Goal: Task Accomplishment & Management: Use online tool/utility

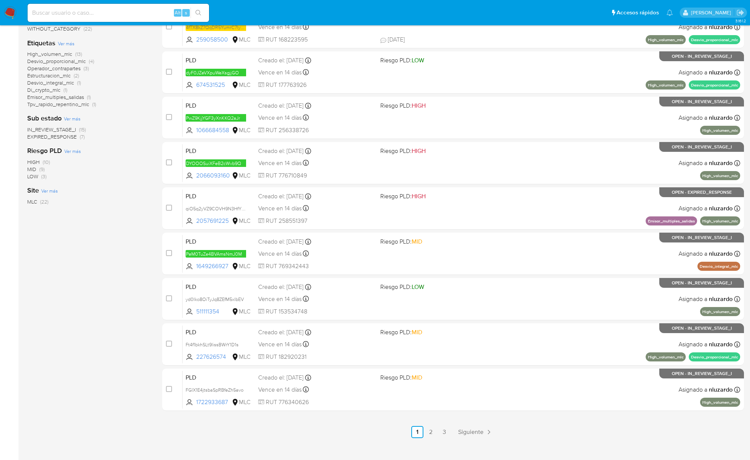
scroll to position [163, 0]
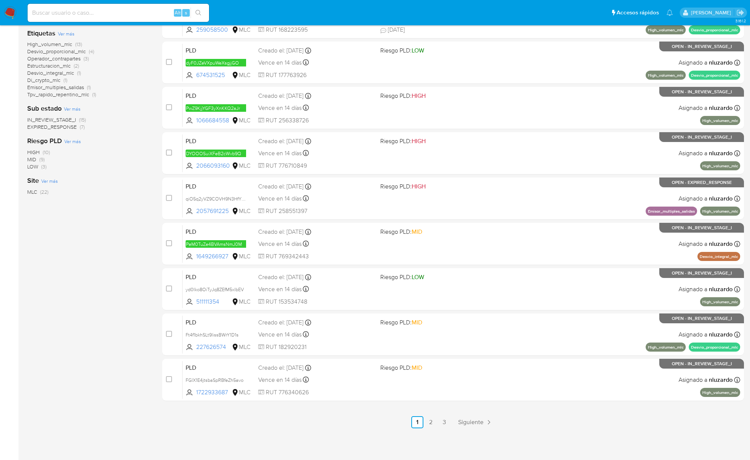
click at [159, 252] on div "1-10 de 22 resultados Borrar filtros nluzardo OPEN Clasificación Ver más transa…" at bounding box center [385, 175] width 716 height 505
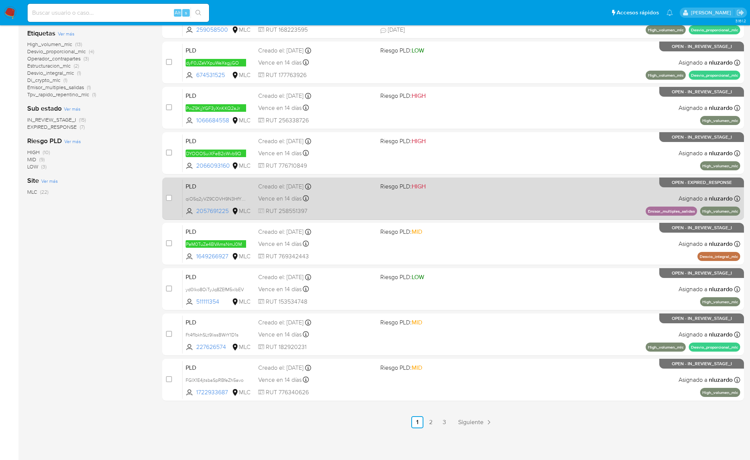
click at [363, 195] on div "Vence en 14 días Vence el 10/10/2025 16:08:00" at bounding box center [316, 198] width 116 height 10
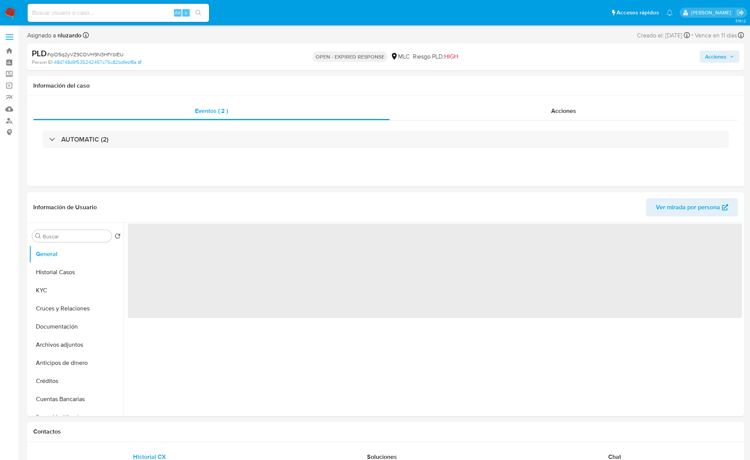
select select "10"
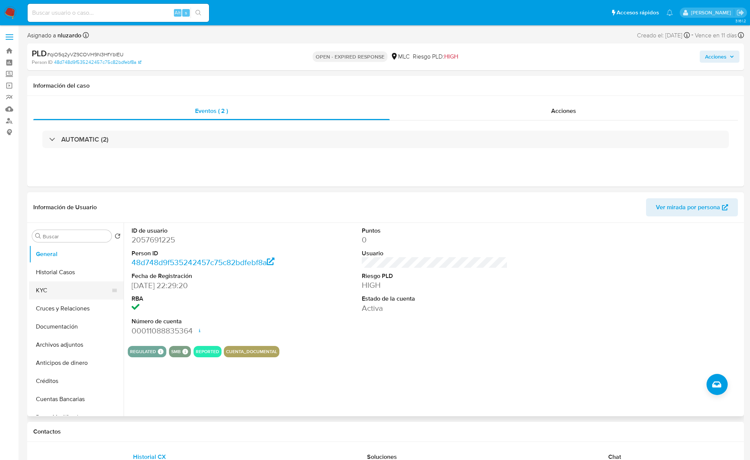
click at [66, 289] on button "KYC" at bounding box center [73, 290] width 88 height 18
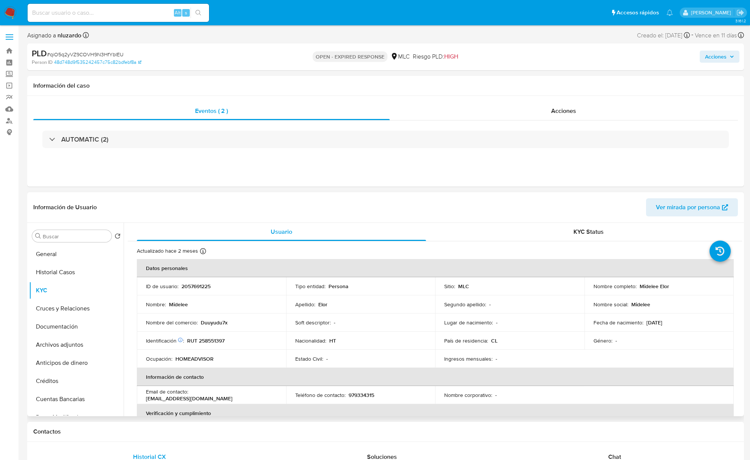
click at [647, 286] on p "Midelee Elor" at bounding box center [653, 286] width 29 height 7
click at [646, 286] on p "Midelee Elor" at bounding box center [653, 286] width 29 height 7
click at [663, 289] on p "Midelee Elor" at bounding box center [653, 286] width 29 height 7
copy p "Midelee Elor"
click at [233, 329] on td "Nombre del comercio : Duuyudu7x" at bounding box center [211, 323] width 149 height 18
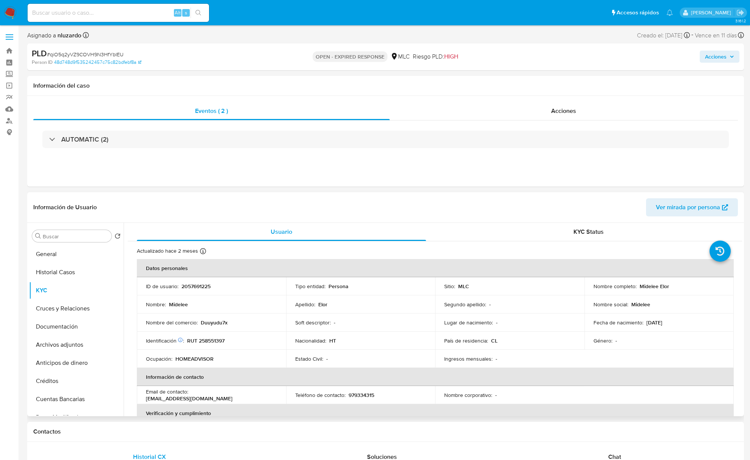
click at [221, 320] on p "Duuyudu7x" at bounding box center [214, 322] width 27 height 7
drag, startPoint x: 221, startPoint y: 320, endPoint x: 290, endPoint y: 315, distance: 69.3
click at [221, 319] on p "Duuyudu7x" at bounding box center [214, 322] width 27 height 7
click at [672, 325] on div "Fecha de nacimiento : 23/06/1997" at bounding box center [658, 322] width 131 height 7
click at [206, 345] on td "Identificación Nº de serie: 602299991 : RUT 258551397" at bounding box center [211, 341] width 149 height 18
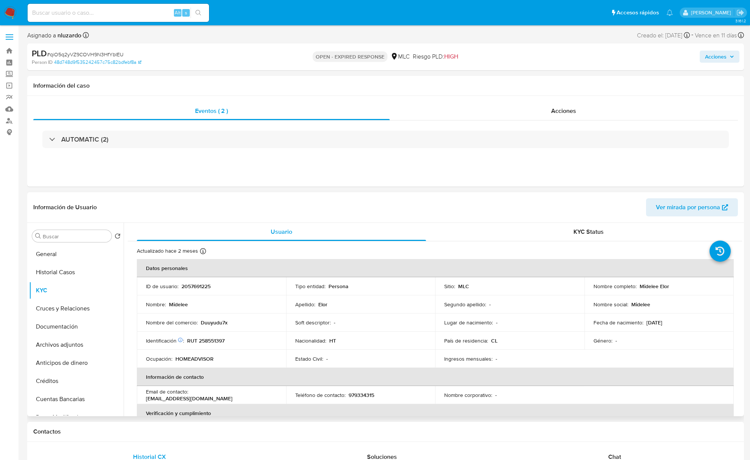
click at [206, 345] on td "Identificación Nº de serie: 602299991 : RUT 258551397" at bounding box center [211, 341] width 149 height 18
click at [207, 339] on p "RUT 258551397" at bounding box center [205, 340] width 37 height 7
copy p "258551397"
click at [75, 234] on input "Buscar" at bounding box center [76, 236] width 66 height 7
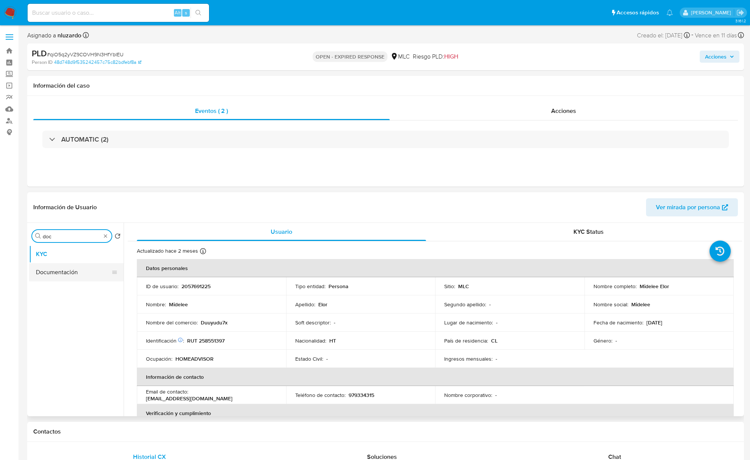
type input "doc"
click at [73, 266] on button "Documentación" at bounding box center [73, 272] width 88 height 18
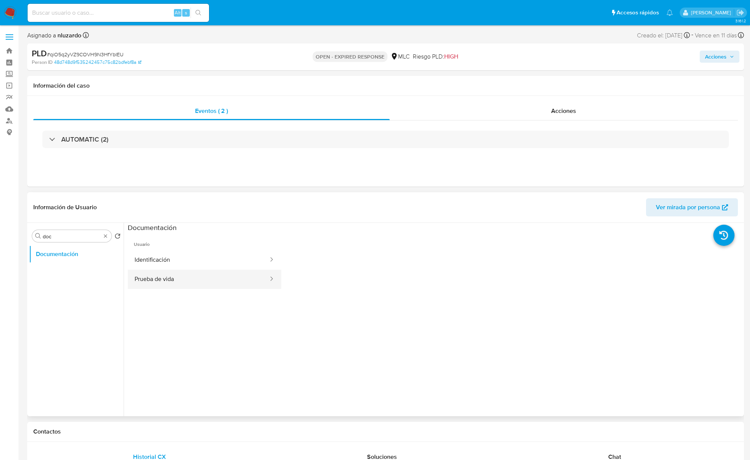
click at [187, 270] on button "Prueba de vida" at bounding box center [198, 279] width 141 height 19
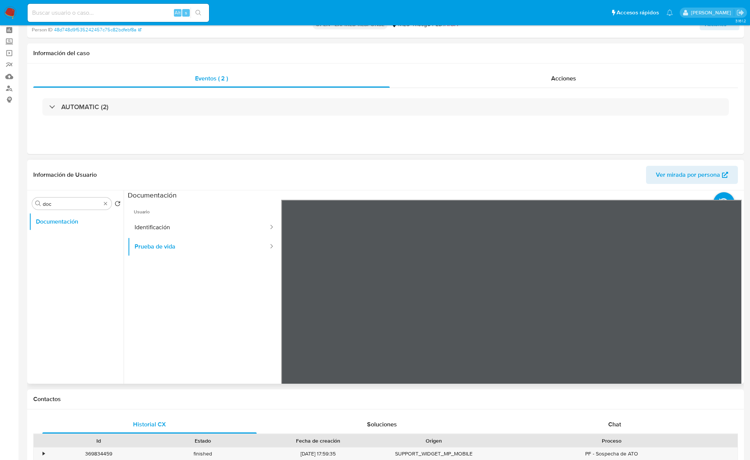
scroll to position [50, 0]
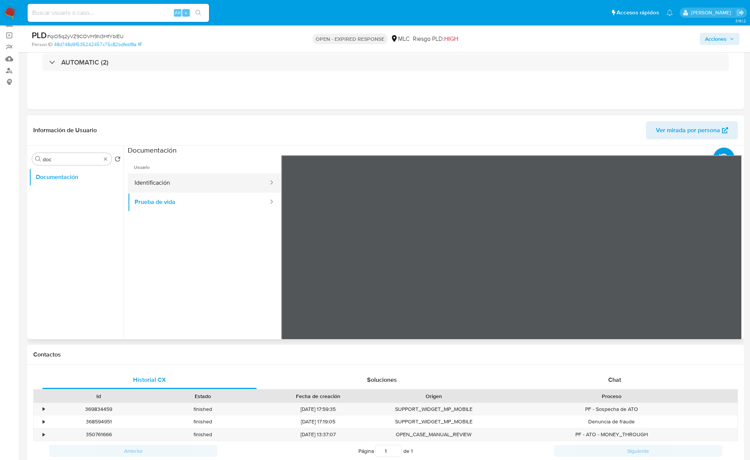
click at [200, 183] on button "Identificación" at bounding box center [198, 182] width 141 height 19
click at [735, 275] on icon at bounding box center [732, 278] width 15 height 15
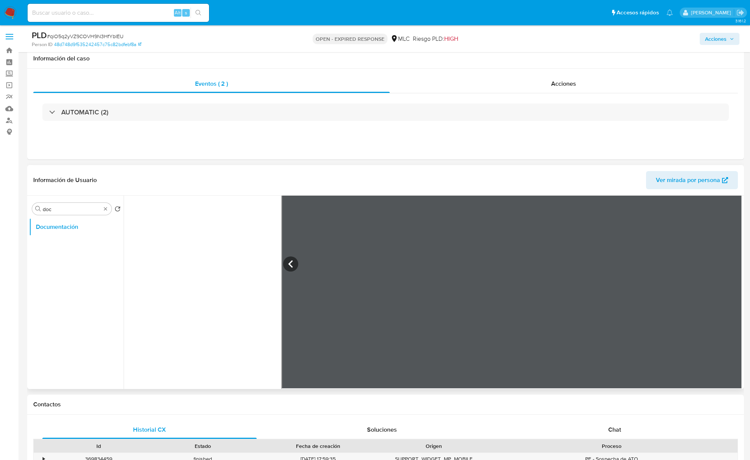
scroll to position [0, 0]
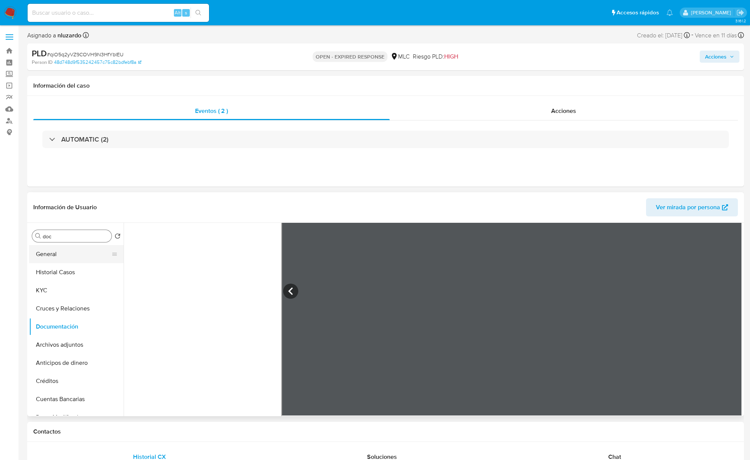
click at [96, 260] on button "General" at bounding box center [73, 254] width 88 height 18
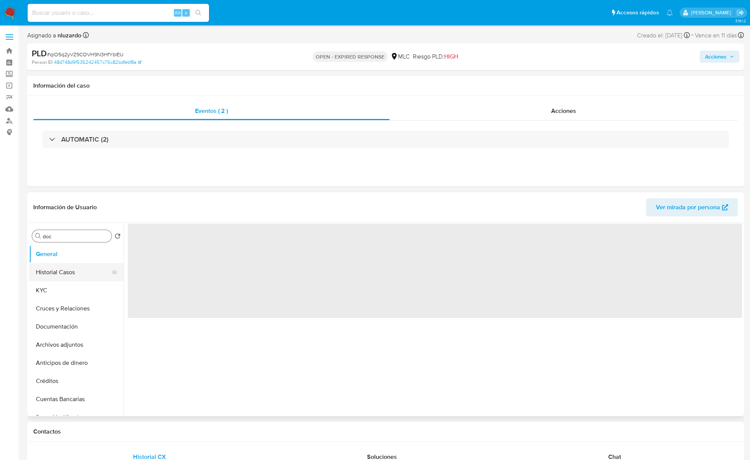
click at [94, 271] on button "Historial Casos" at bounding box center [73, 272] width 88 height 18
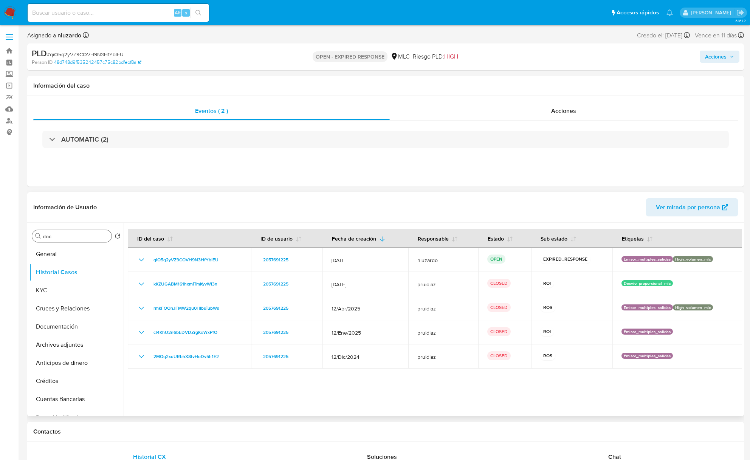
drag, startPoint x: 543, startPoint y: 359, endPoint x: 536, endPoint y: 396, distance: 38.3
click at [536, 396] on div at bounding box center [433, 319] width 618 height 193
click at [536, 394] on div at bounding box center [433, 319] width 618 height 193
click at [77, 238] on input "doc" at bounding box center [76, 236] width 66 height 7
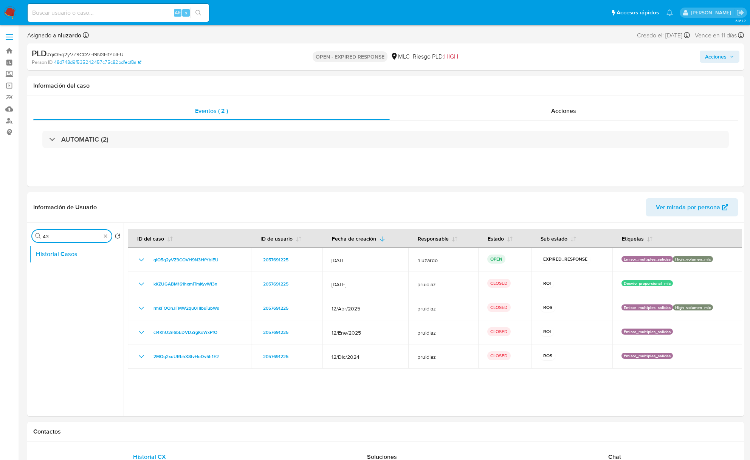
click at [77, 239] on input "43" at bounding box center [72, 236] width 58 height 7
type input "res"
click at [77, 279] on button "Restricciones Nuevo Mundo" at bounding box center [76, 272] width 94 height 18
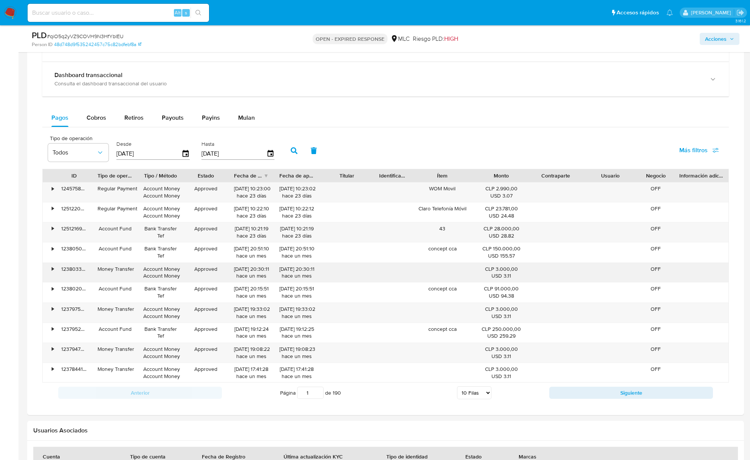
scroll to position [510, 0]
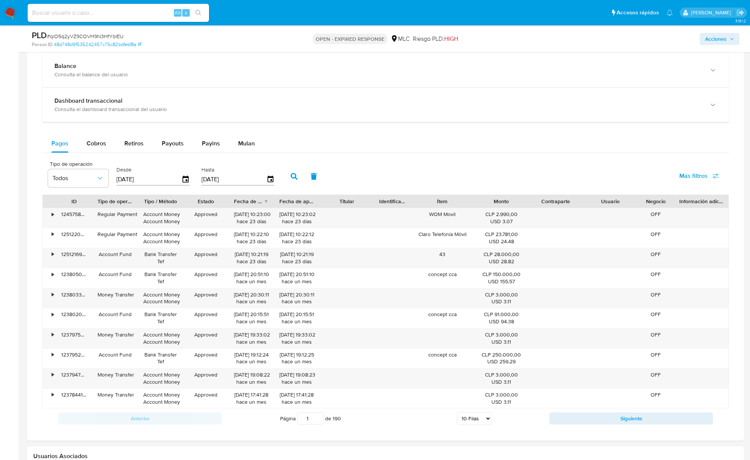
click at [104, 159] on div "Tipo de operación Todos Desde 02/07/2025 Hasta 29/09/2025 Más filtros" at bounding box center [385, 176] width 686 height 38
click at [100, 145] on span "Cobros" at bounding box center [97, 143] width 20 height 9
select select "10"
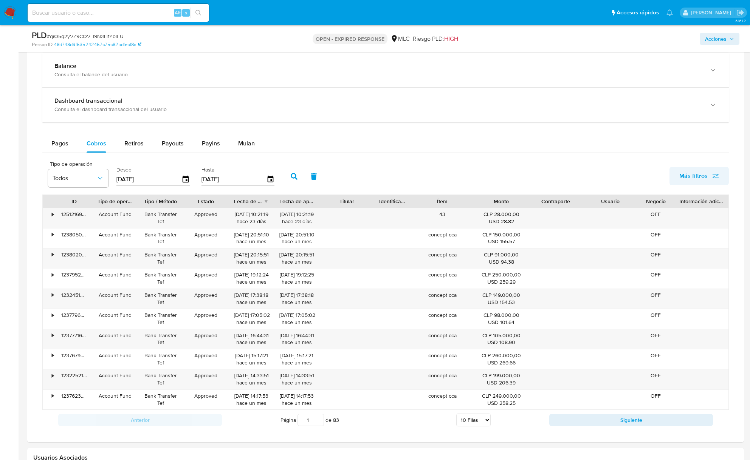
click at [703, 181] on span "Más filtros" at bounding box center [693, 176] width 28 height 18
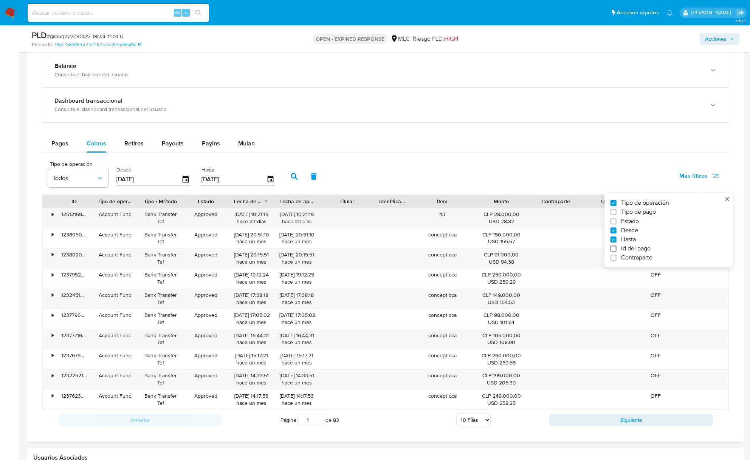
click at [612, 252] on input "Id del pago" at bounding box center [613, 249] width 6 height 6
checkbox input "true"
click at [668, 151] on div "Pagos Cobros Retiros Payouts Payins Mulan" at bounding box center [385, 143] width 686 height 18
click at [728, 178] on div "Transaccionalidad Consulta el resumen de los movimientos del usuario Informació…" at bounding box center [385, 227] width 704 height 417
click at [720, 177] on button "Más filtros" at bounding box center [698, 176] width 59 height 18
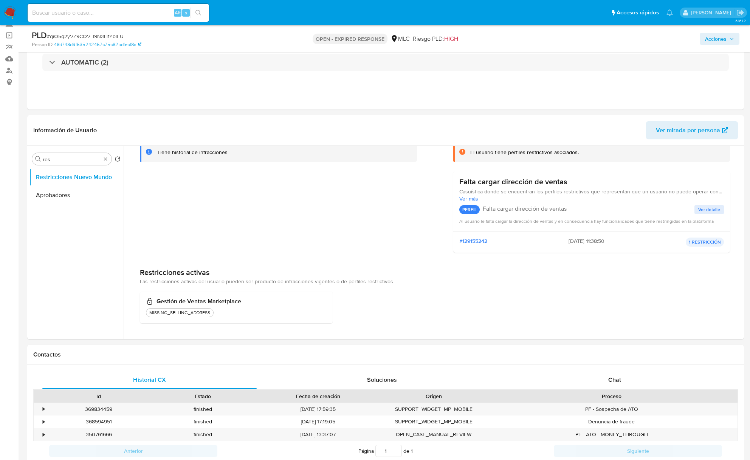
scroll to position [482, 0]
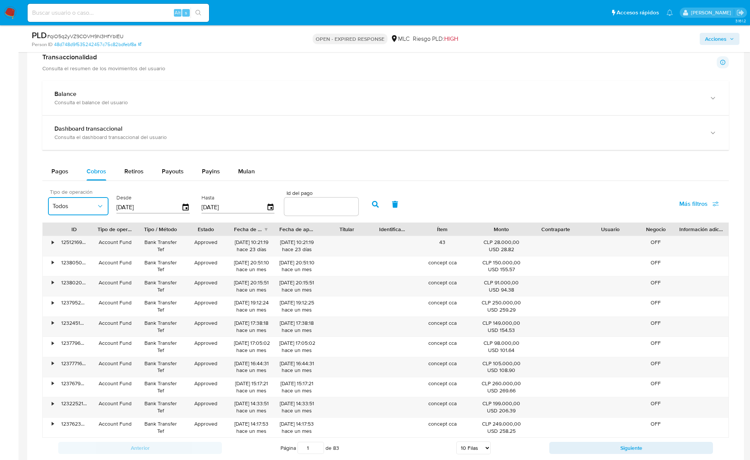
drag, startPoint x: 87, startPoint y: 200, endPoint x: 85, endPoint y: 215, distance: 15.3
click at [87, 200] on button "Todos" at bounding box center [78, 206] width 60 height 18
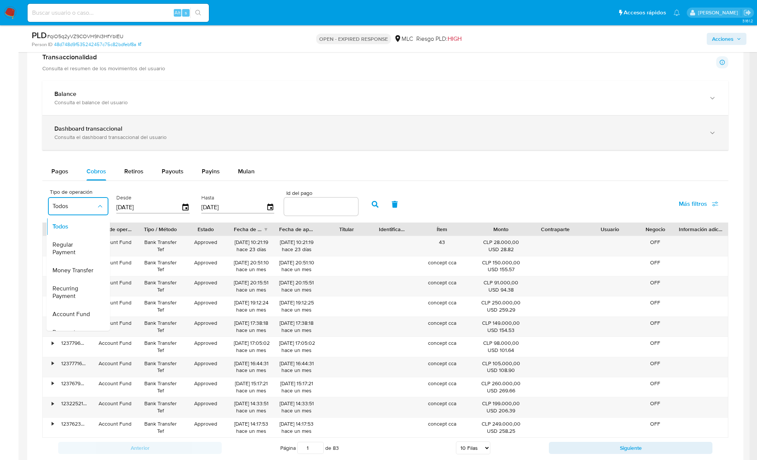
drag, startPoint x: 366, startPoint y: 131, endPoint x: 370, endPoint y: 130, distance: 4.7
click at [368, 131] on div "Dashboard transaccional" at bounding box center [377, 129] width 647 height 8
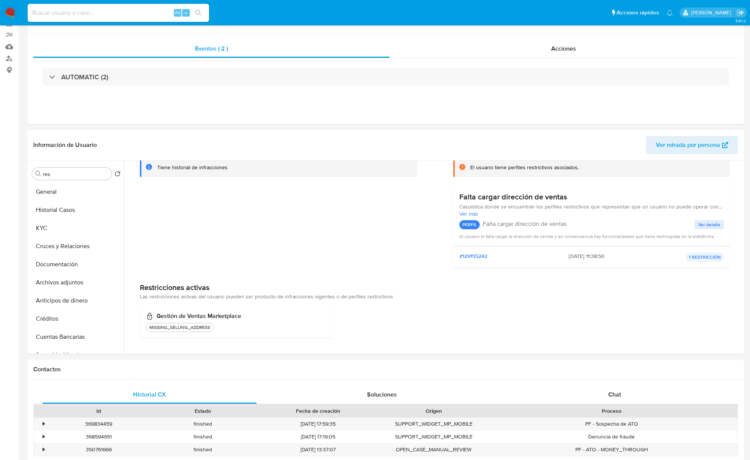
scroll to position [0, 0]
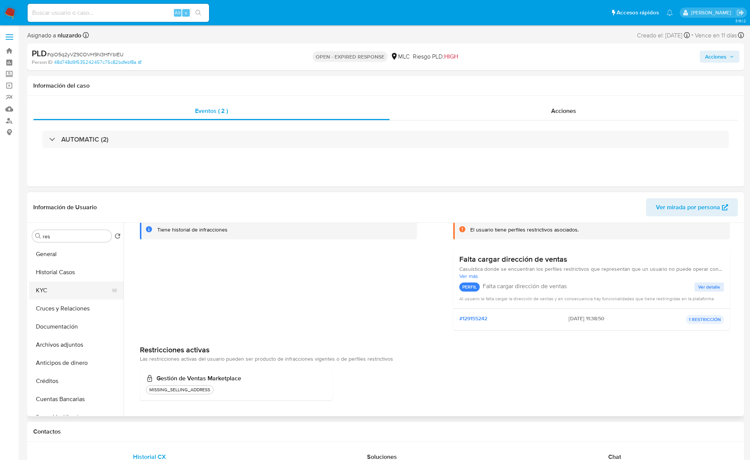
click at [64, 296] on button "KYC" at bounding box center [73, 290] width 88 height 18
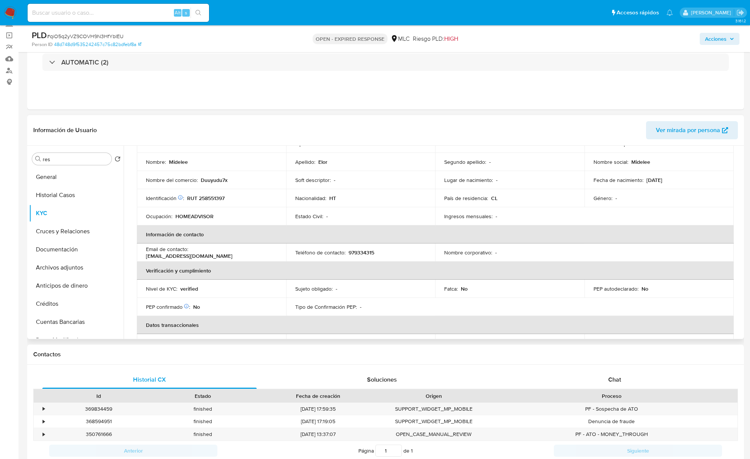
scroll to position [94, 0]
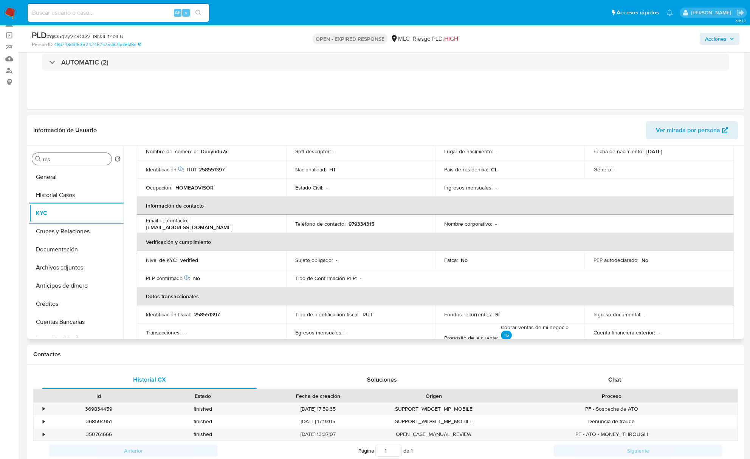
click at [54, 162] on input "res" at bounding box center [76, 159] width 66 height 7
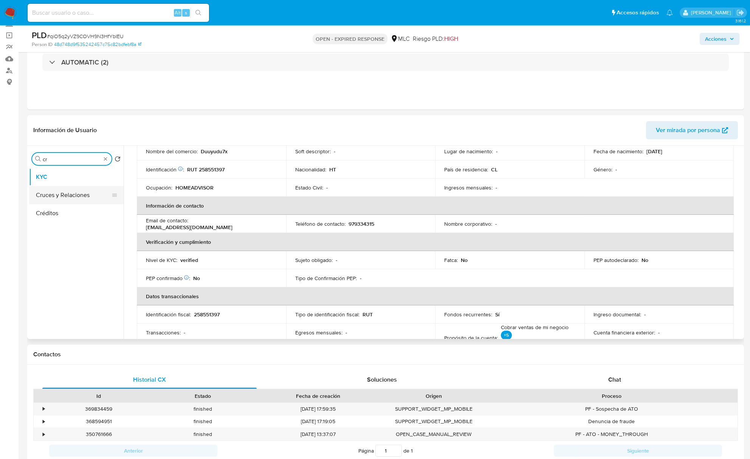
type input "cr"
click at [60, 194] on button "Cruces y Relaciones" at bounding box center [73, 195] width 88 height 18
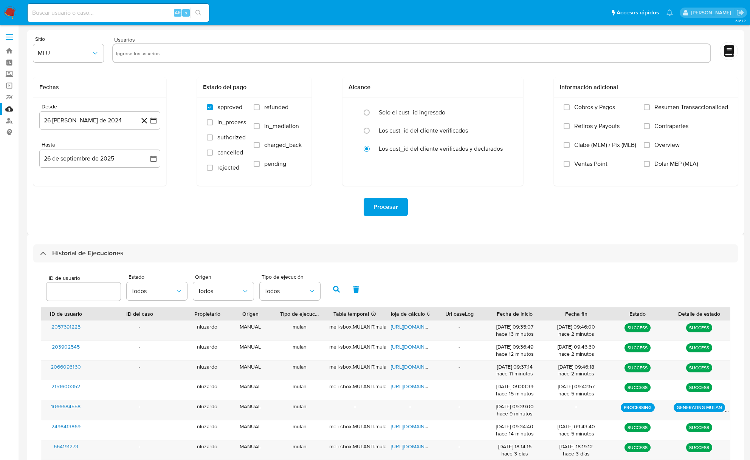
select select "10"
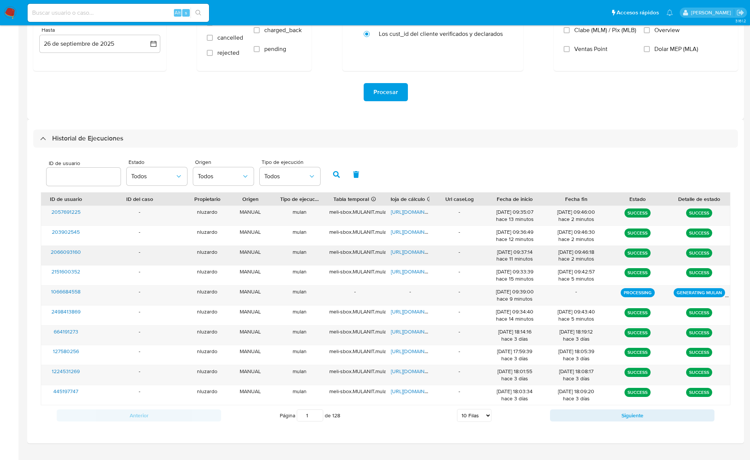
scroll to position [131, 0]
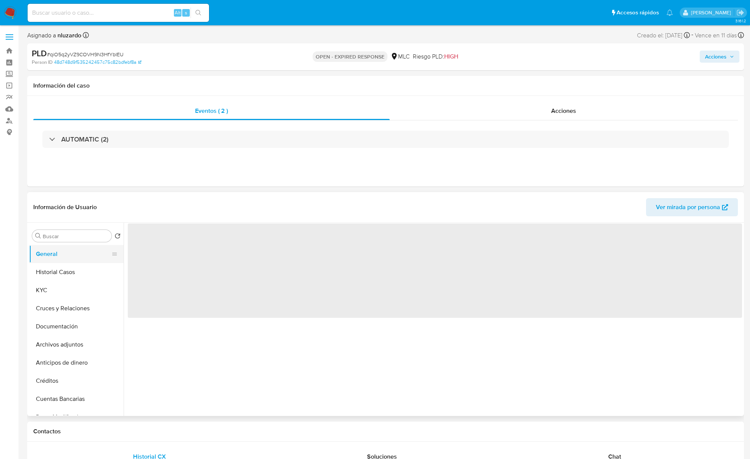
select select "10"
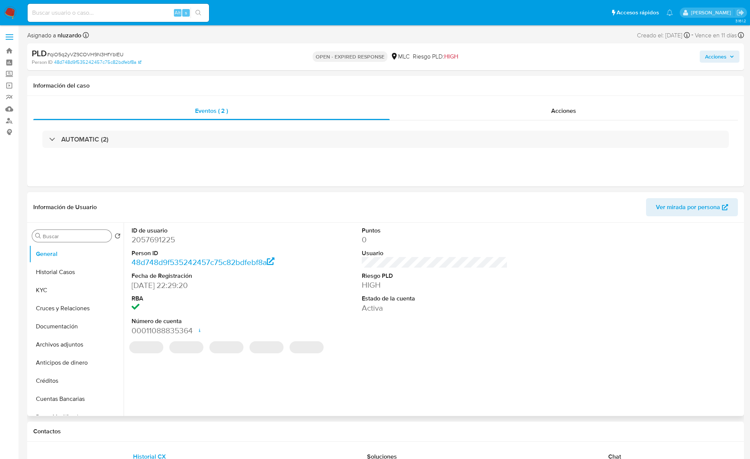
click at [60, 236] on input "Buscar" at bounding box center [76, 236] width 66 height 7
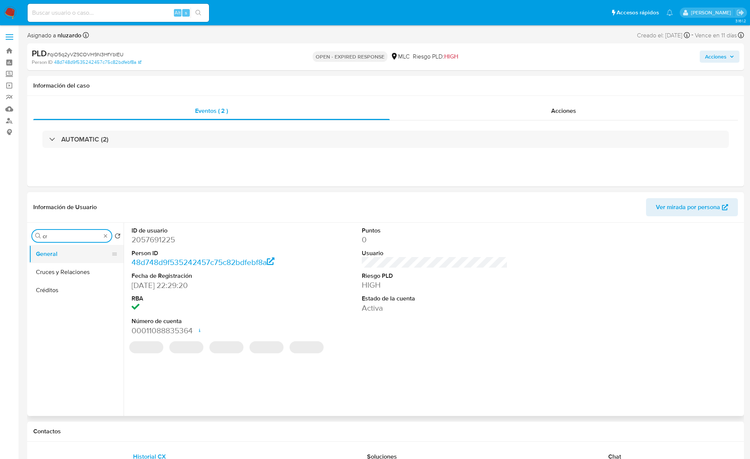
type input "cr"
click at [69, 259] on button "General" at bounding box center [73, 254] width 88 height 18
click at [70, 267] on button "Cruces y Relaciones" at bounding box center [73, 272] width 88 height 18
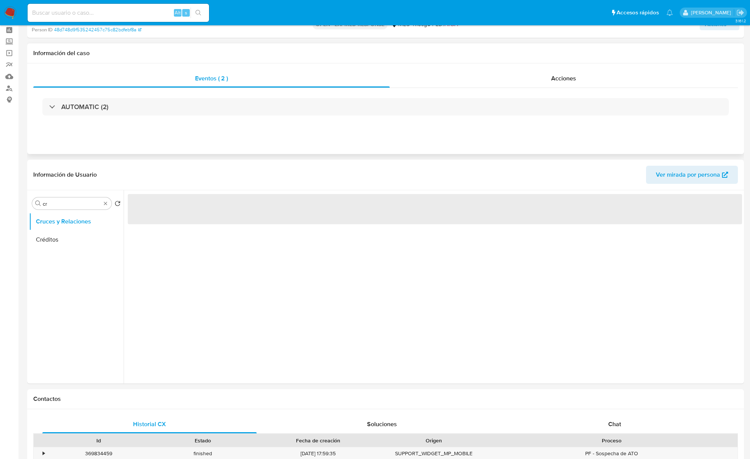
scroll to position [50, 0]
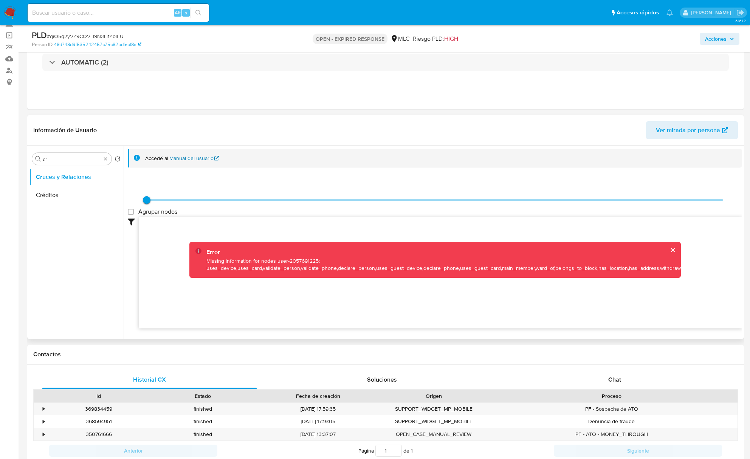
click at [196, 159] on link "Manual del usuario" at bounding box center [194, 158] width 50 height 7
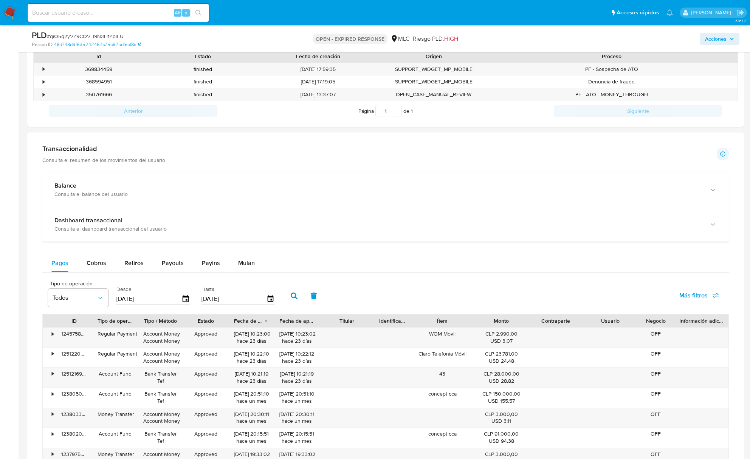
scroll to position [360, 0]
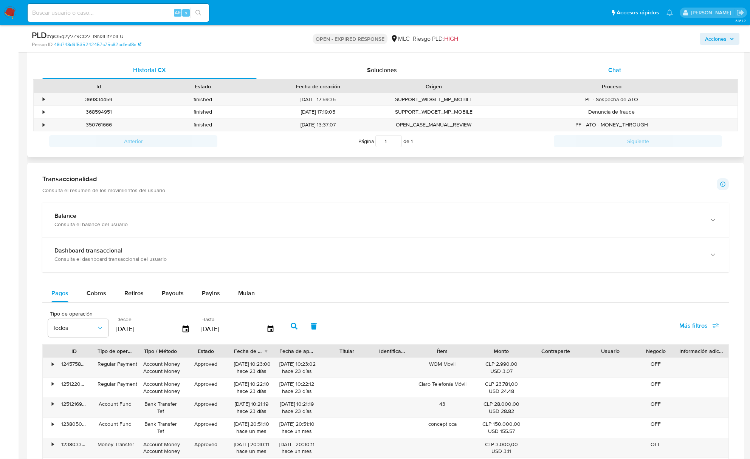
click at [592, 79] on div "Chat" at bounding box center [614, 70] width 214 height 18
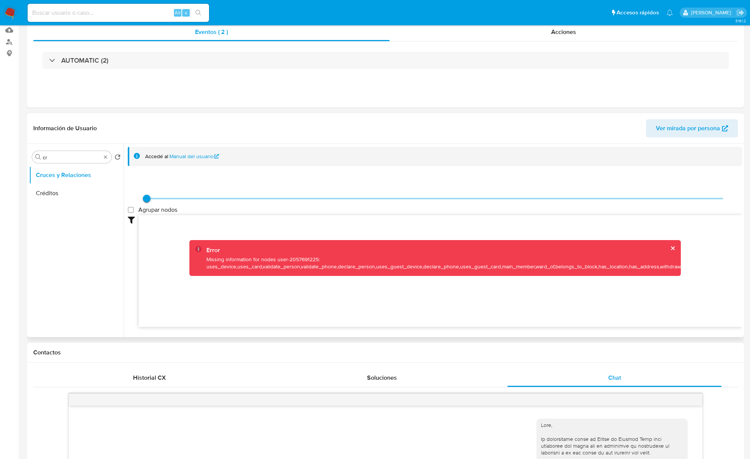
scroll to position [0, 0]
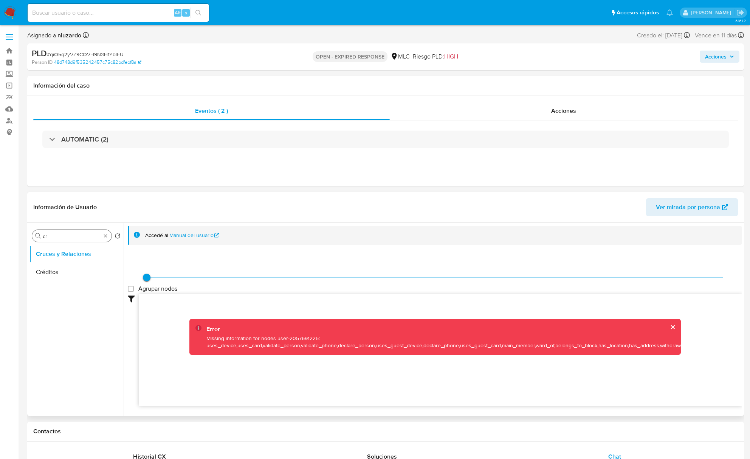
click at [52, 241] on div "Buscar cr" at bounding box center [71, 236] width 79 height 12
click at [47, 240] on div "Buscar cr" at bounding box center [71, 236] width 79 height 12
click at [46, 238] on input "cr" at bounding box center [72, 236] width 58 height 7
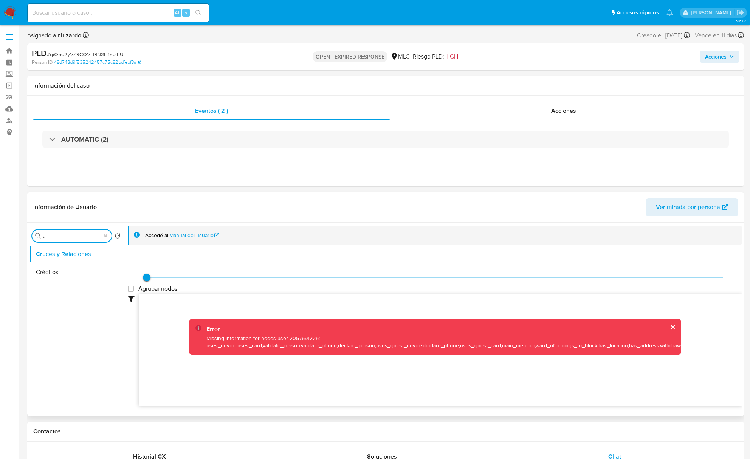
click at [46, 238] on input "cr" at bounding box center [72, 236] width 58 height 7
type input "doc"
click at [53, 274] on button "Documentación" at bounding box center [76, 272] width 94 height 18
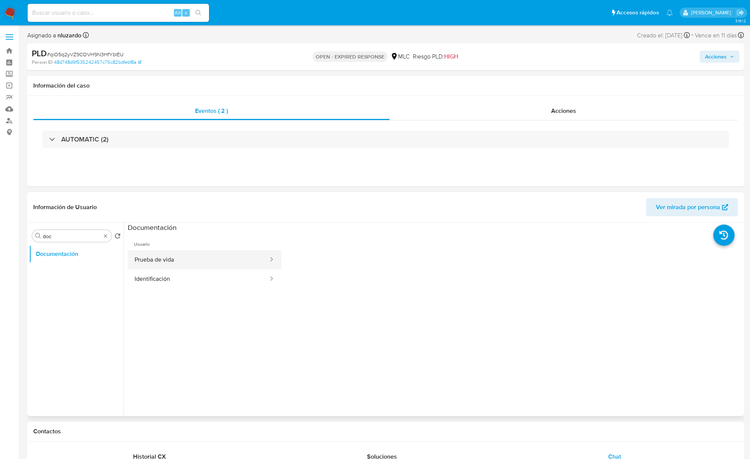
click at [190, 265] on button "Prueba de vida" at bounding box center [198, 259] width 141 height 19
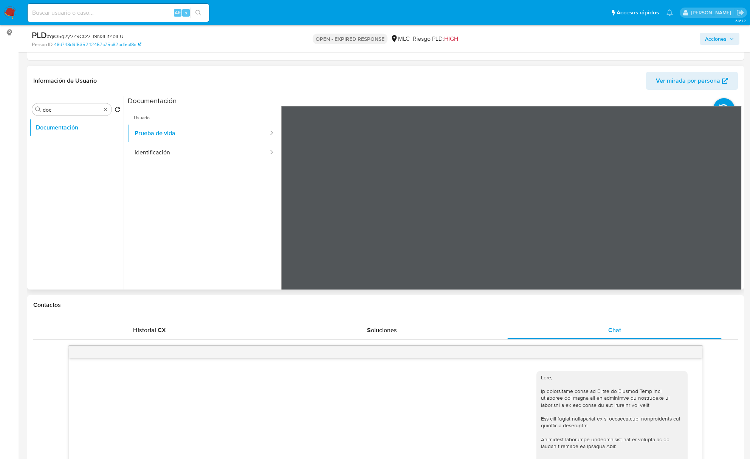
scroll to position [100, 0]
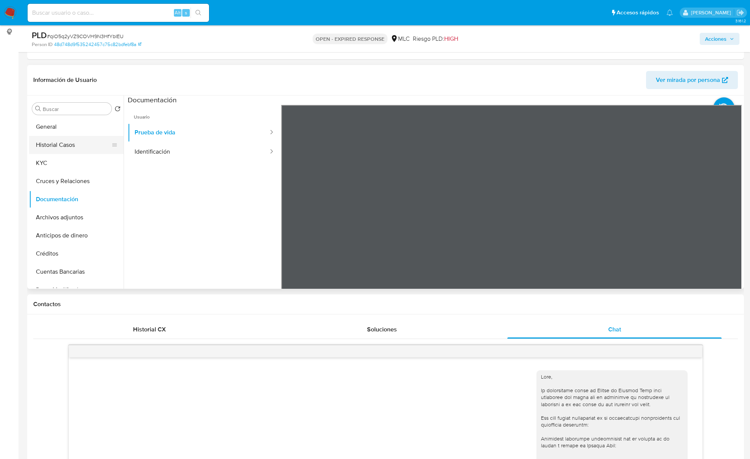
click at [57, 151] on button "Historial Casos" at bounding box center [73, 145] width 88 height 18
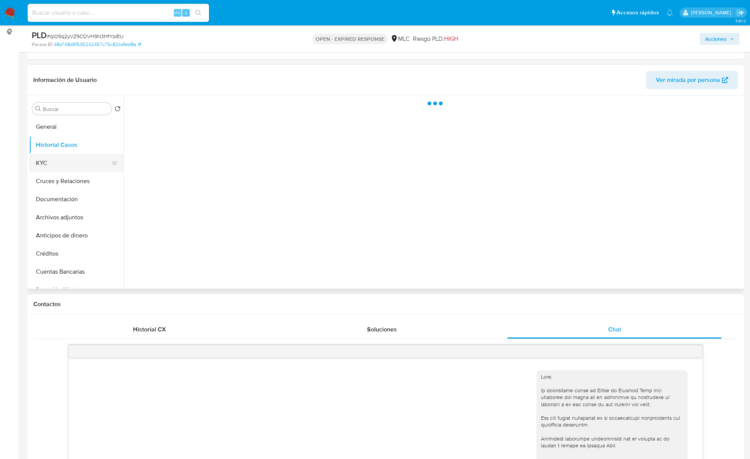
click at [57, 159] on button "KYC" at bounding box center [73, 163] width 88 height 18
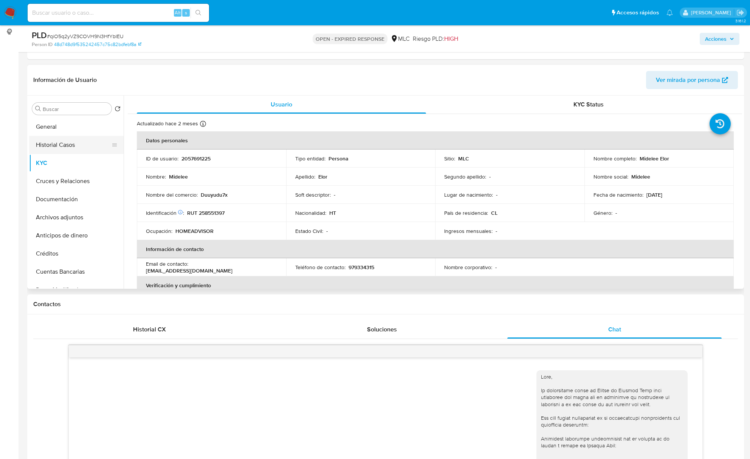
click at [90, 144] on button "Historial Casos" at bounding box center [73, 145] width 88 height 18
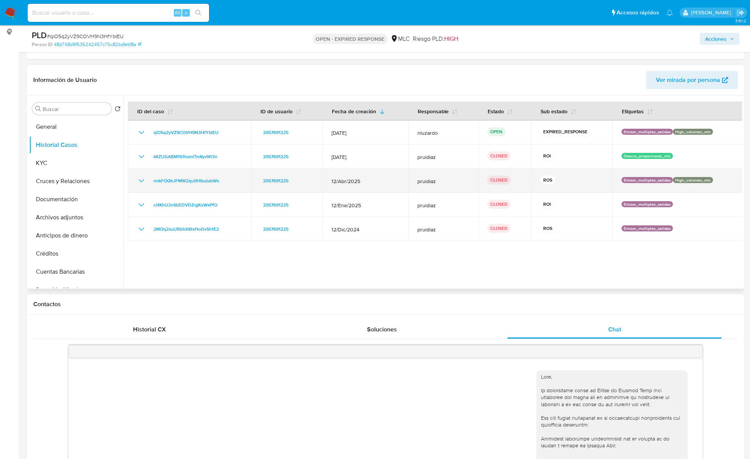
click at [141, 179] on icon "Mostrar/Ocultar" at bounding box center [141, 180] width 9 height 9
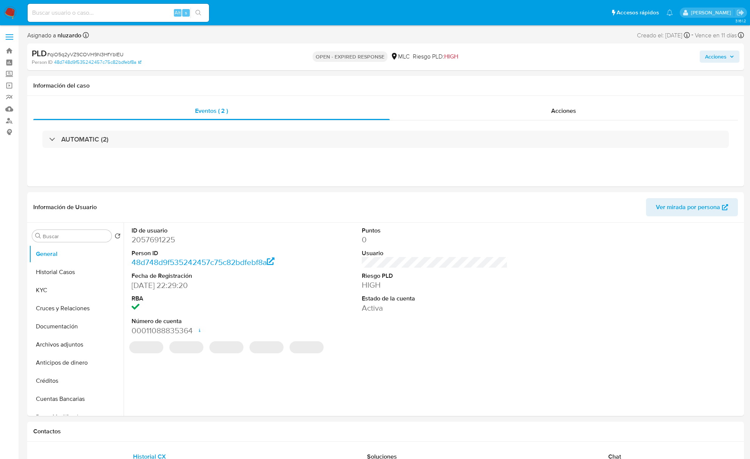
select select "10"
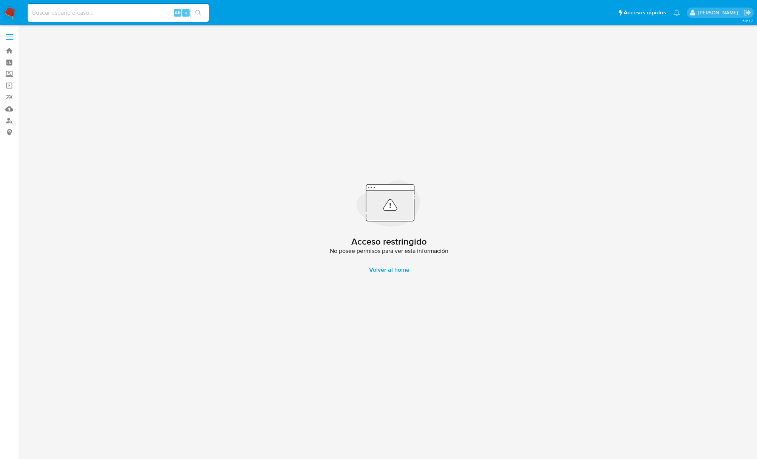
click at [134, 19] on div "Alt s" at bounding box center [118, 13] width 181 height 18
click at [135, 12] on input at bounding box center [118, 13] width 181 height 10
paste input "652007262"
type input "652007262"
click at [198, 15] on icon "search-icon" at bounding box center [198, 13] width 6 height 6
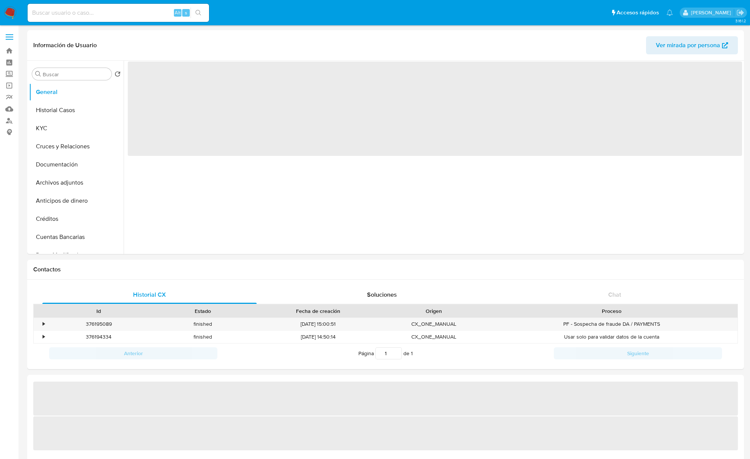
select select "10"
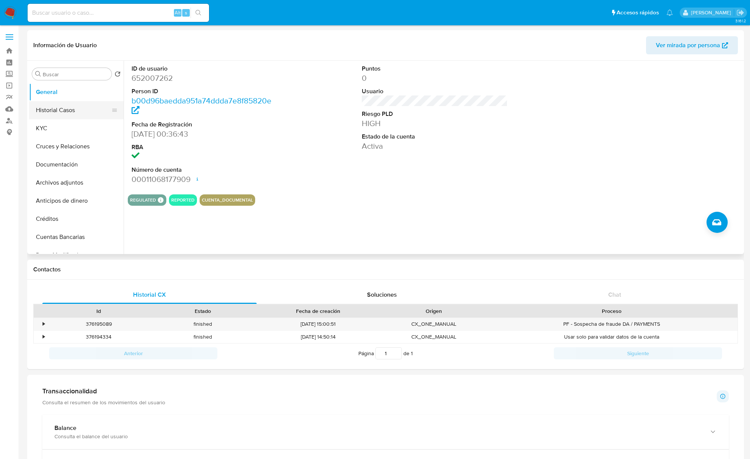
click at [79, 113] on button "Historial Casos" at bounding box center [73, 110] width 88 height 18
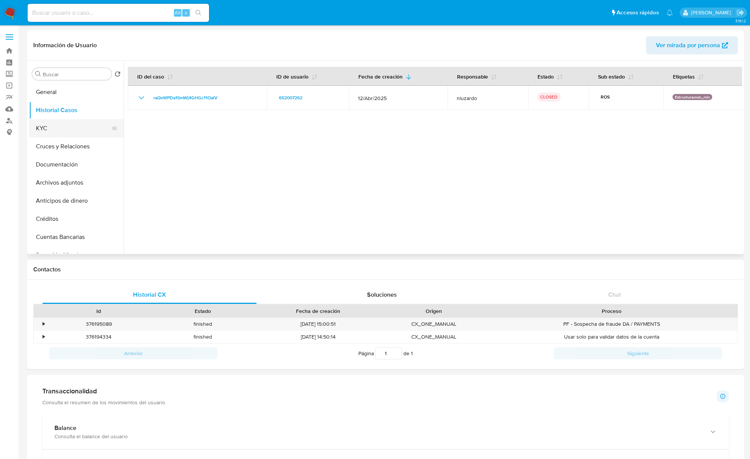
click at [64, 130] on button "KYC" at bounding box center [73, 128] width 88 height 18
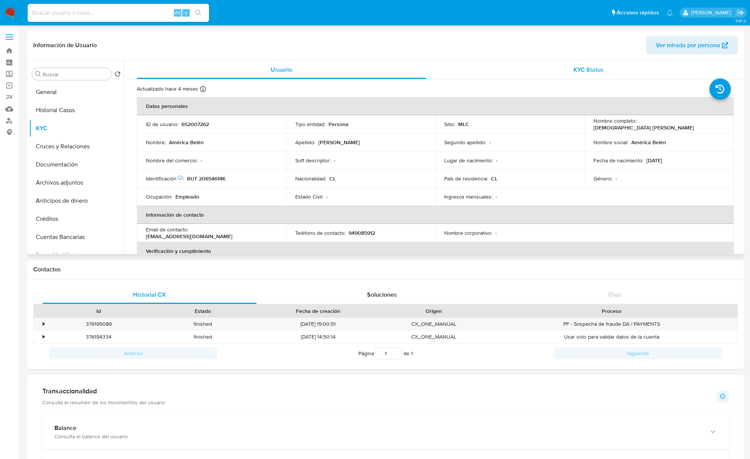
click at [573, 73] on span "KYC Status" at bounding box center [588, 69] width 30 height 9
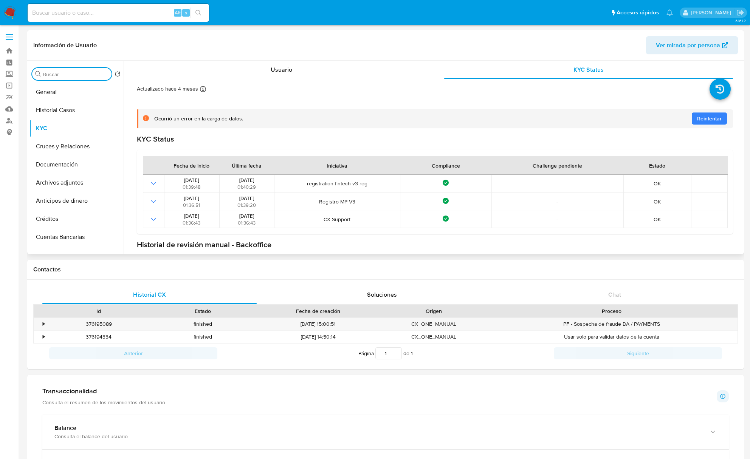
click at [58, 74] on input "Buscar" at bounding box center [76, 74] width 66 height 7
type input "AD"
click at [57, 109] on button "Archivos adjuntos" at bounding box center [76, 110] width 94 height 18
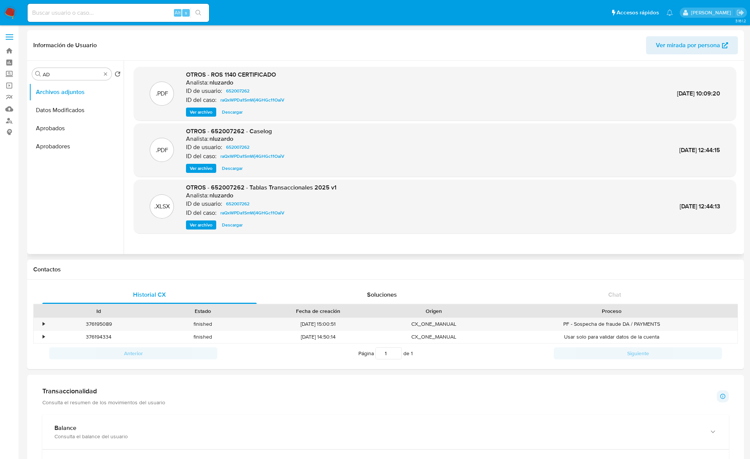
drag, startPoint x: 230, startPoint y: 74, endPoint x: 294, endPoint y: 177, distance: 121.1
click at [230, 74] on span "OTROS - ROS 1140 CERTIFICADO" at bounding box center [231, 74] width 90 height 9
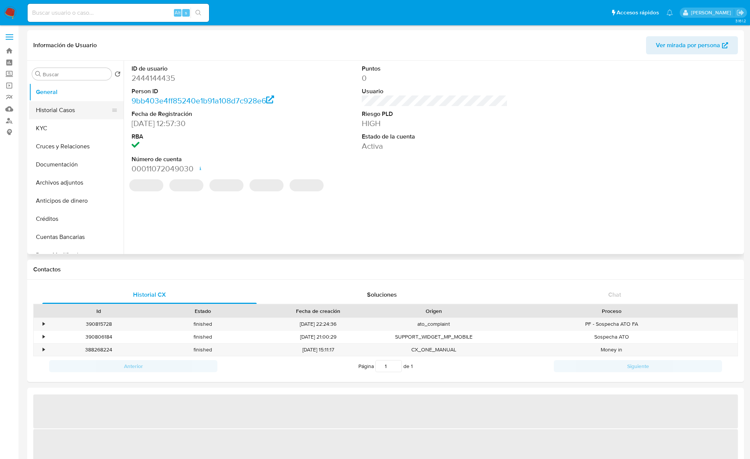
select select "10"
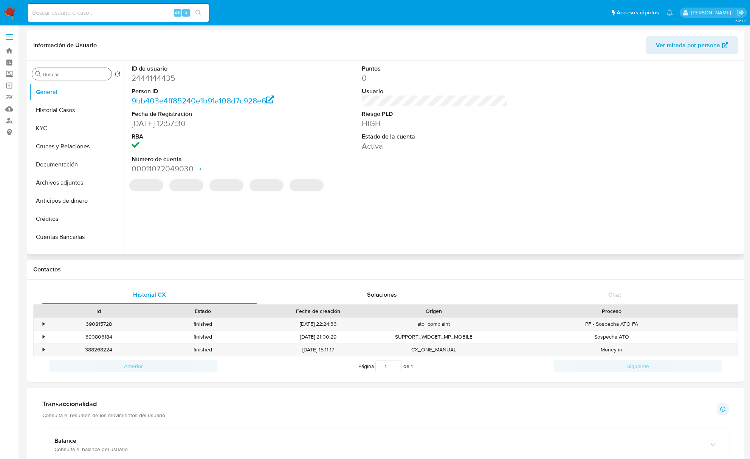
click at [46, 71] on input "Buscar" at bounding box center [76, 74] width 66 height 7
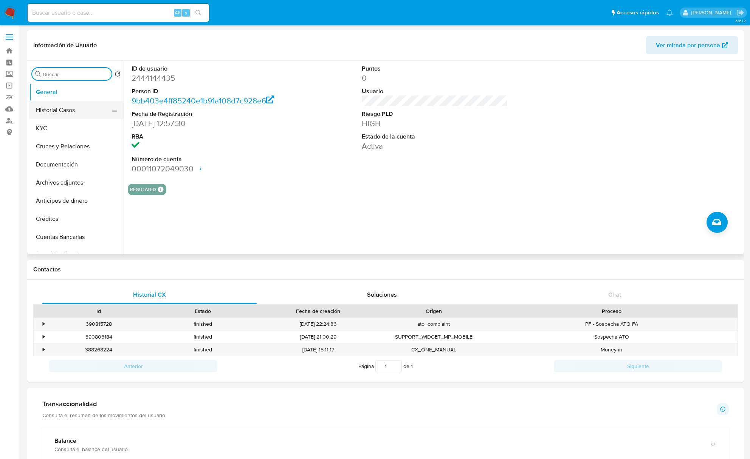
click at [49, 102] on button "Historial Casos" at bounding box center [73, 110] width 88 height 18
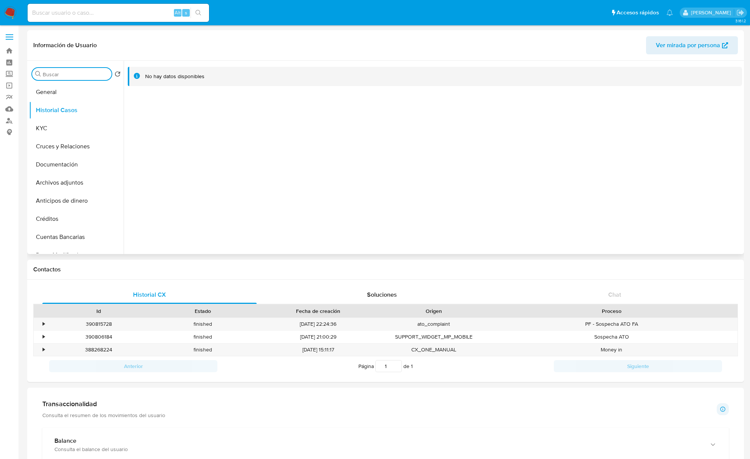
click at [63, 74] on input "Buscar" at bounding box center [76, 74] width 66 height 7
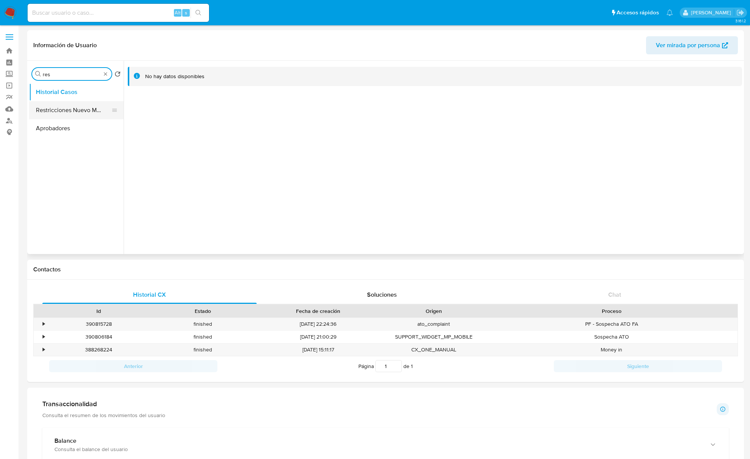
type input "res"
click at [77, 114] on button "Restricciones Nuevo Mundo" at bounding box center [73, 110] width 88 height 18
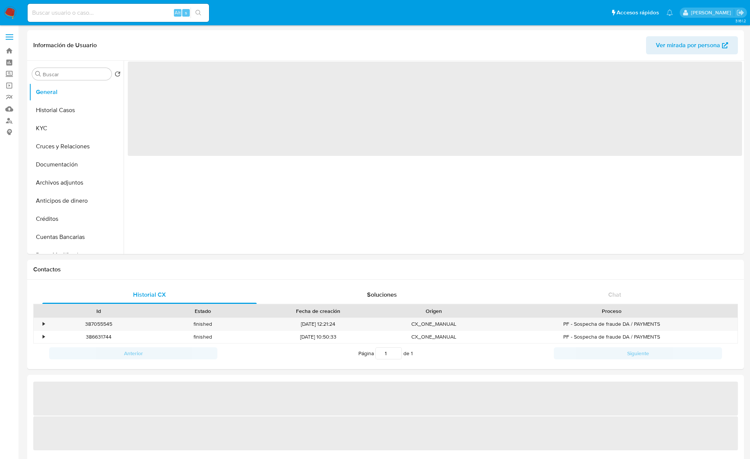
select select "10"
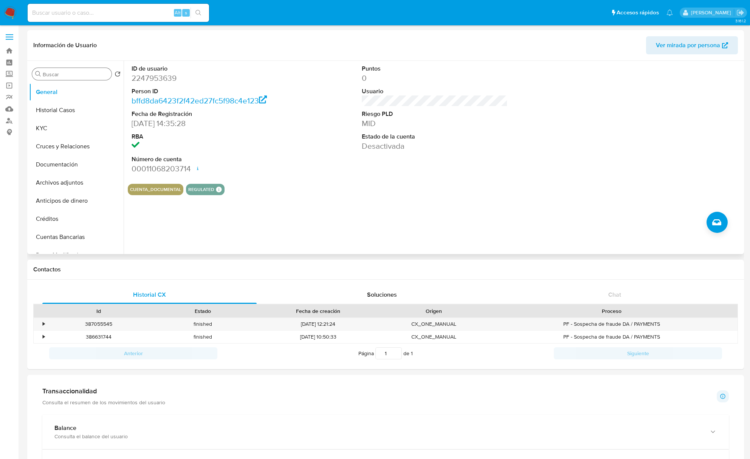
click at [79, 77] on input "Buscar" at bounding box center [76, 74] width 66 height 7
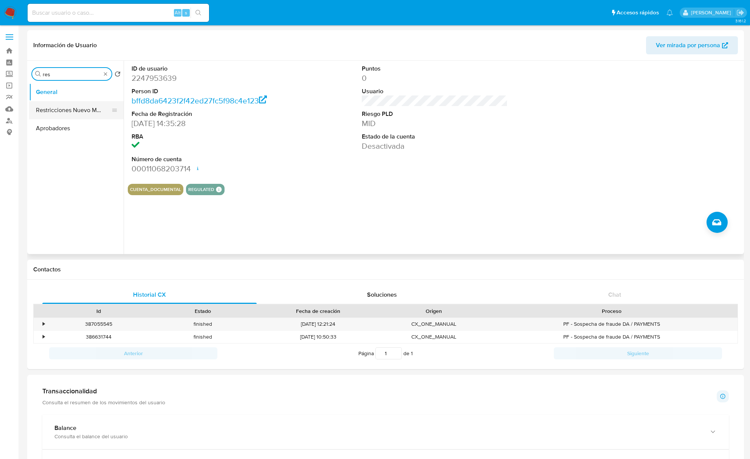
type input "res"
click at [82, 105] on button "Restricciones Nuevo Mundo" at bounding box center [76, 110] width 94 height 18
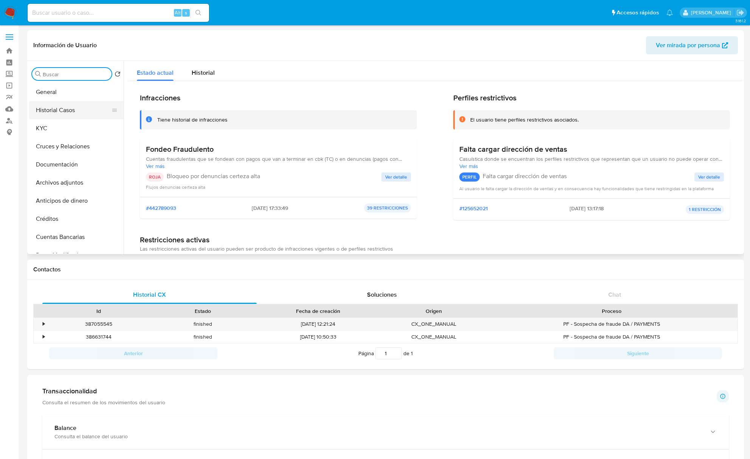
click at [68, 108] on button "Historial Casos" at bounding box center [73, 110] width 88 height 18
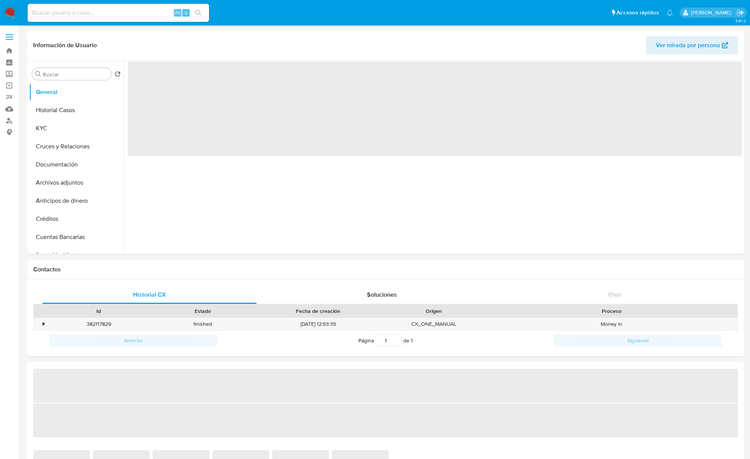
select select "10"
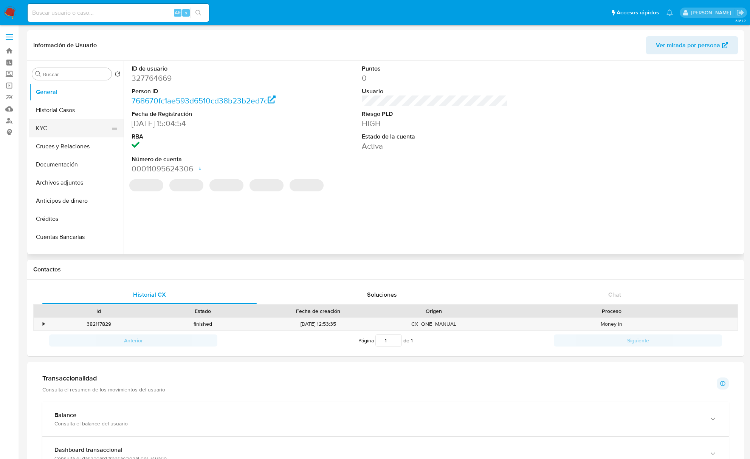
click at [57, 129] on button "KYC" at bounding box center [73, 128] width 88 height 18
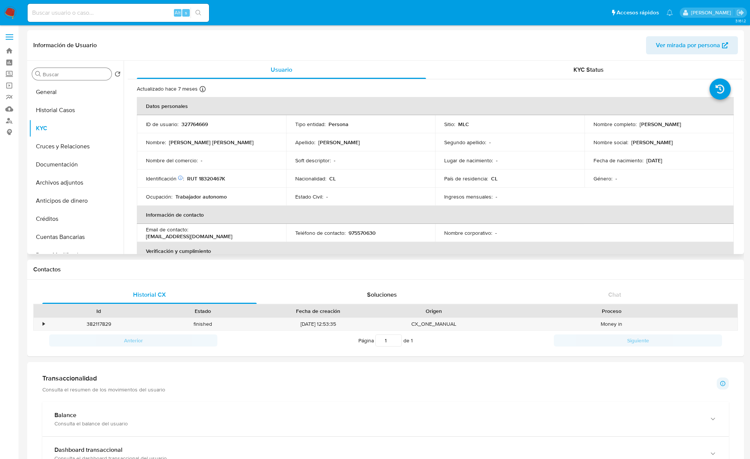
click at [60, 75] on input "Buscar" at bounding box center [76, 74] width 66 height 7
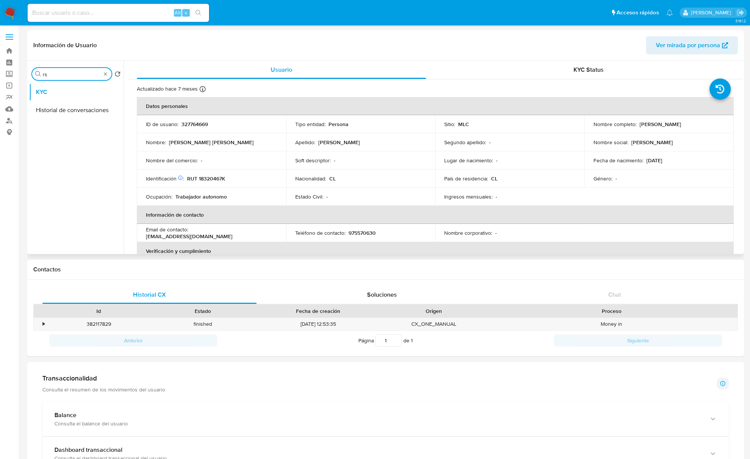
click at [65, 76] on input "rs" at bounding box center [72, 74] width 58 height 7
click at [64, 76] on input "rs" at bounding box center [72, 74] width 58 height 7
click at [64, 76] on input "r" at bounding box center [72, 74] width 58 height 7
type input "res"
drag, startPoint x: 54, startPoint y: 105, endPoint x: 53, endPoint y: 110, distance: 5.0
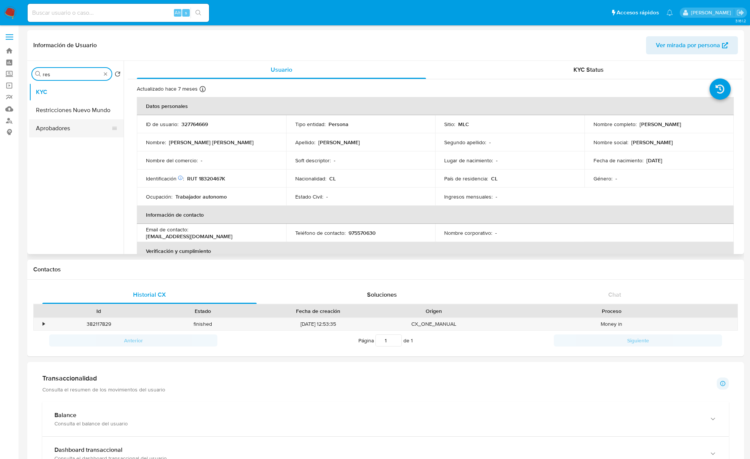
click at [53, 109] on button "Restricciones Nuevo Mundo" at bounding box center [76, 110] width 94 height 18
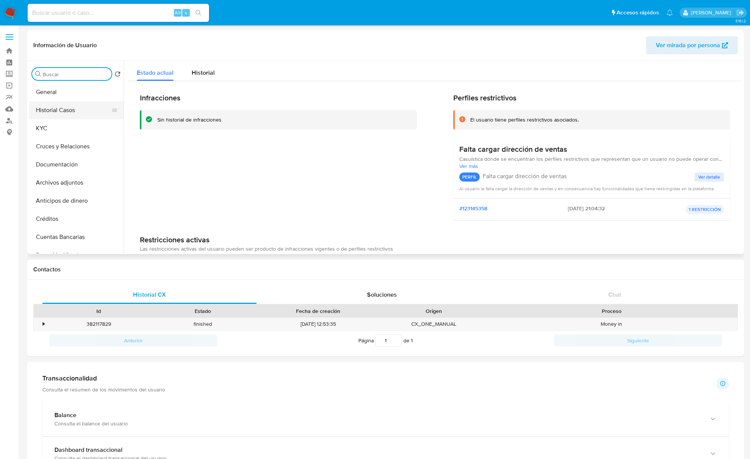
click at [86, 109] on button "Historial Casos" at bounding box center [73, 110] width 88 height 18
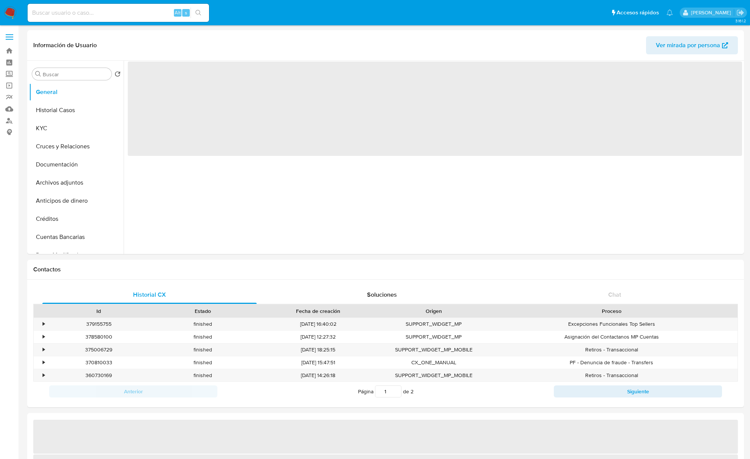
select select "10"
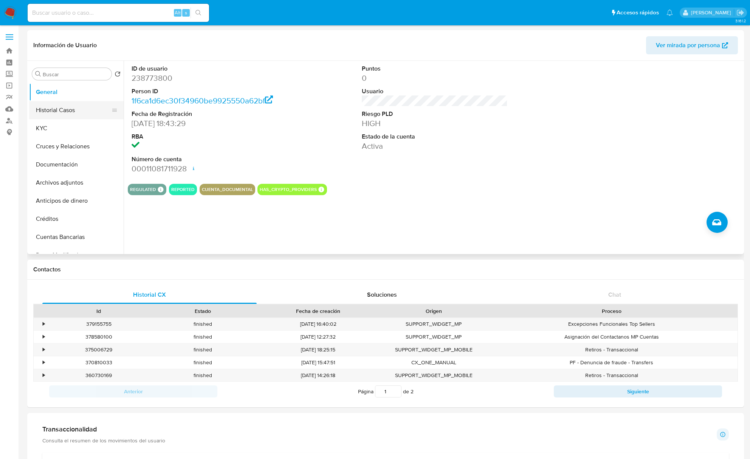
click at [67, 109] on button "Historial Casos" at bounding box center [73, 110] width 88 height 18
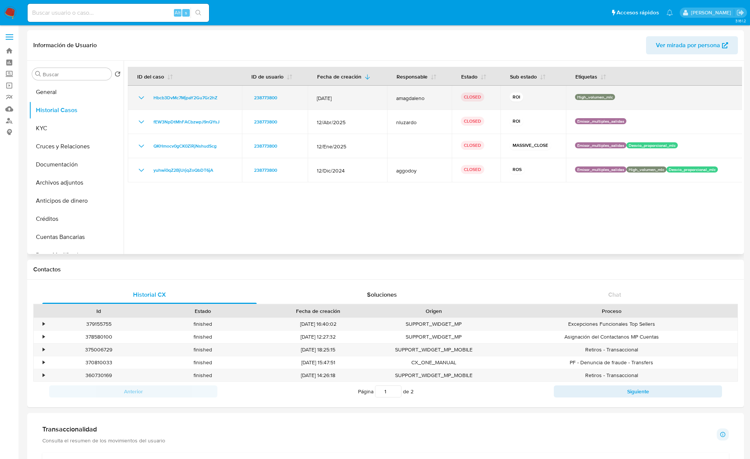
click at [295, 100] on div "238773800" at bounding box center [275, 97] width 48 height 9
click at [138, 99] on icon "Mostrar/Ocultar" at bounding box center [141, 97] width 9 height 9
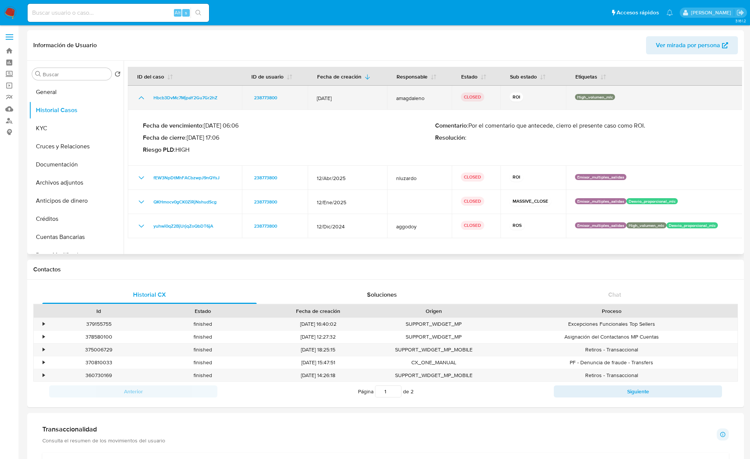
click at [138, 99] on icon "Mostrar/Ocultar" at bounding box center [141, 97] width 9 height 9
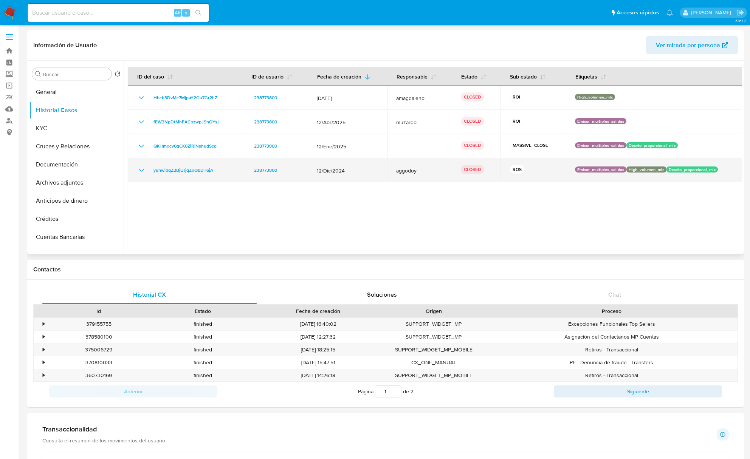
click at [138, 171] on icon "Mostrar/Ocultar" at bounding box center [141, 170] width 9 height 9
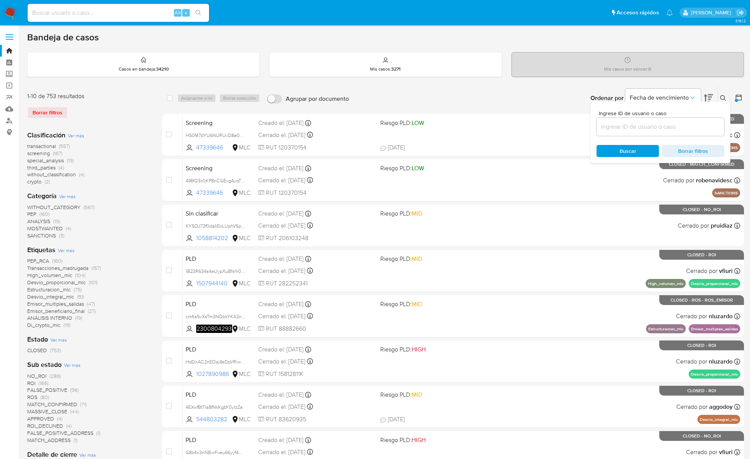
scroll to position [188, 0]
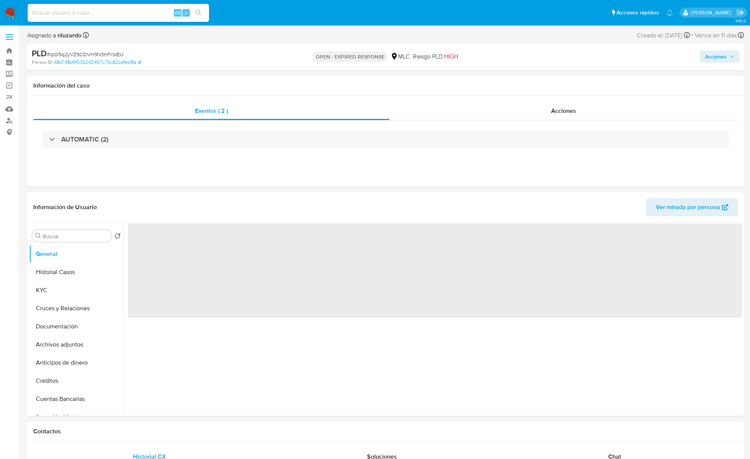
select select "10"
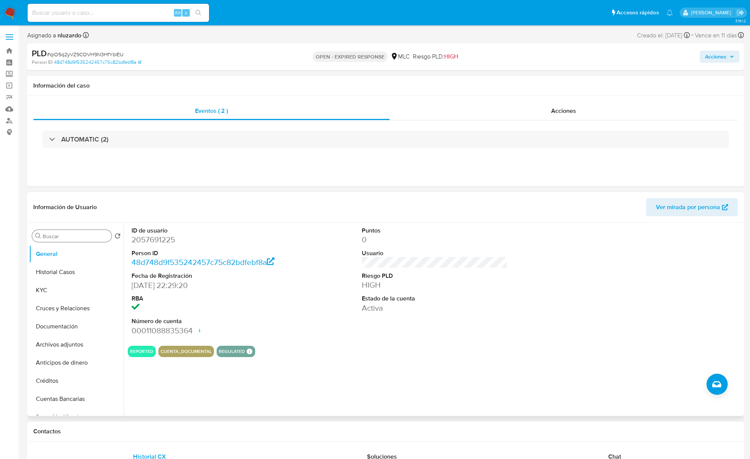
click at [60, 239] on input "Buscar" at bounding box center [76, 236] width 66 height 7
type input "ad"
click at [60, 271] on button "Archivos adjuntos" at bounding box center [73, 272] width 88 height 18
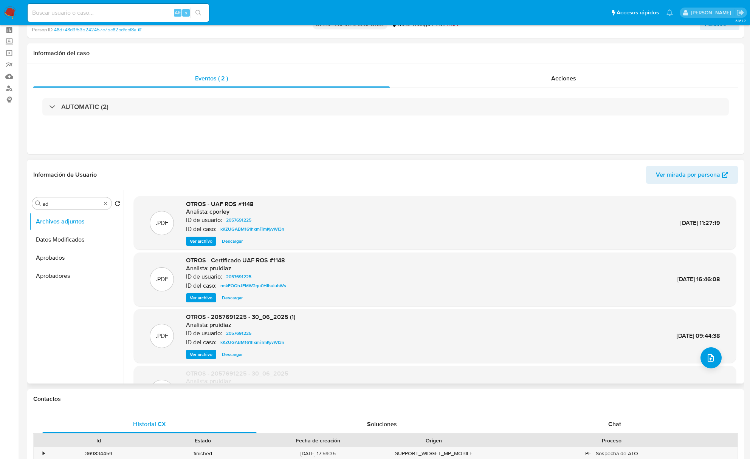
scroll to position [50, 0]
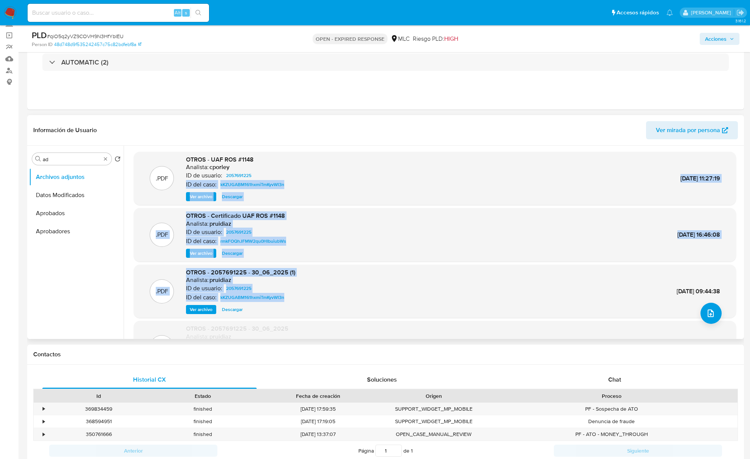
drag, startPoint x: 434, startPoint y: 301, endPoint x: 453, endPoint y: 174, distance: 128.1
click at [453, 174] on div ".PDF OTROS - UAF ROS #1148 Analista: cporley ID de usuario: 2057691225 ID del c…" at bounding box center [435, 275] width 602 height 246
click at [455, 189] on div ".PDF OTROS - UAF ROS #1148 Analista: cporley ID de usuario: 2057691225 ID del c…" at bounding box center [435, 179] width 594 height 46
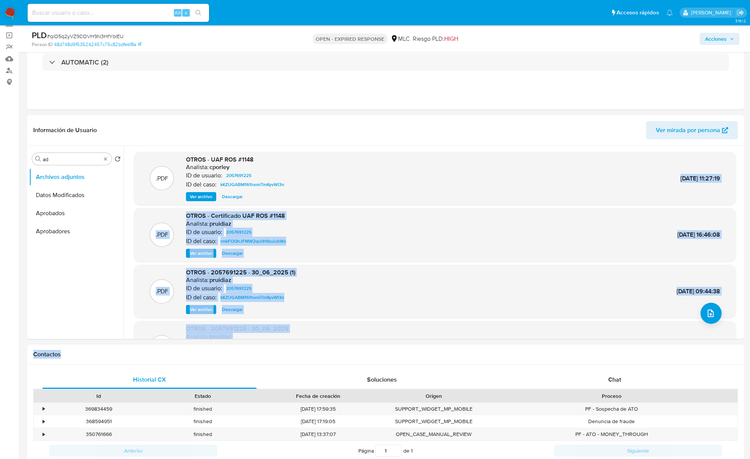
scroll to position [62, 0]
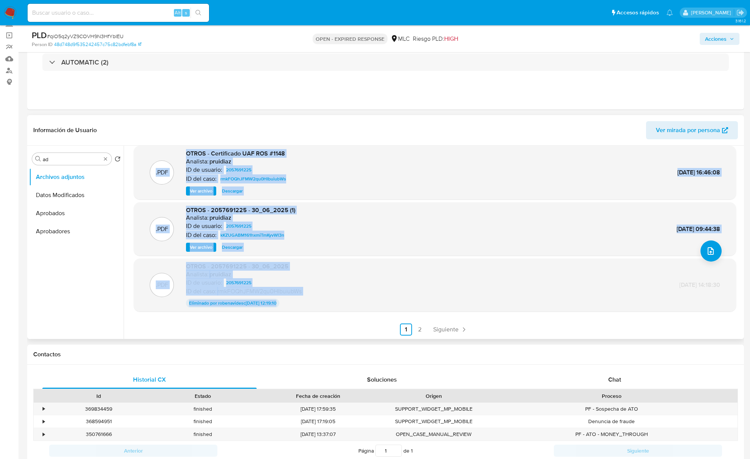
drag, startPoint x: 475, startPoint y: 203, endPoint x: 493, endPoint y: 268, distance: 67.0
click at [493, 268] on div ".PDF OTROS - UAF ROS #1148 Analista: cporley ID de usuario: 2057691225 ID del c…" at bounding box center [435, 213] width 602 height 246
click at [444, 271] on div ".PDF OTROS - 2057691225 - 30_06_2025 Analista: pruidiaz ID de usuario: 20576912…" at bounding box center [435, 285] width 594 height 45
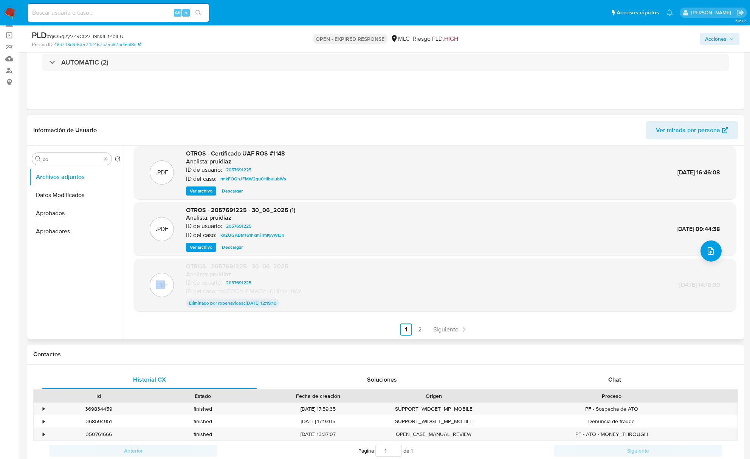
drag, startPoint x: 158, startPoint y: 289, endPoint x: 150, endPoint y: 286, distance: 8.4
click at [150, 286] on div ".PDF" at bounding box center [162, 285] width 24 height 24
click at [162, 286] on p ".PDF" at bounding box center [162, 285] width 12 height 8
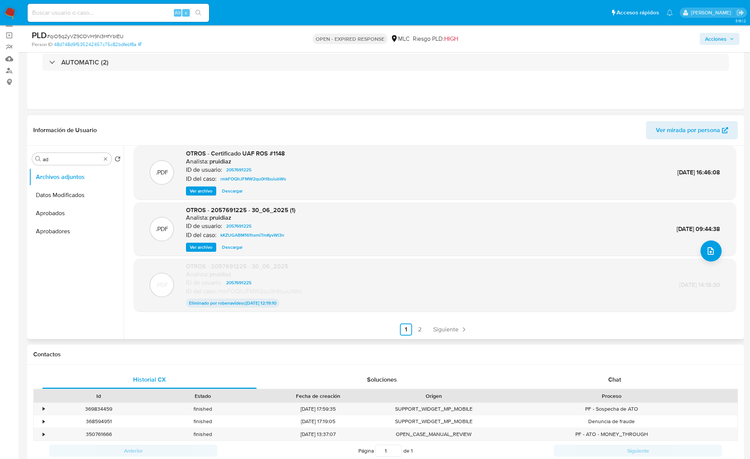
click at [360, 301] on div ".PDF OTROS - 2057691225 - 30_06_2025 Analista: pruidiaz ID de usuario: 20576912…" at bounding box center [435, 285] width 594 height 45
click at [251, 306] on p "Eliminado por robenavidesc 05/Jul/2025 12:19:10" at bounding box center [232, 303] width 93 height 9
click at [251, 305] on p "Eliminado por robenavidesc 05/Jul/2025 12:19:10" at bounding box center [232, 303] width 93 height 9
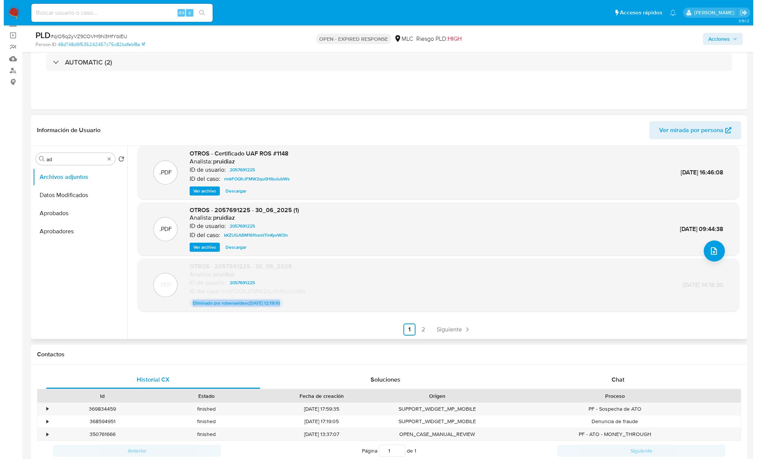
scroll to position [0, 0]
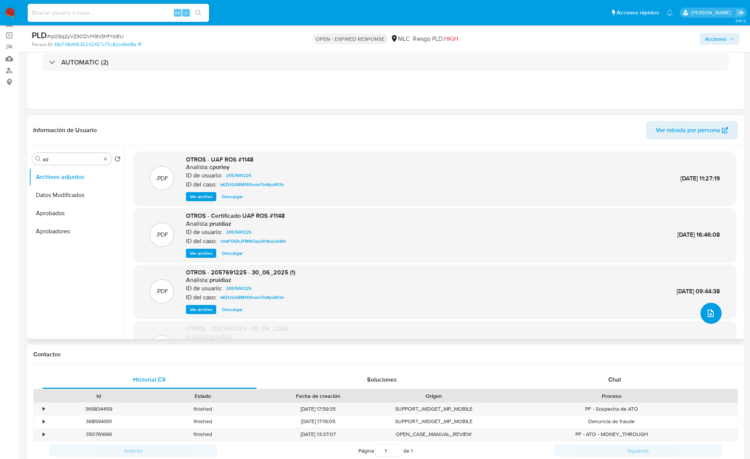
click at [711, 314] on icon "upload-file" at bounding box center [710, 313] width 9 height 9
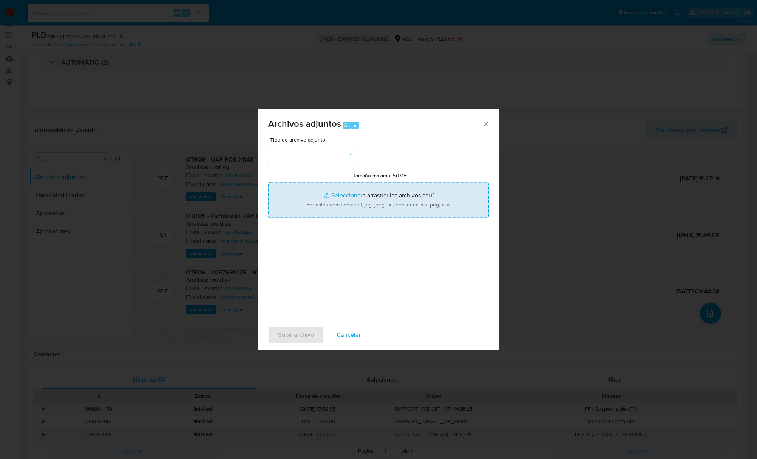
type input "C:\fakepath\Mulan 2057691225_2025_09_26_08_44_00.xlsx"
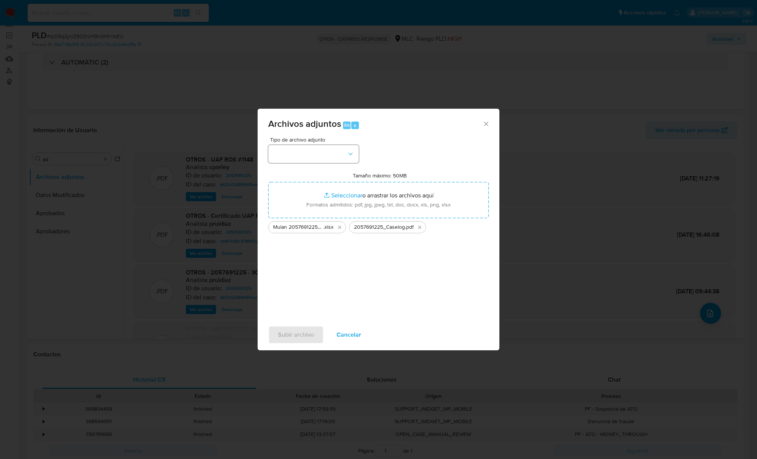
drag, startPoint x: 360, startPoint y: 161, endPoint x: 356, endPoint y: 158, distance: 5.2
click at [359, 159] on div "Tipo de archivo adjunto Tamaño máximo: 50MB Seleccionar archivos Seleccionar o …" at bounding box center [378, 226] width 221 height 178
click at [349, 150] on icon "button" at bounding box center [351, 154] width 8 height 8
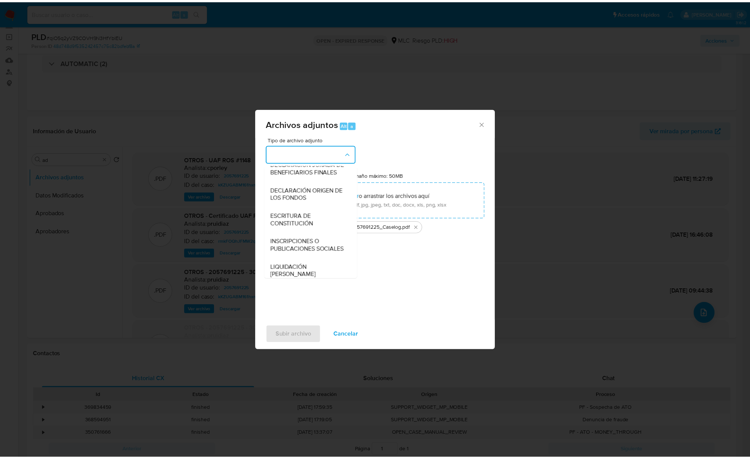
scroll to position [62, 0]
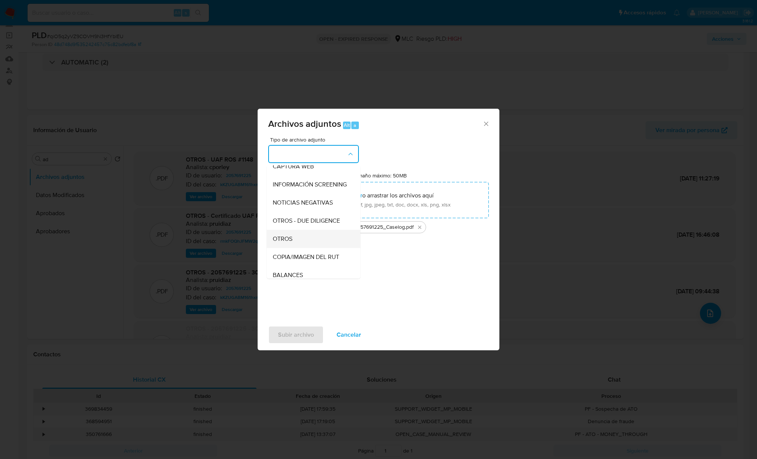
click at [303, 245] on div "OTROS" at bounding box center [311, 239] width 77 height 18
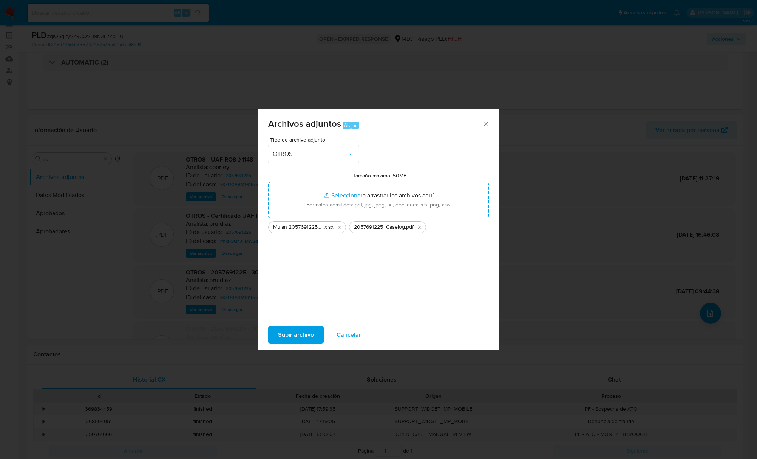
click at [307, 340] on span "Subir archivo" at bounding box center [296, 335] width 36 height 17
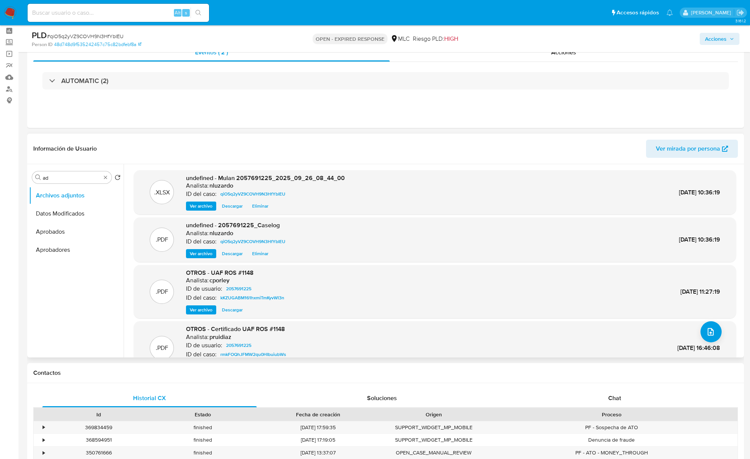
scroll to position [0, 0]
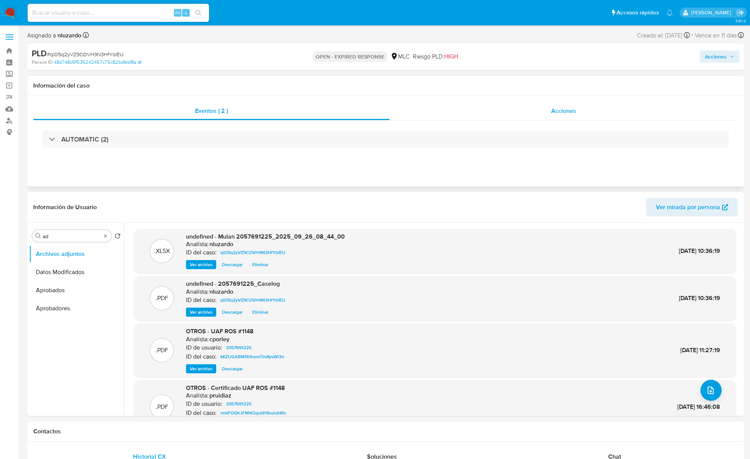
click at [517, 111] on div "Acciones" at bounding box center [564, 111] width 348 height 18
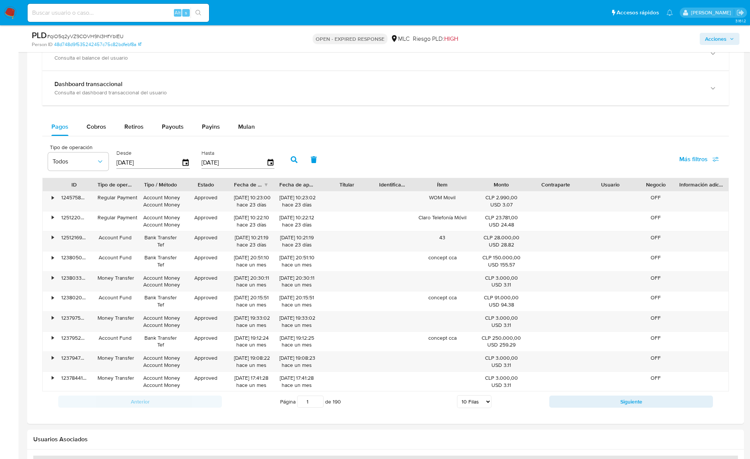
scroll to position [416, 0]
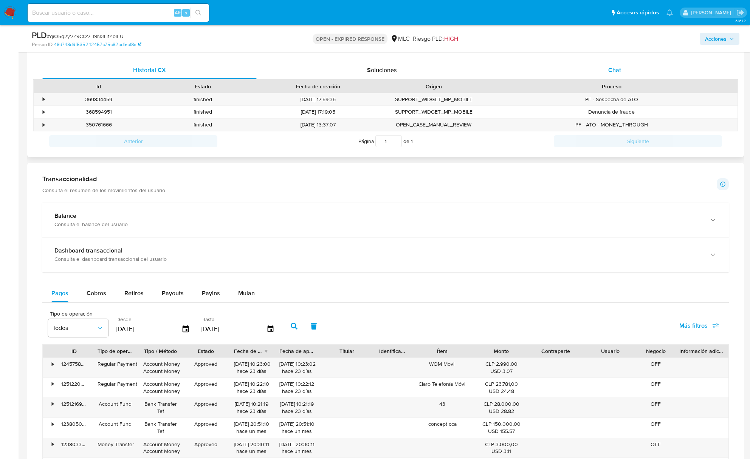
click at [611, 75] on div "Chat" at bounding box center [614, 70] width 214 height 18
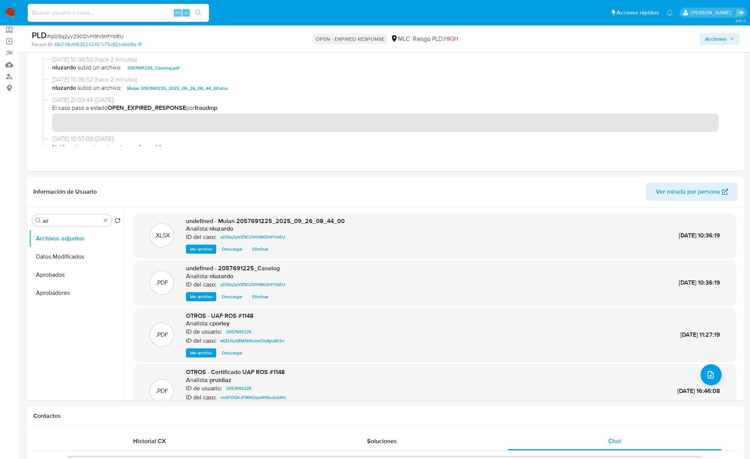
scroll to position [12, 0]
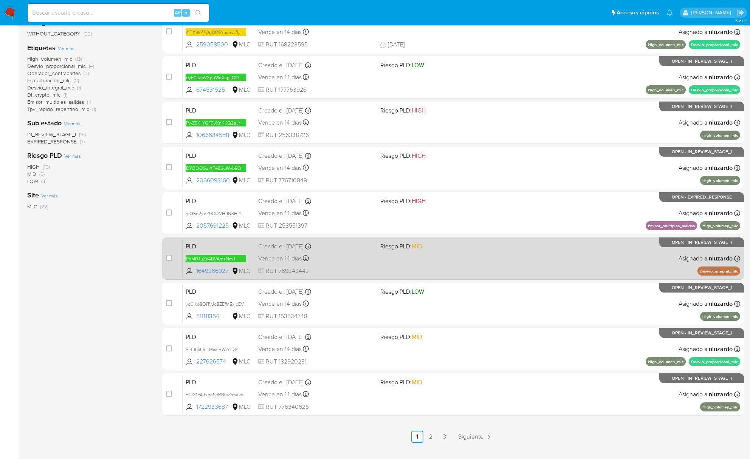
scroll to position [151, 0]
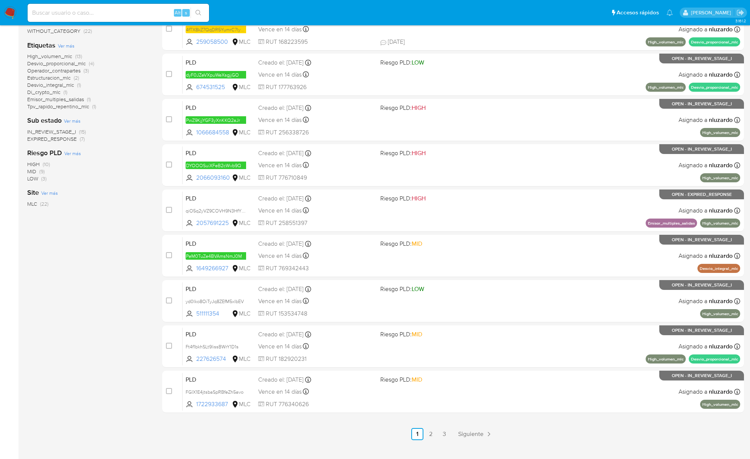
click at [117, 266] on div "1-10 de 22 resultados Borrar filtros nluzardo OPEN Clasificación Ver más transa…" at bounding box center [88, 187] width 123 height 505
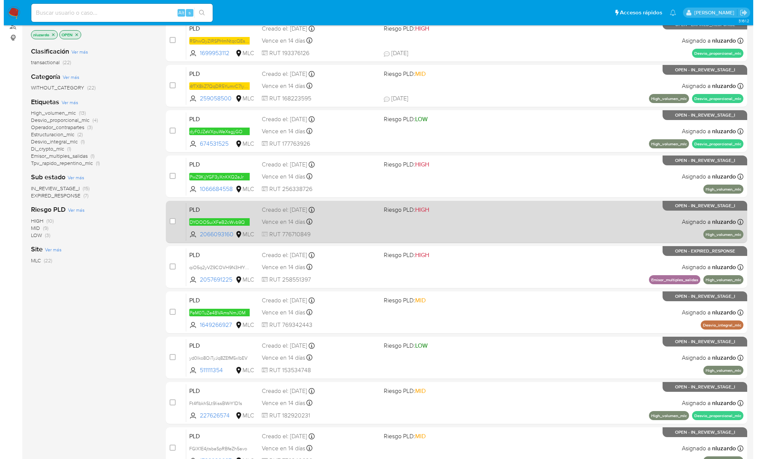
scroll to position [50, 0]
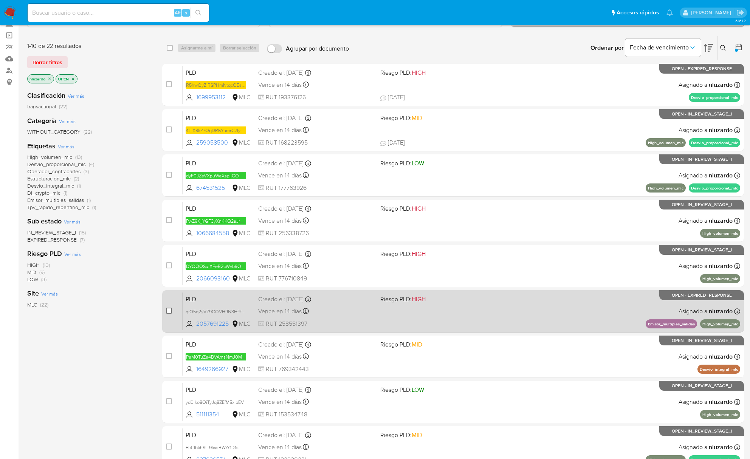
click at [168, 309] on input "checkbox" at bounding box center [169, 311] width 6 height 6
checkbox input "true"
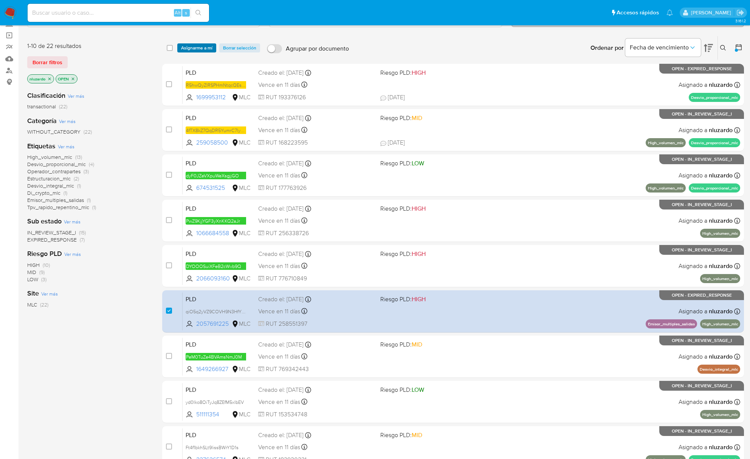
click at [203, 47] on span "Asignarme a mí" at bounding box center [196, 48] width 31 height 8
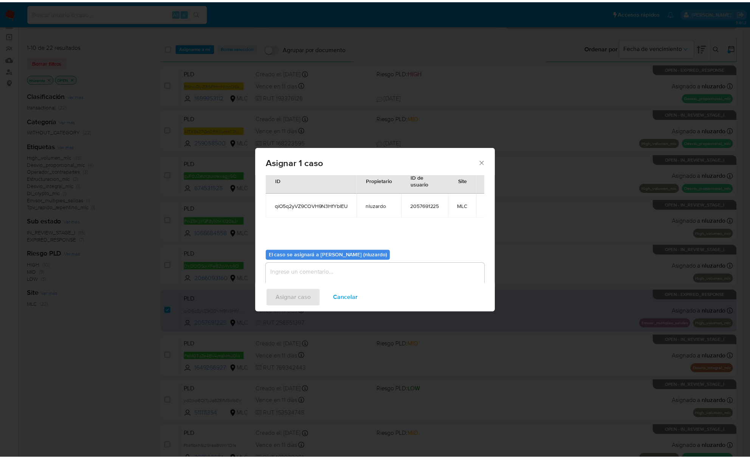
scroll to position [39, 0]
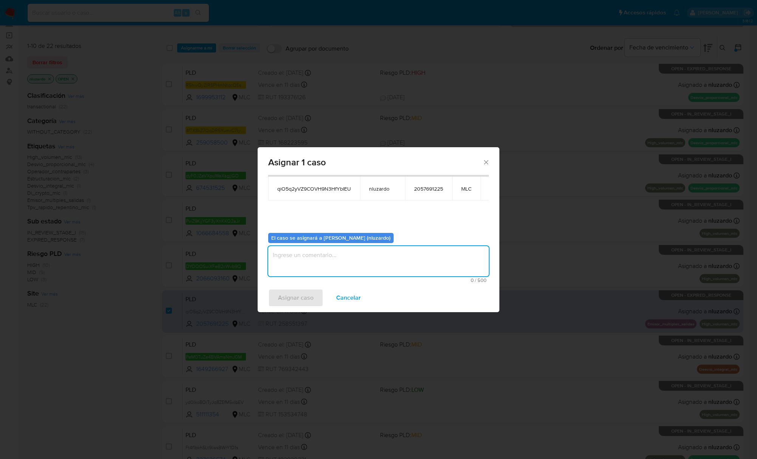
click at [339, 260] on textarea "assign-modal" at bounding box center [378, 261] width 221 height 30
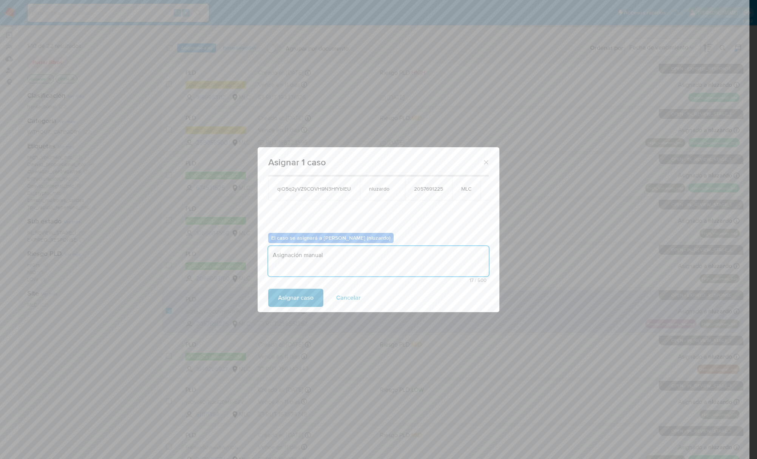
type textarea "Asignación manual"
click at [295, 300] on span "Asignar caso" at bounding box center [296, 298] width 36 height 17
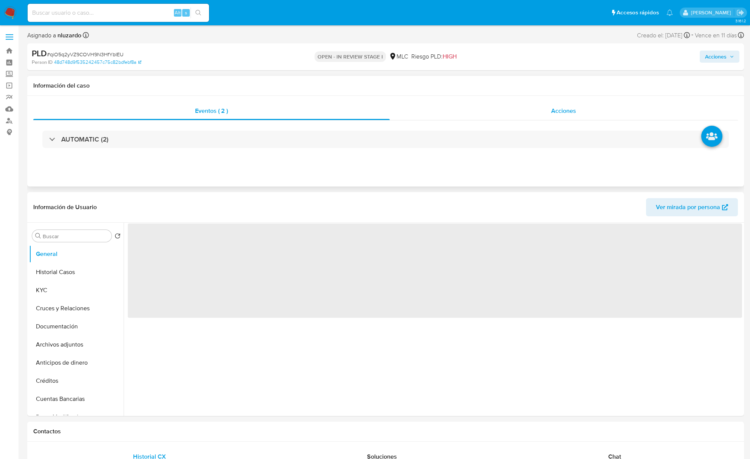
click at [580, 112] on div "Acciones" at bounding box center [564, 111] width 348 height 18
select select "10"
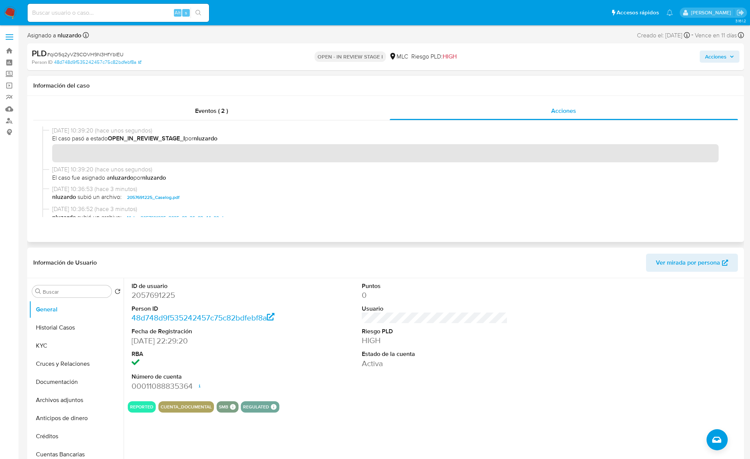
click at [195, 199] on span "nluzardo subió un archivo: 2057691225_Caselog.pdf" at bounding box center [388, 197] width 673 height 9
click at [709, 59] on span "Acciones" at bounding box center [716, 57] width 22 height 12
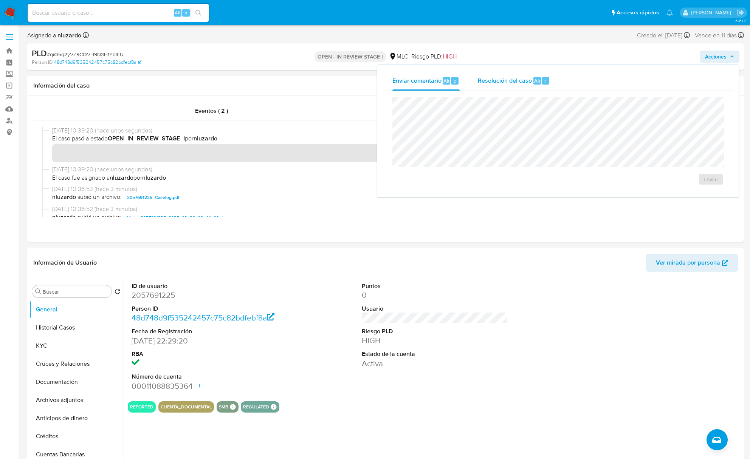
click at [502, 78] on span "Resolución del caso" at bounding box center [505, 80] width 54 height 9
click at [687, 186] on span "ROI Proposal" at bounding box center [688, 187] width 37 height 17
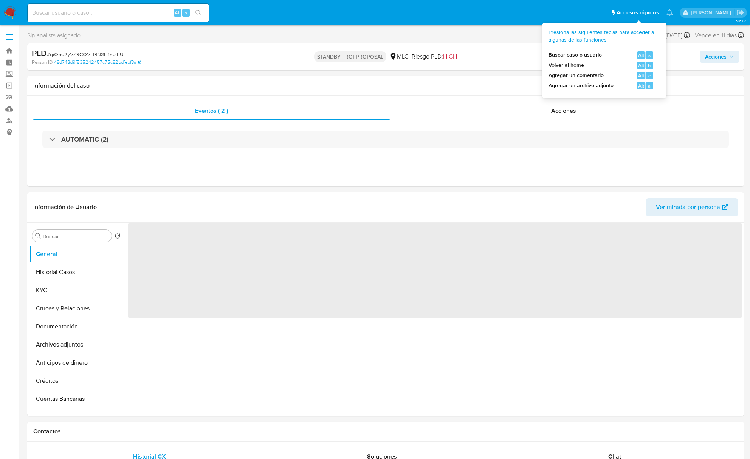
select select "10"
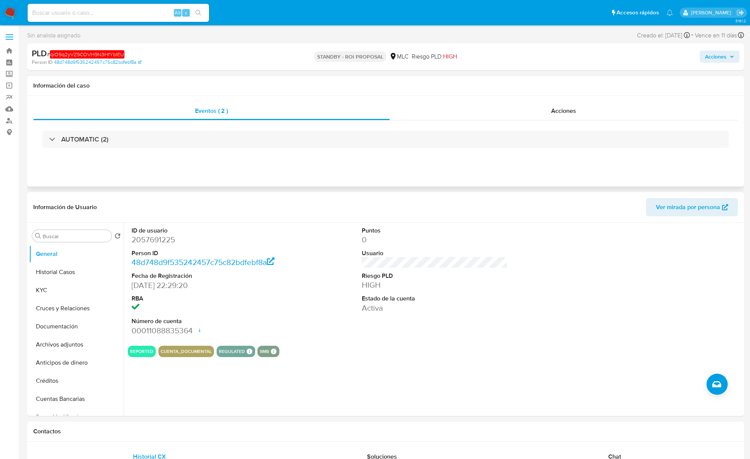
click at [198, 181] on div "Eventos ( 2 ) Acciones AUTOMATIC (2)" at bounding box center [385, 141] width 716 height 91
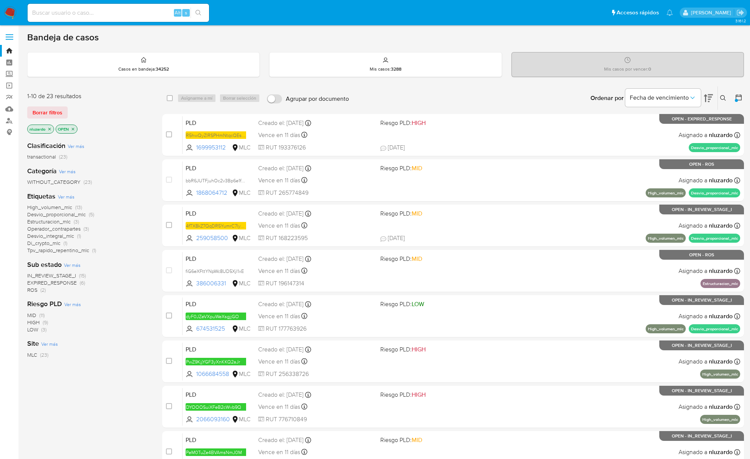
click at [36, 291] on span "ROS" at bounding box center [32, 290] width 10 height 8
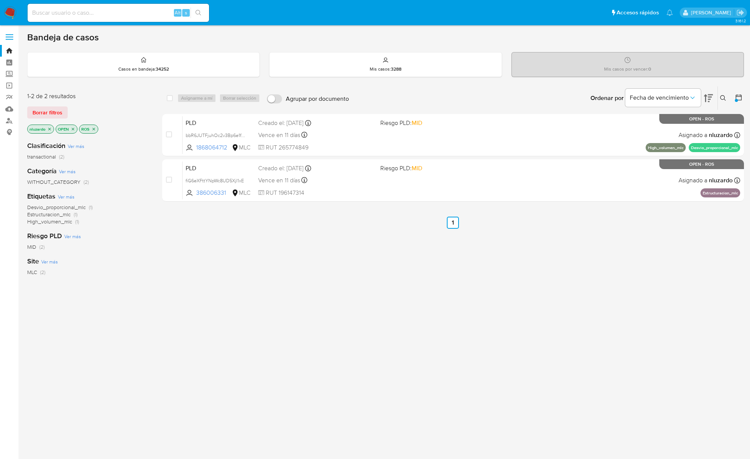
click at [96, 128] on icon "close-filter" at bounding box center [93, 129] width 5 height 5
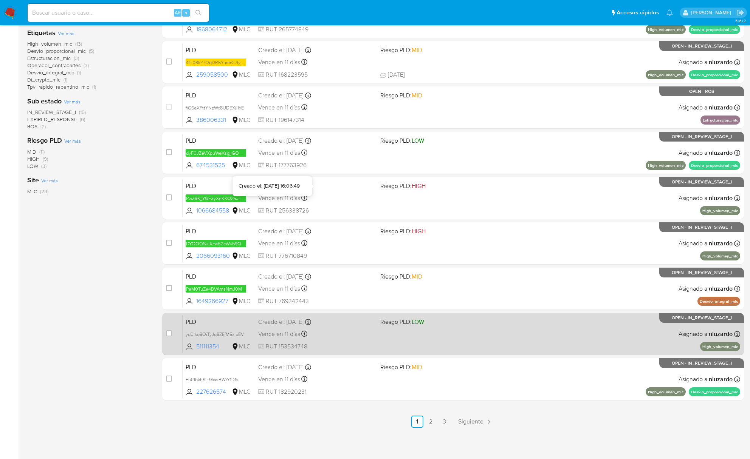
scroll to position [164, 0]
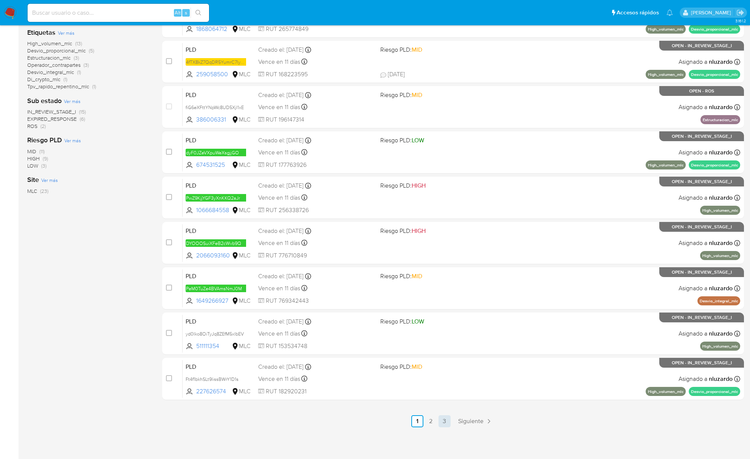
click at [446, 422] on link "3" at bounding box center [444, 422] width 12 height 12
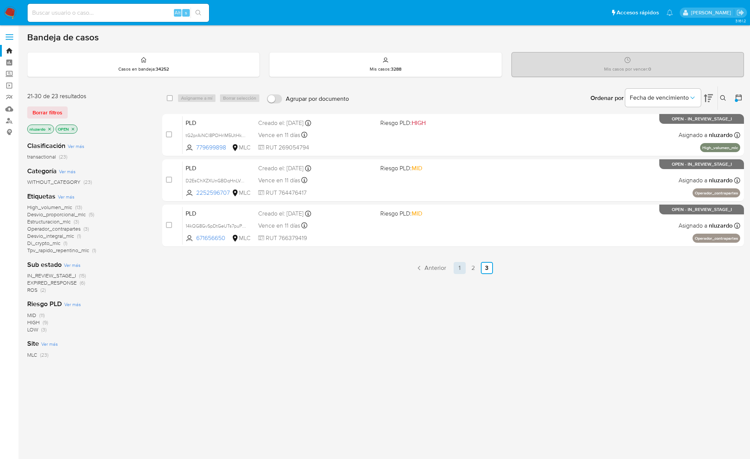
click at [458, 266] on link "1" at bounding box center [459, 268] width 12 height 12
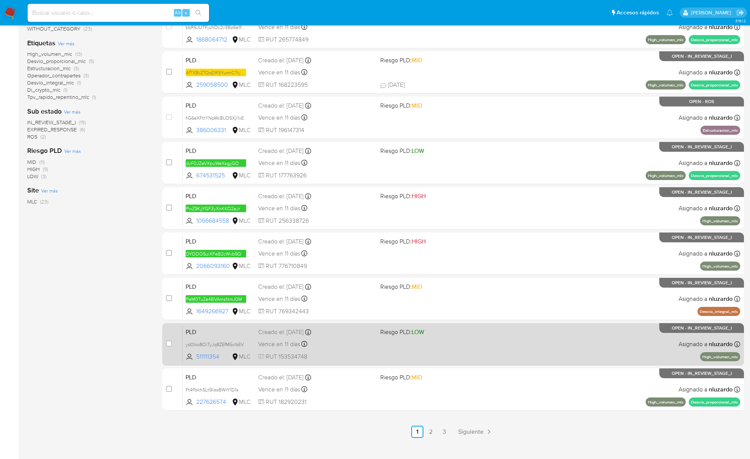
scroll to position [164, 0]
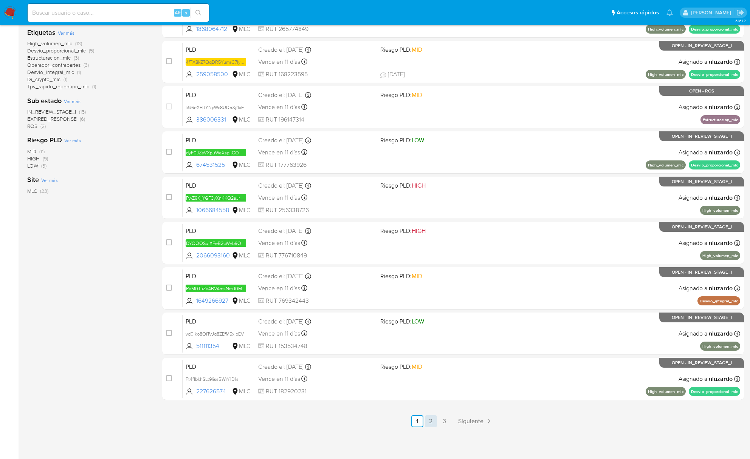
click at [434, 420] on link "2" at bounding box center [431, 422] width 12 height 12
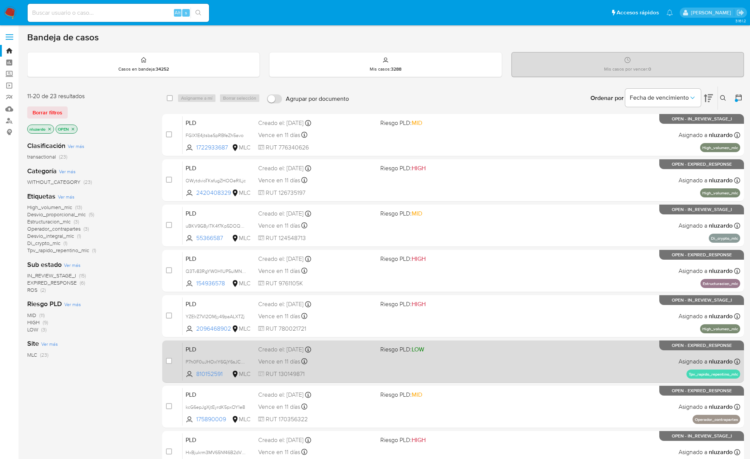
scroll to position [164, 0]
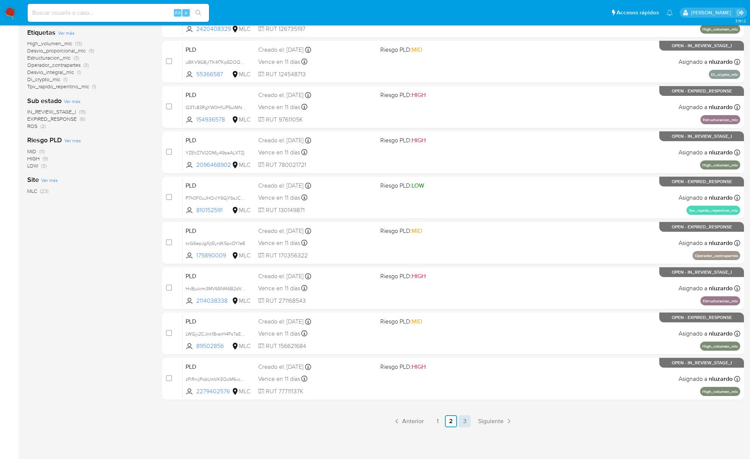
click at [466, 425] on link "3" at bounding box center [464, 422] width 12 height 12
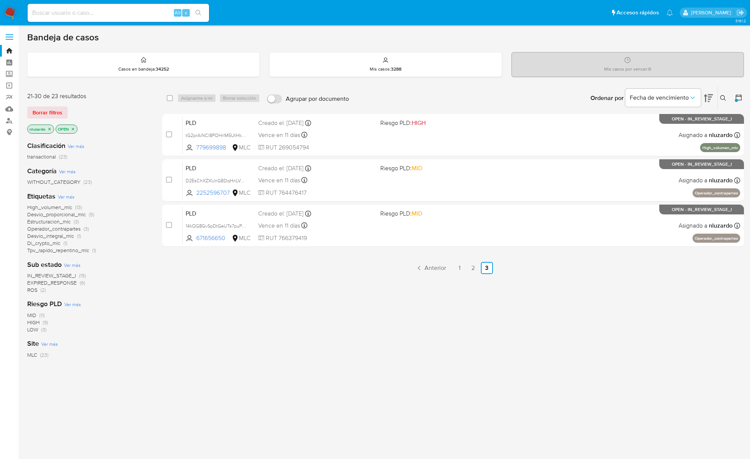
click at [459, 275] on div "select-all-cases-checkbox Asignarme a mí Borrar selección Agrupar por documento…" at bounding box center [452, 257] width 581 height 342
click at [459, 271] on link "1" at bounding box center [459, 268] width 12 height 12
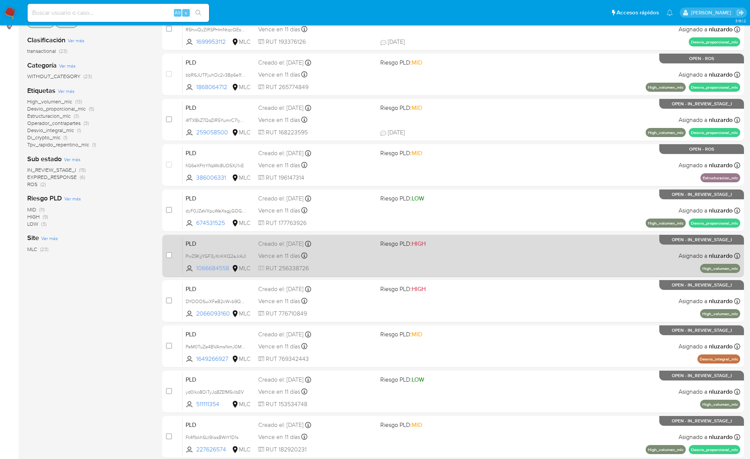
scroll to position [164, 0]
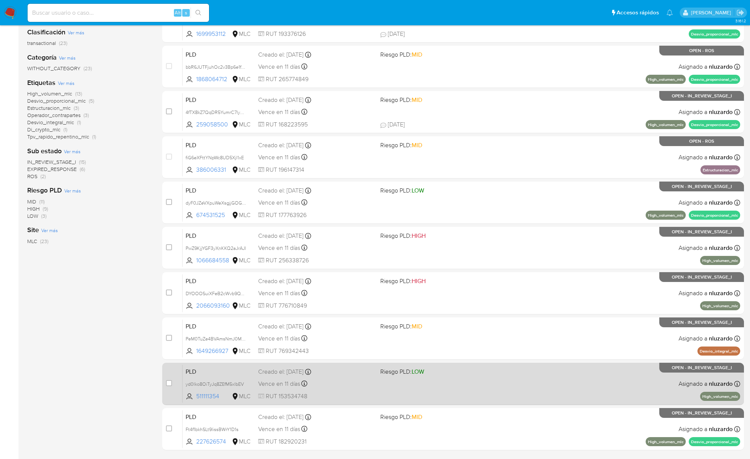
scroll to position [164, 0]
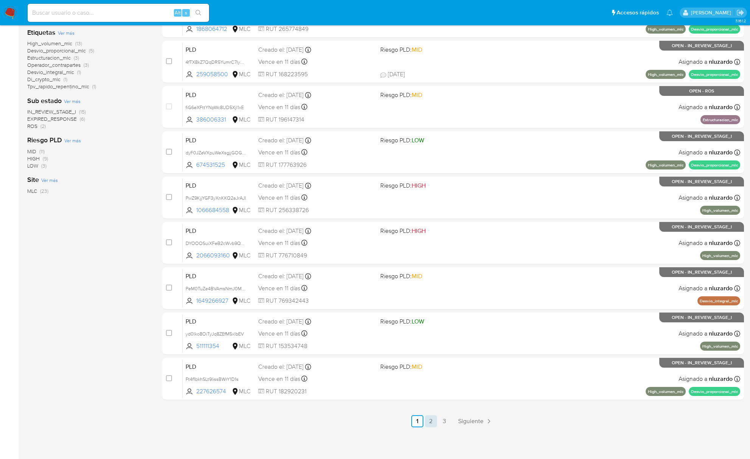
click at [429, 423] on link "2" at bounding box center [431, 422] width 12 height 12
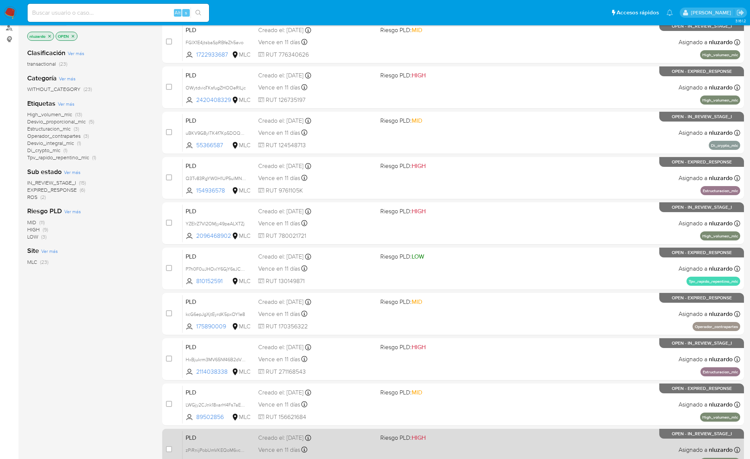
scroll to position [164, 0]
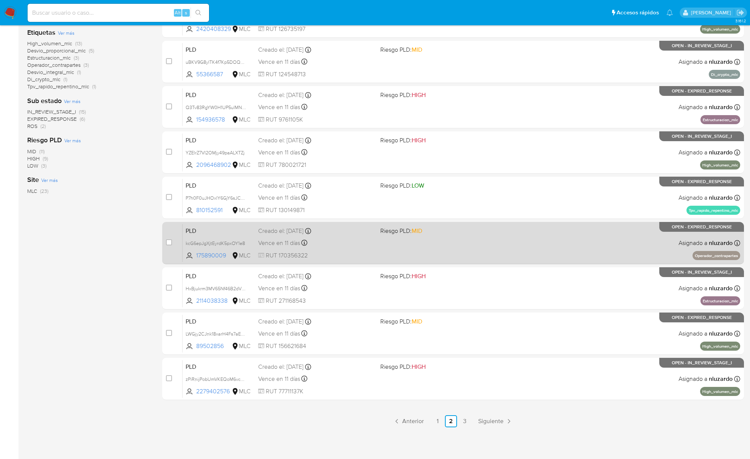
click at [437, 422] on link "1" at bounding box center [437, 422] width 12 height 12
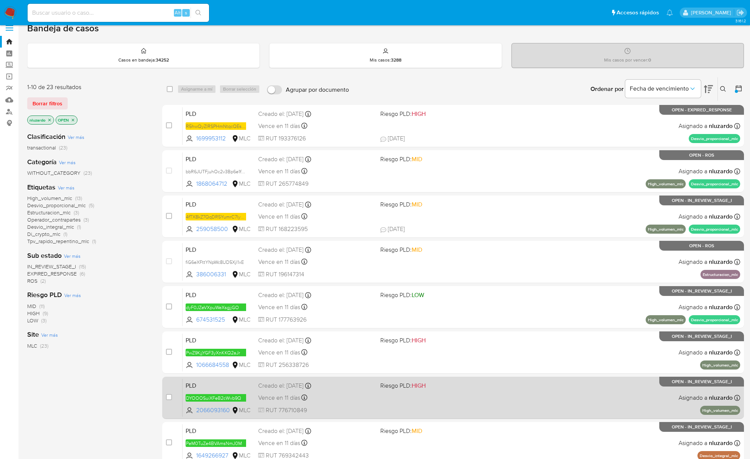
scroll to position [164, 0]
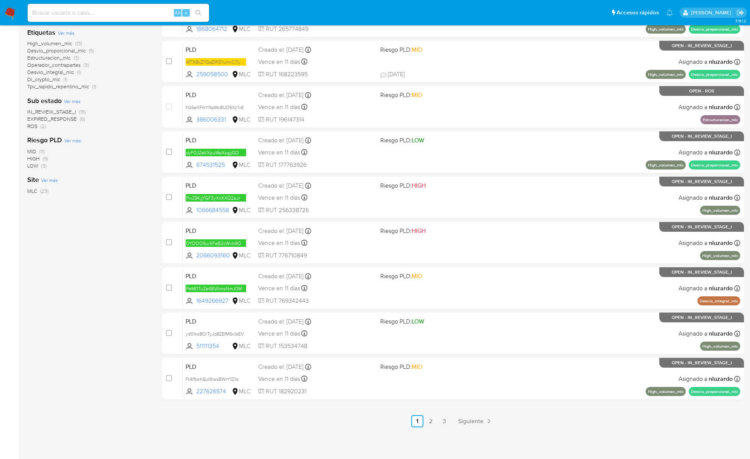
drag, startPoint x: 223, startPoint y: 349, endPoint x: 104, endPoint y: 380, distance: 122.5
click at [105, 380] on div "1-10 de 23 resultados Borrar filtros nluzardo OPEN Clasificación Ver más transa…" at bounding box center [385, 174] width 716 height 505
click at [103, 378] on div "1-10 de 23 resultados Borrar filtros nluzardo OPEN Clasificación Ver más transa…" at bounding box center [88, 174] width 123 height 505
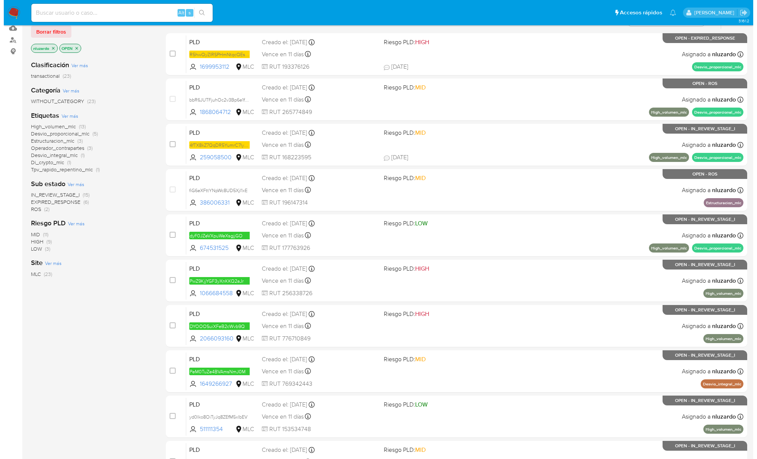
scroll to position [63, 0]
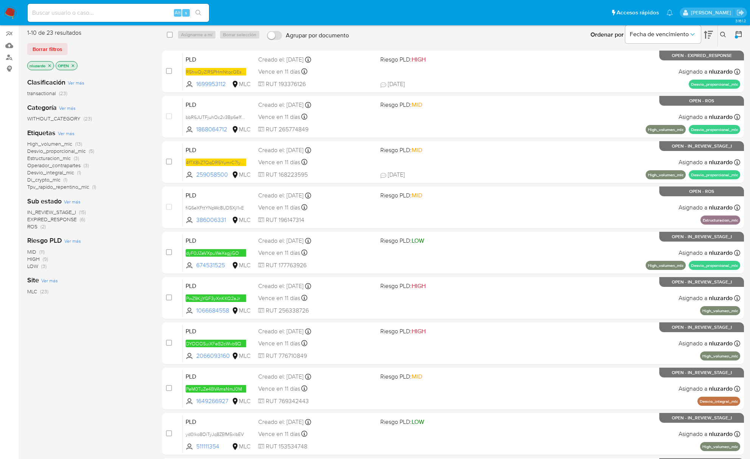
click at [79, 202] on span "Ver más" at bounding box center [72, 201] width 17 height 7
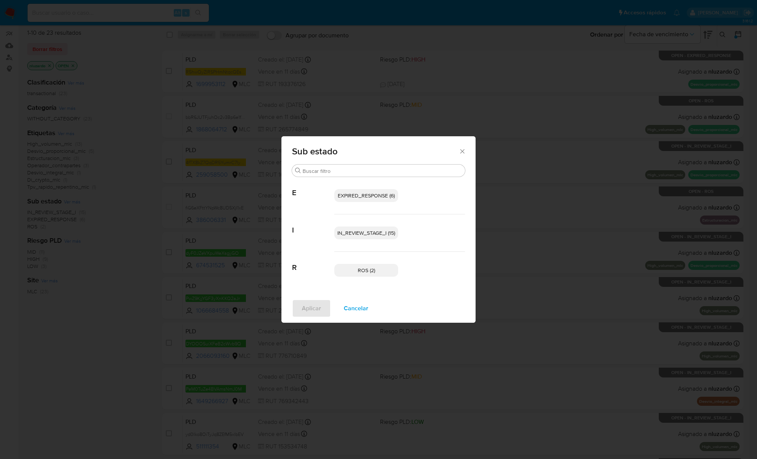
click at [352, 197] on span "EXPIRED_RESPONSE (6)" at bounding box center [366, 196] width 57 height 8
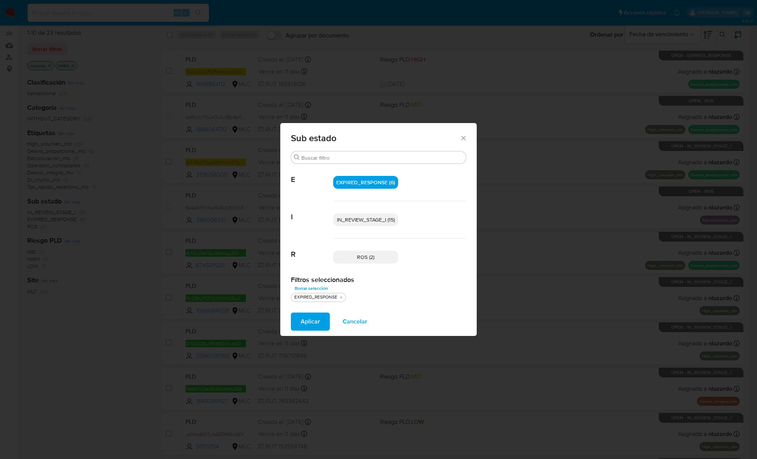
click at [348, 221] on span "IN_REVIEW_STAGE_I (15)" at bounding box center [366, 220] width 58 height 8
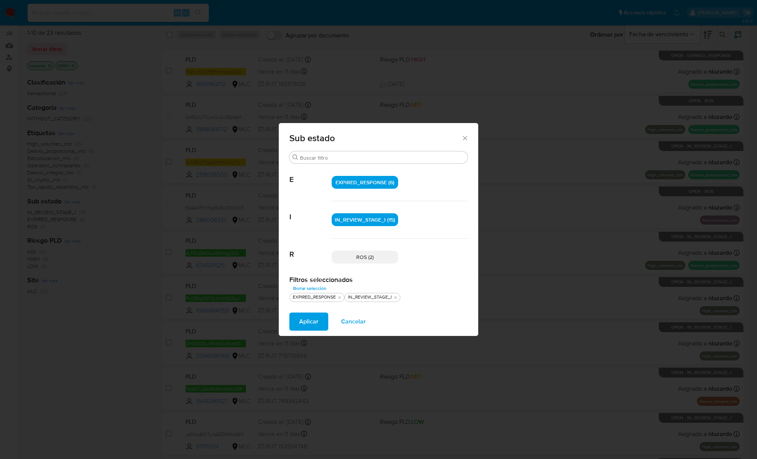
click at [297, 324] on button "Aplicar" at bounding box center [308, 322] width 39 height 18
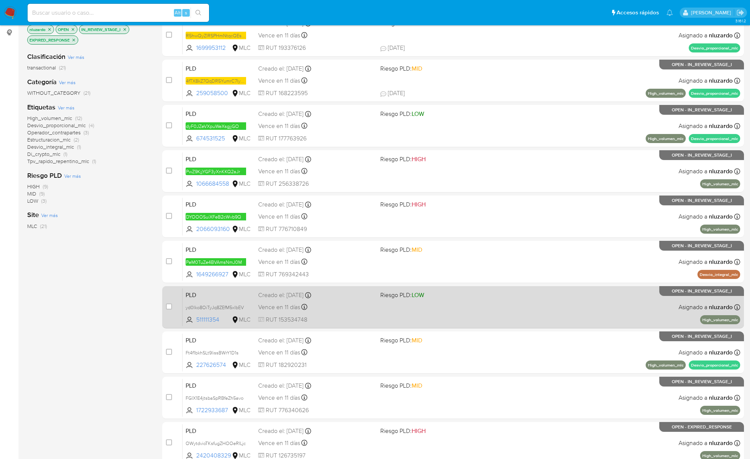
scroll to position [164, 0]
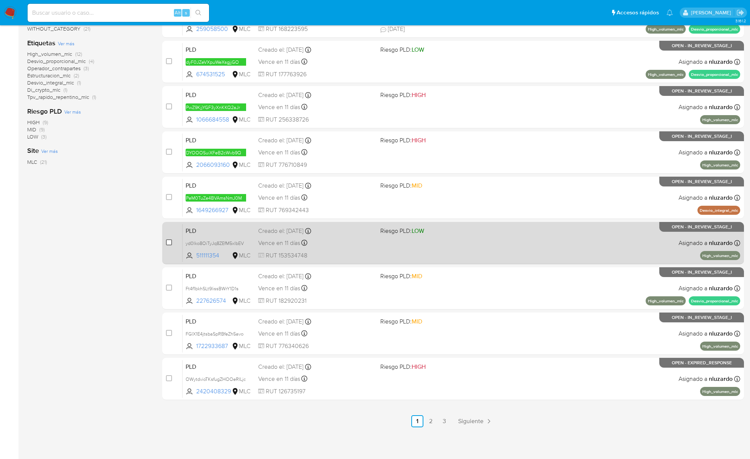
click at [168, 240] on input "checkbox" at bounding box center [169, 243] width 6 height 6
checkbox input "true"
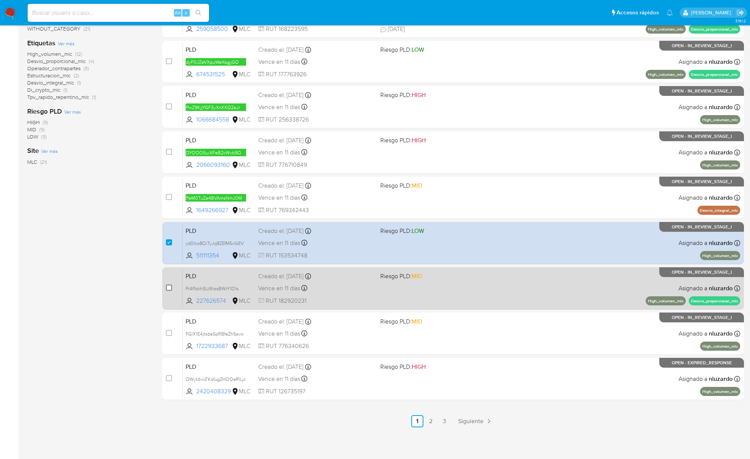
click at [167, 289] on input "checkbox" at bounding box center [169, 288] width 6 height 6
checkbox input "true"
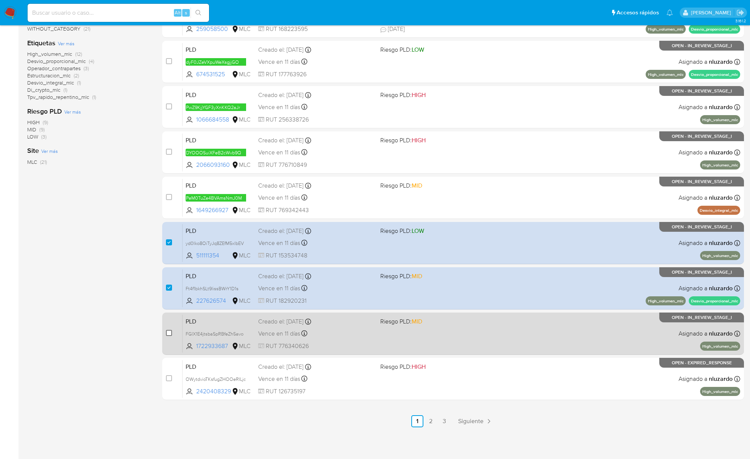
click at [168, 332] on input "checkbox" at bounding box center [169, 333] width 6 height 6
checkbox input "true"
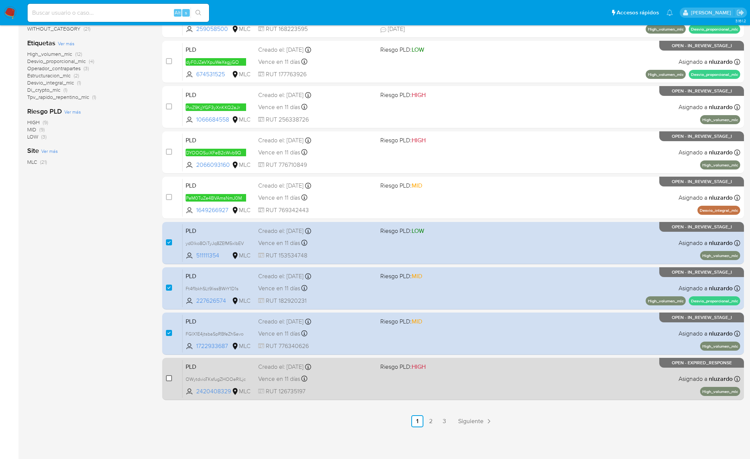
click at [171, 377] on input "checkbox" at bounding box center [169, 379] width 6 height 6
checkbox input "true"
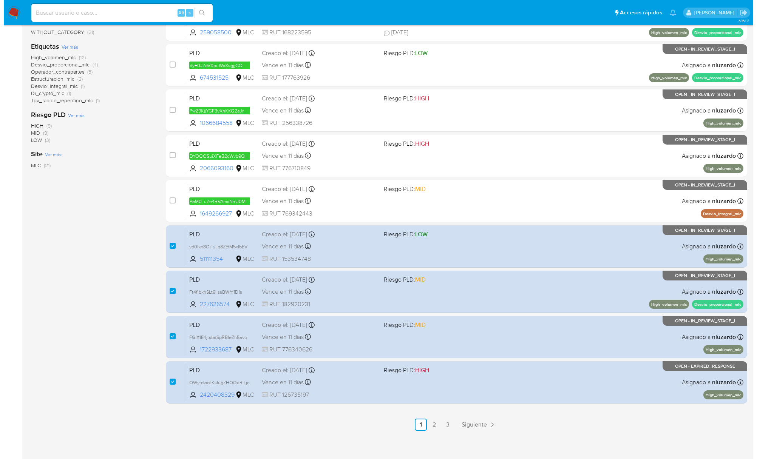
scroll to position [0, 0]
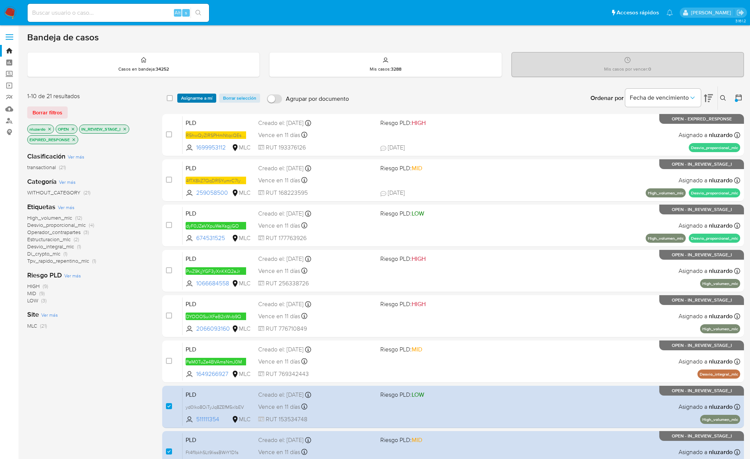
click at [203, 96] on span "Asignarme a mí" at bounding box center [196, 98] width 31 height 8
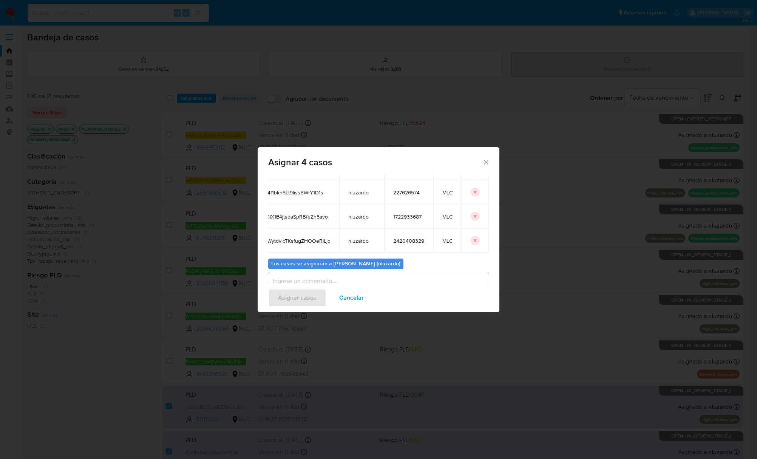
scroll to position [42, 0]
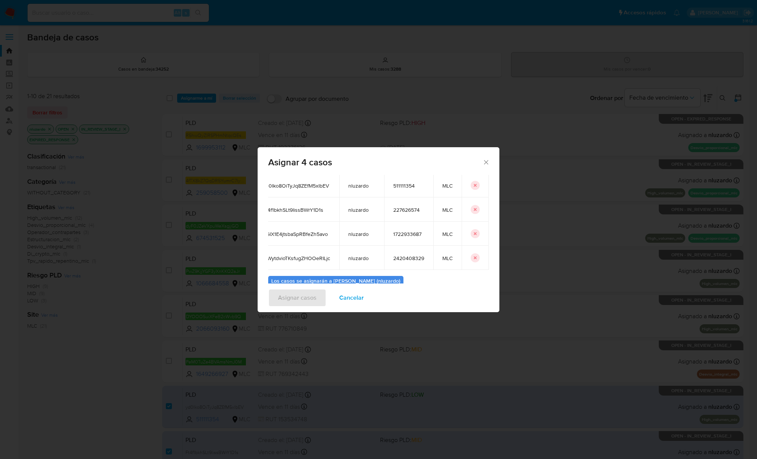
click at [395, 184] on span "511111354" at bounding box center [408, 185] width 31 height 7
copy span "511111354"
click at [404, 207] on span "227626574" at bounding box center [408, 210] width 31 height 7
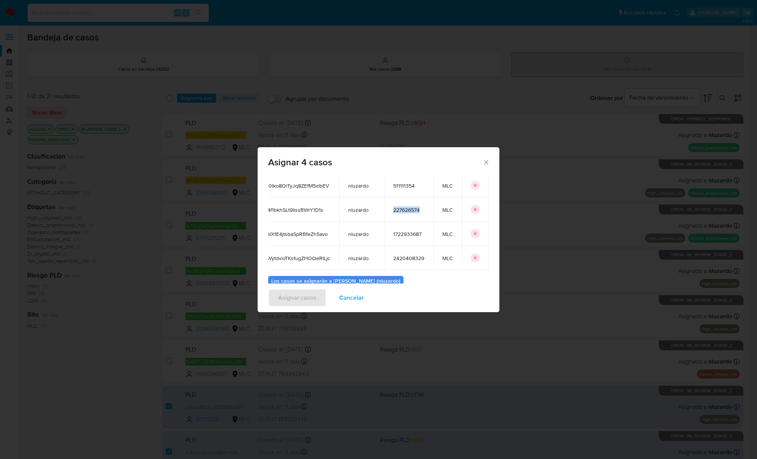
copy span "227626574"
click at [416, 236] on span "1722933687" at bounding box center [408, 234] width 31 height 7
click at [412, 236] on span "1722933687" at bounding box center [408, 234] width 31 height 7
click at [412, 235] on span "1722933687" at bounding box center [408, 234] width 31 height 7
copy span "1722933687"
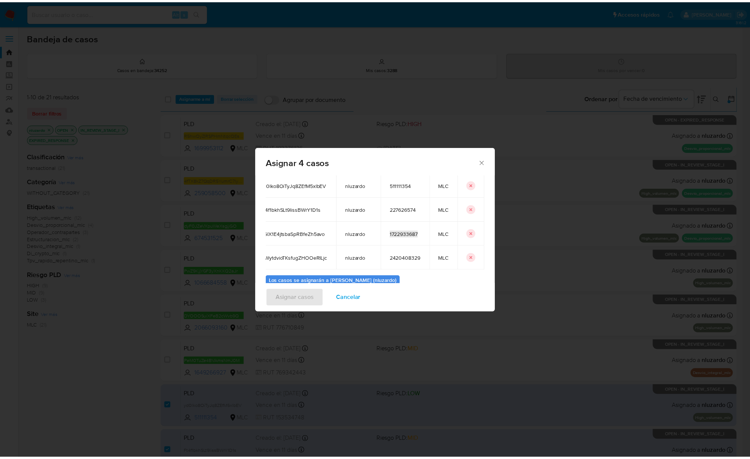
scroll to position [92, 0]
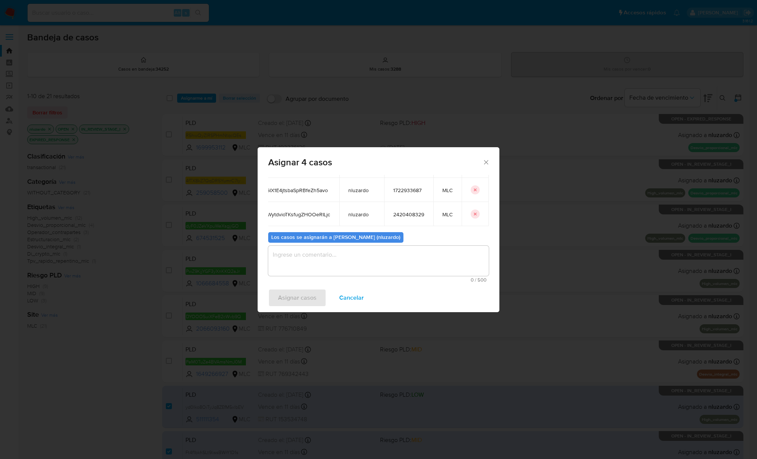
click at [400, 211] on span "2420408329" at bounding box center [408, 214] width 31 height 7
copy span "2420408329"
click at [522, 151] on div "Asignar 4 casos Casos a asignar: ID Propietario ID de usuario Site yd0lko8OiTyJ…" at bounding box center [378, 229] width 757 height 459
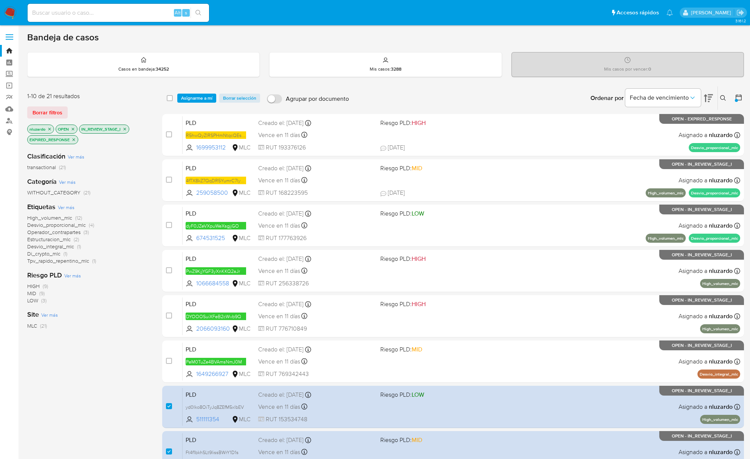
click at [118, 283] on div "HIGH (9) MID (9) LOW (3)" at bounding box center [88, 294] width 123 height 22
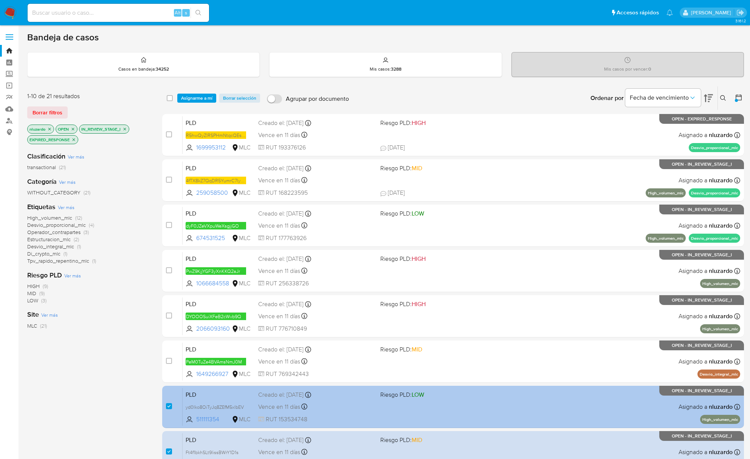
click at [405, 408] on div "PLD yd0lko8OiTyJq8ZEfM5xlbEV 511111354 MLC Riesgo PLD: LOW Creado el: 12/07/202…" at bounding box center [460, 407] width 557 height 38
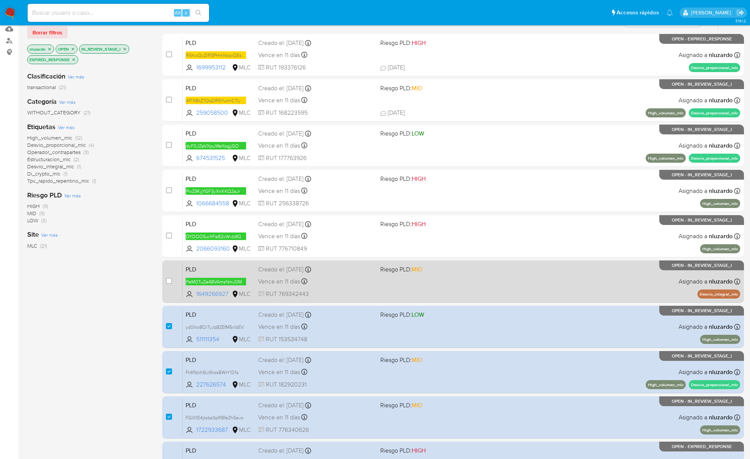
scroll to position [164, 0]
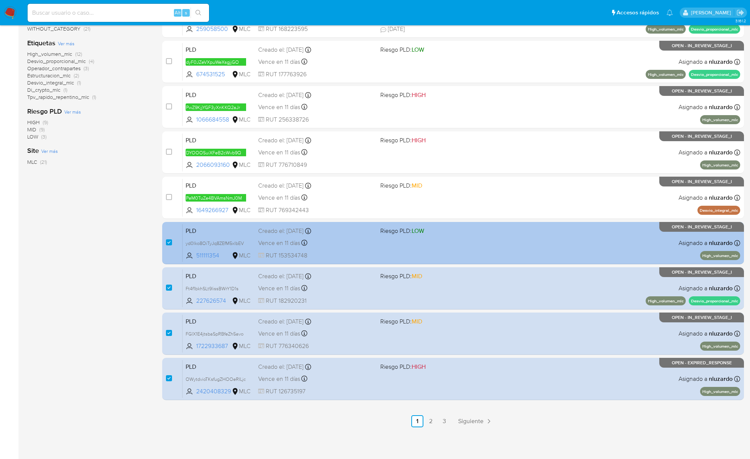
click at [413, 253] on div "PLD yd0lko8OiTyJq8ZEfM5xlbEV 511111354 MLC Riesgo PLD: LOW Creado el: 12/07/202…" at bounding box center [460, 243] width 557 height 38
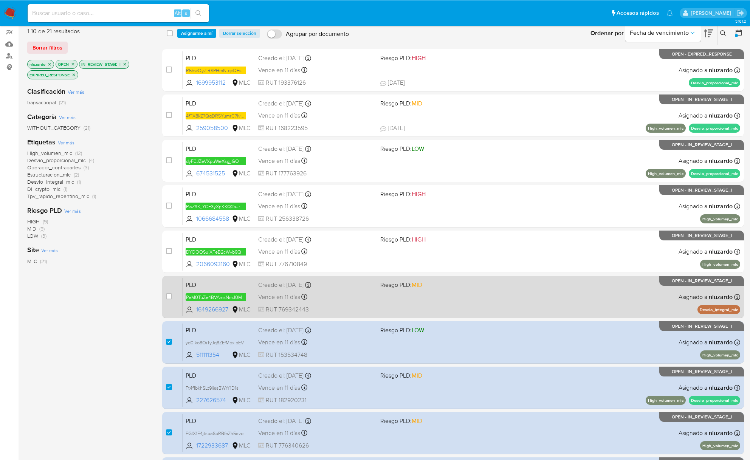
scroll to position [0, 0]
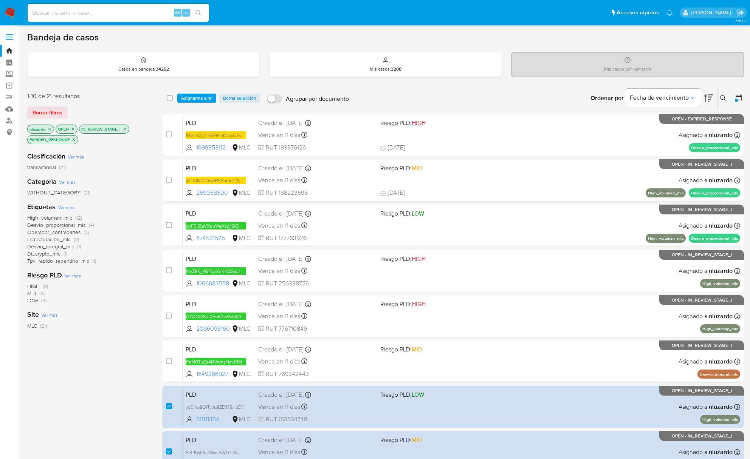
click at [80, 384] on div "Clasificación Ver más transactional (21) Categoría Ver más WITHOUT_CATEGORY (21…" at bounding box center [88, 274] width 123 height 257
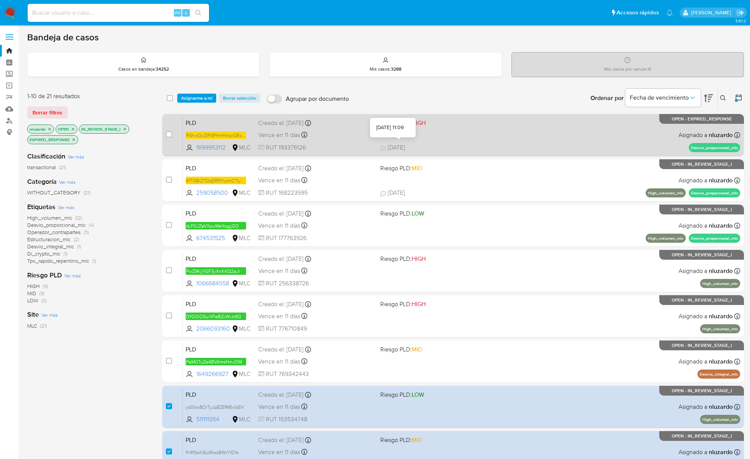
click at [430, 145] on span "18/08/2025 18/08/2025 11:09" at bounding box center [499, 148] width 238 height 8
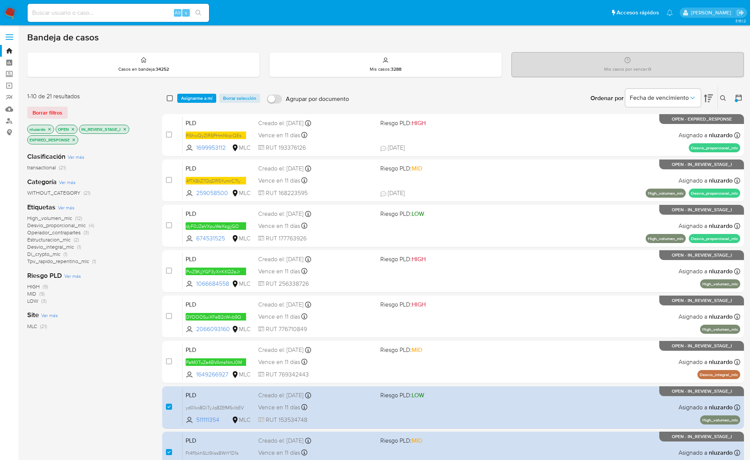
click at [169, 97] on input "checkbox" at bounding box center [170, 98] width 6 height 6
checkbox input "true"
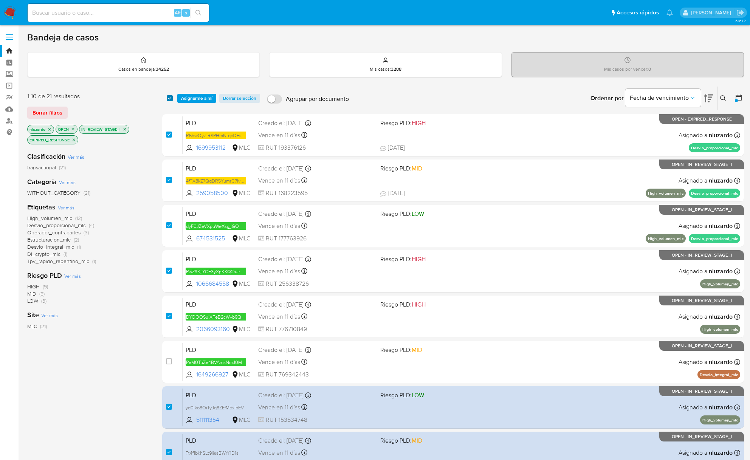
checkbox input "true"
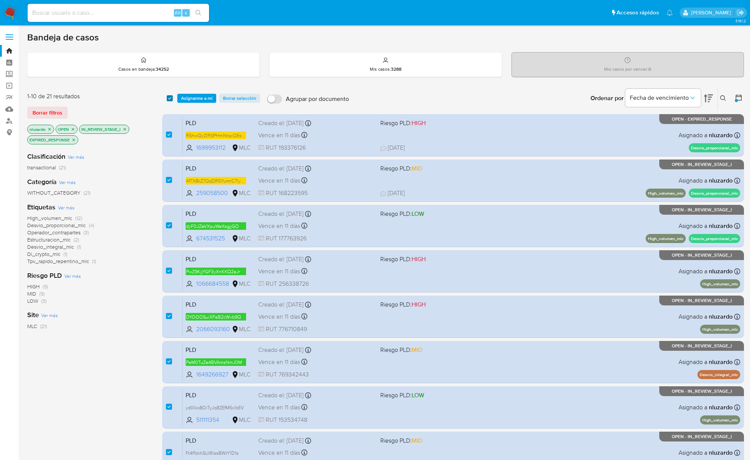
click at [169, 97] on input "checkbox" at bounding box center [170, 98] width 6 height 6
checkbox input "false"
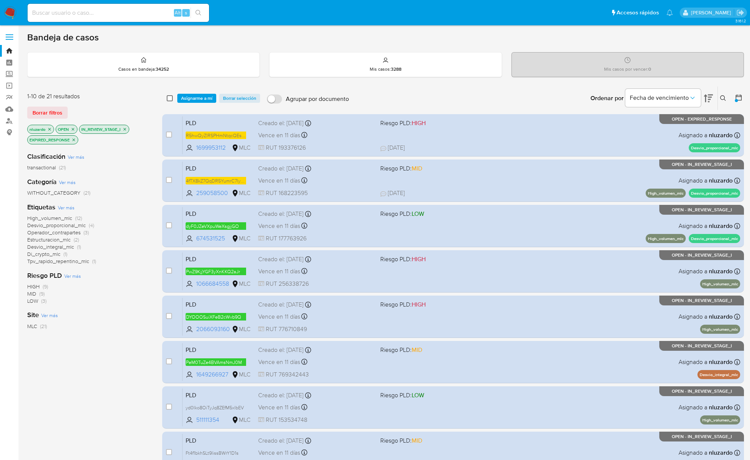
checkbox input "false"
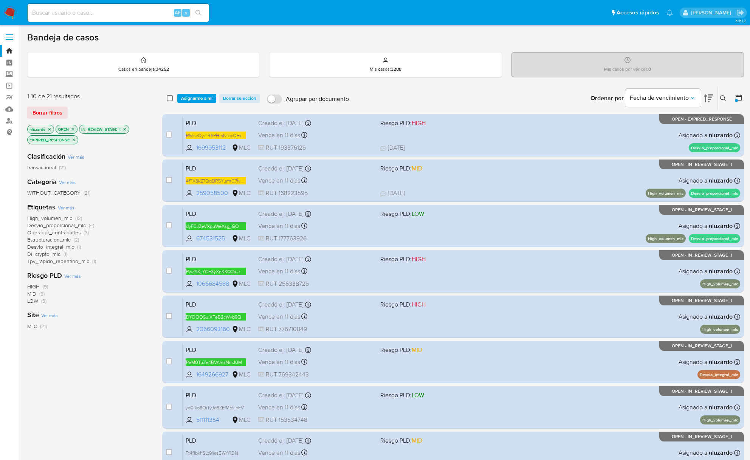
checkbox input "false"
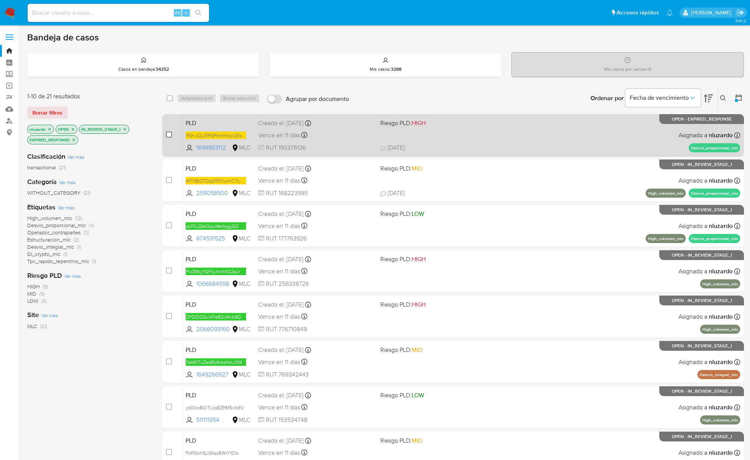
click at [170, 135] on input "checkbox" at bounding box center [169, 134] width 6 height 6
checkbox input "true"
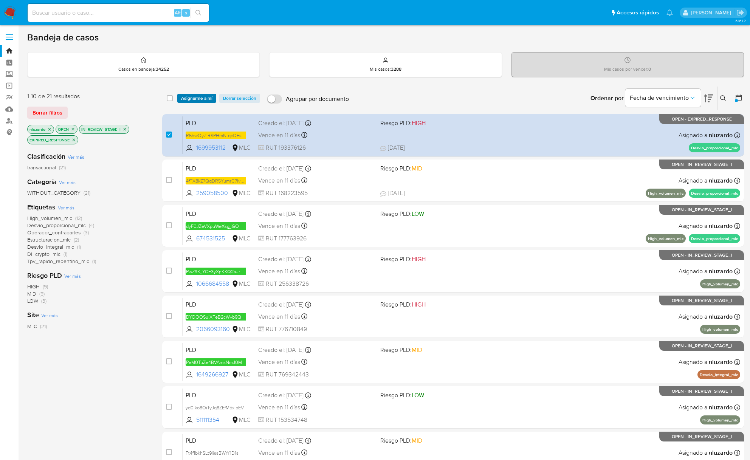
click at [199, 96] on span "Asignarme a mí" at bounding box center [196, 98] width 31 height 8
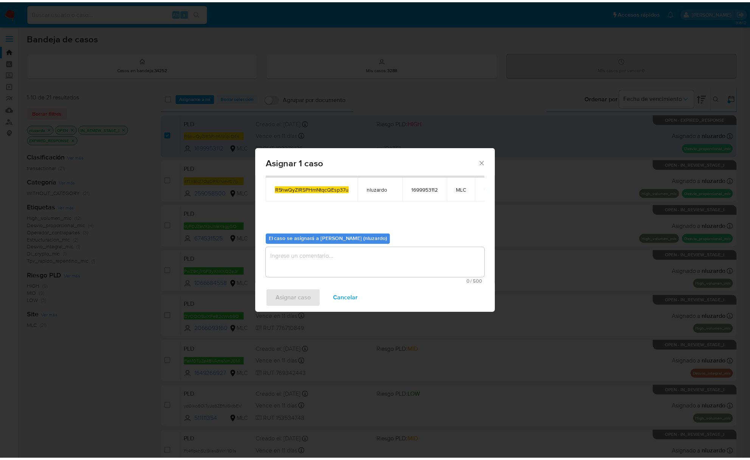
scroll to position [39, 0]
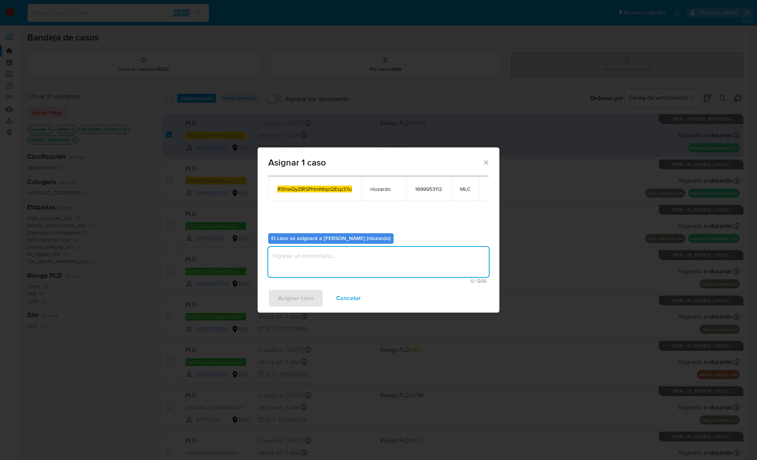
click at [295, 256] on textarea "assign-modal" at bounding box center [378, 262] width 221 height 30
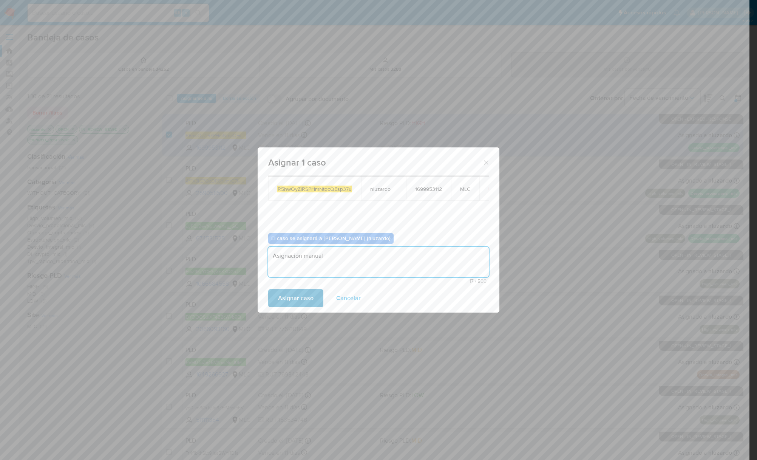
type textarea "Asignación manual"
click at [270, 297] on button "Asignar caso" at bounding box center [295, 298] width 55 height 18
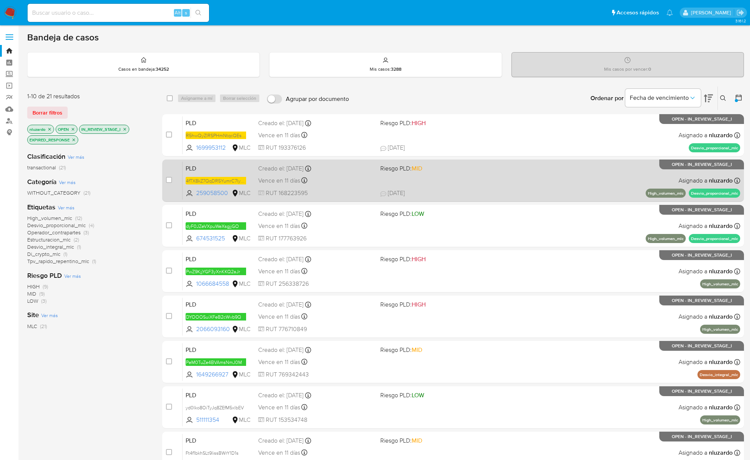
click at [340, 192] on span "RUT 168223595" at bounding box center [316, 193] width 116 height 8
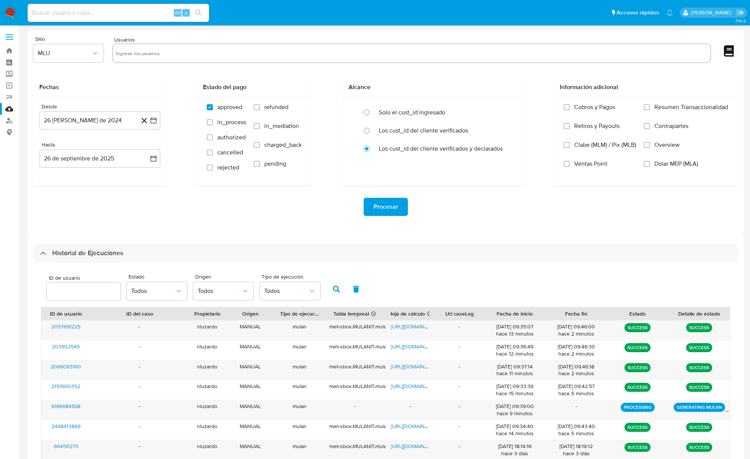
select select "10"
click at [152, 50] on input "text" at bounding box center [411, 53] width 591 height 12
click at [90, 55] on span "MLU" at bounding box center [65, 53] width 54 height 8
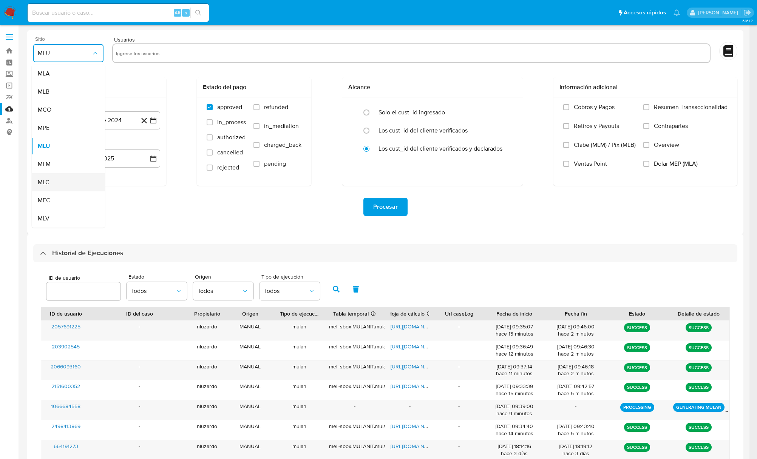
click at [61, 183] on div "MLC" at bounding box center [66, 182] width 57 height 18
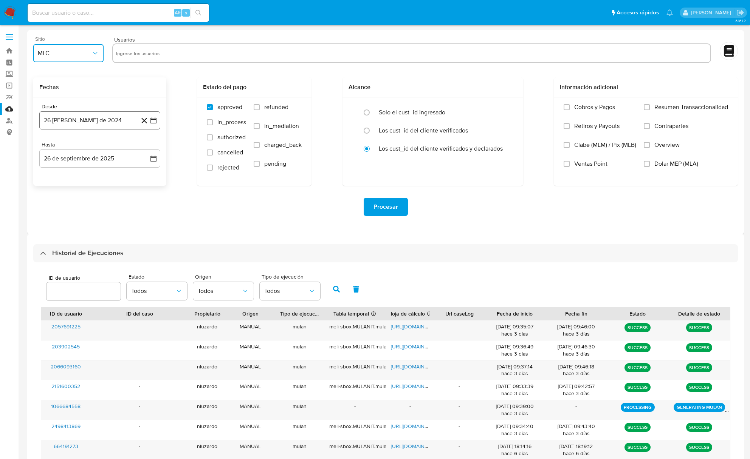
click at [91, 119] on button "26 de agosto de 2024" at bounding box center [99, 120] width 121 height 18
click at [150, 146] on icon "Mes siguiente" at bounding box center [146, 148] width 9 height 9
click at [102, 190] on button "10" at bounding box center [100, 191] width 12 height 12
click at [70, 164] on button "29 de septiembre de 2025" at bounding box center [99, 159] width 121 height 18
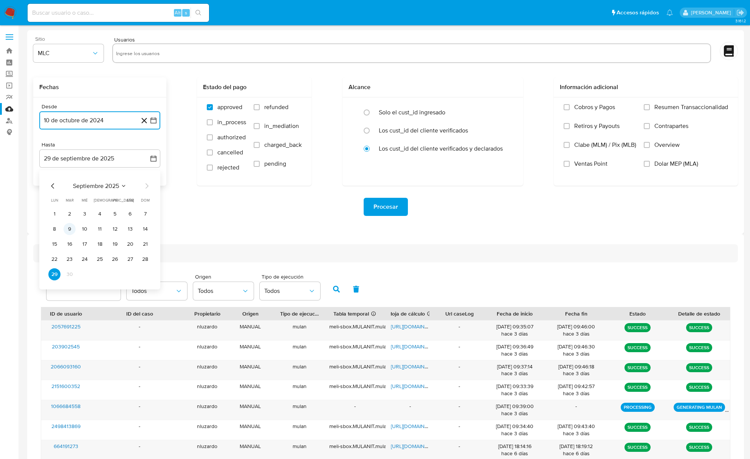
click at [65, 229] on button "9" at bounding box center [69, 229] width 12 height 12
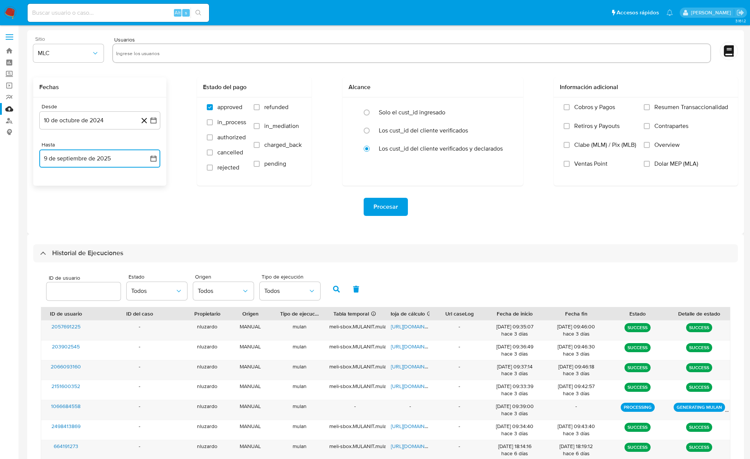
click at [80, 157] on button "9 de septiembre de 2025" at bounding box center [99, 159] width 121 height 18
click at [75, 122] on button "10 de octubre de 2024" at bounding box center [99, 120] width 121 height 18
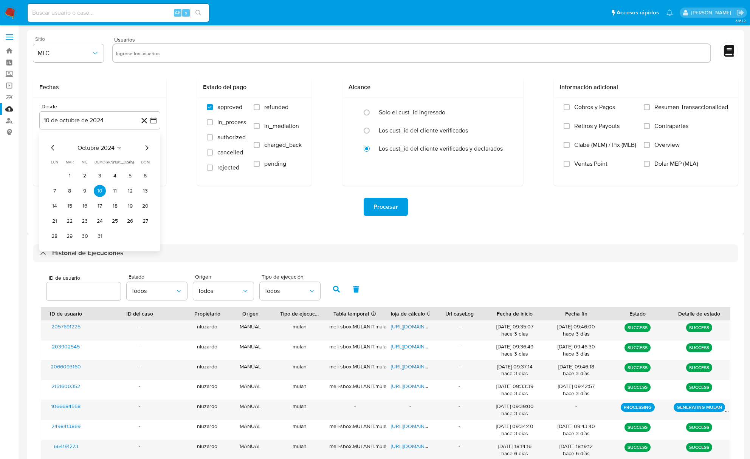
click at [51, 150] on icon "Mes anterior" at bounding box center [52, 148] width 9 height 9
click at [71, 206] on button "10" at bounding box center [69, 206] width 12 height 12
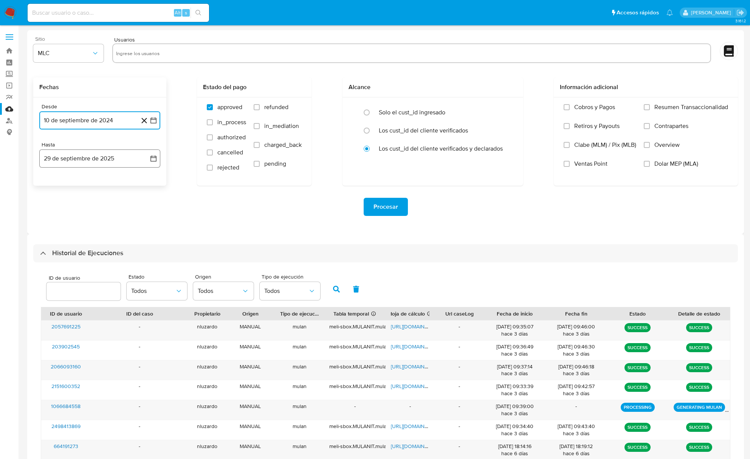
click at [67, 167] on button "29 de septiembre de 2025" at bounding box center [99, 159] width 121 height 18
click at [67, 229] on button "9" at bounding box center [69, 229] width 12 height 12
click at [152, 53] on input "text" at bounding box center [411, 53] width 591 height 12
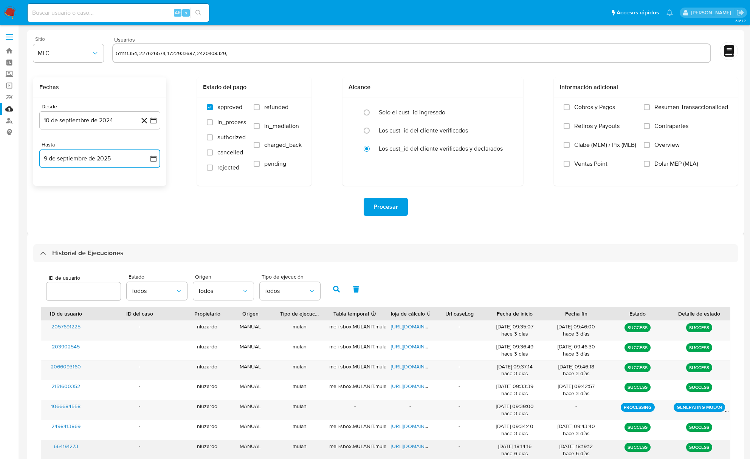
type input "511111354, 227626574, 1722933687, 2420408329,"
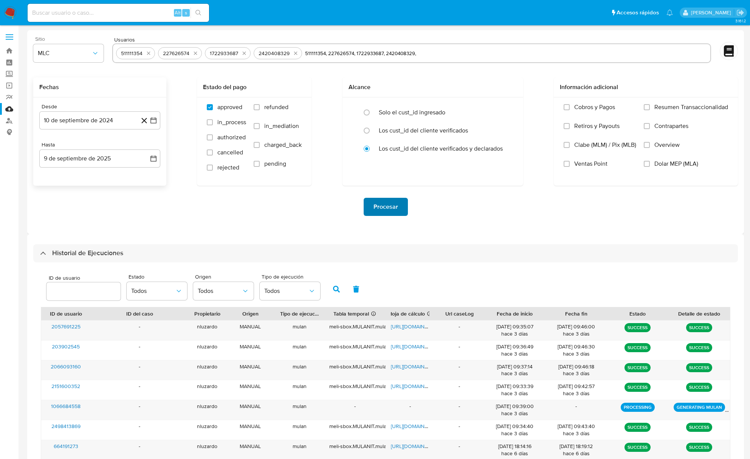
click at [384, 206] on span "Procesar" at bounding box center [385, 207] width 25 height 17
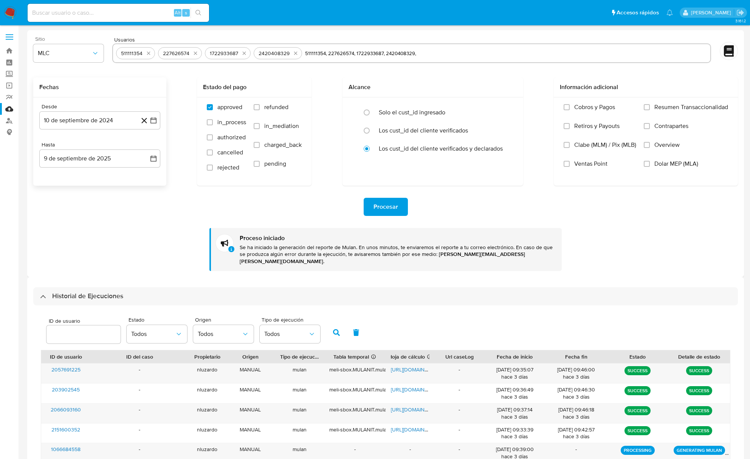
click at [644, 267] on div "Sitio MLC Usuarios 511111354 227626574 1722933687 2420408329 511111354, 2276265…" at bounding box center [385, 153] width 716 height 247
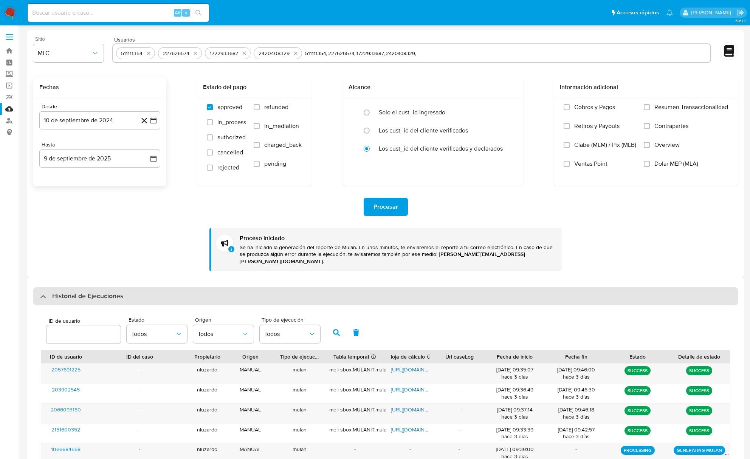
click at [218, 288] on div "Historial de Ejecuciones" at bounding box center [385, 297] width 704 height 18
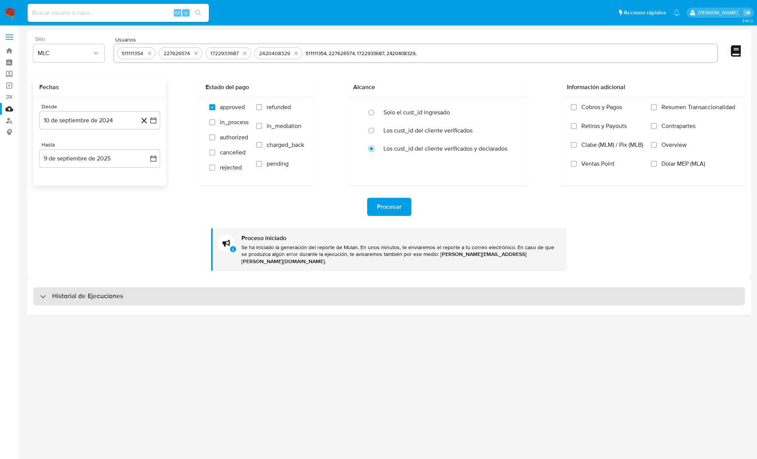
click at [217, 289] on div "Historial de Ejecuciones" at bounding box center [389, 297] width 712 height 18
select select "10"
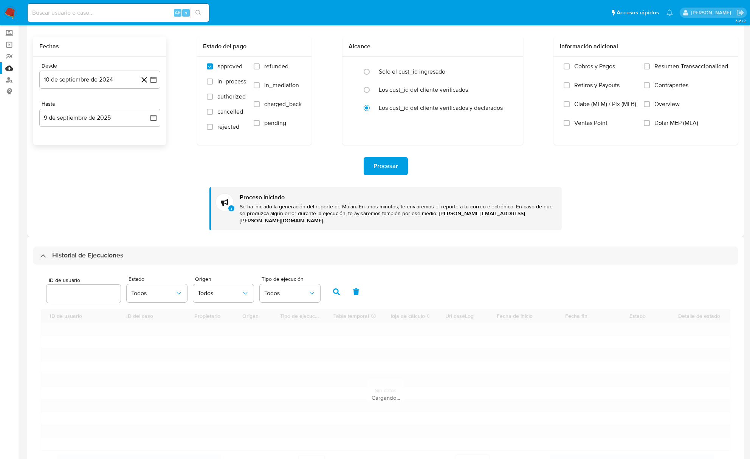
scroll to position [97, 0]
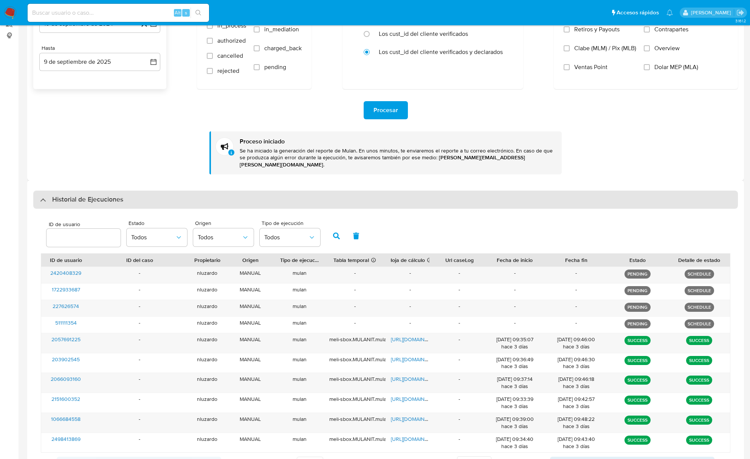
click at [71, 199] on div "Historial de Ejecuciones" at bounding box center [385, 200] width 704 height 18
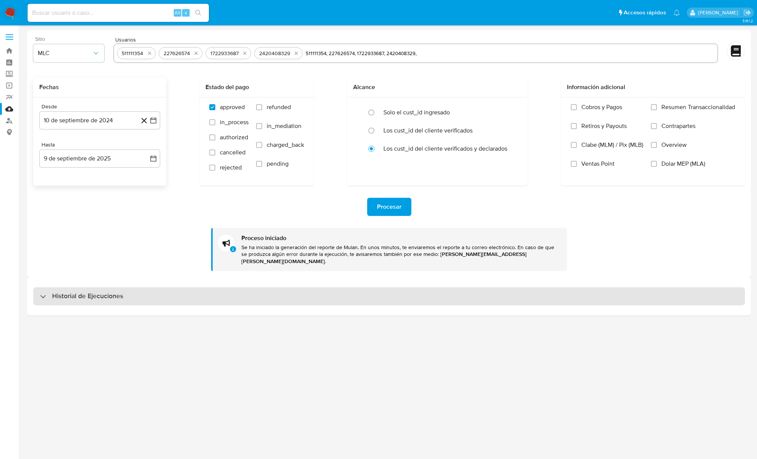
click at [69, 295] on div "Historial de Ejecuciones" at bounding box center [389, 297] width 712 height 18
select select "10"
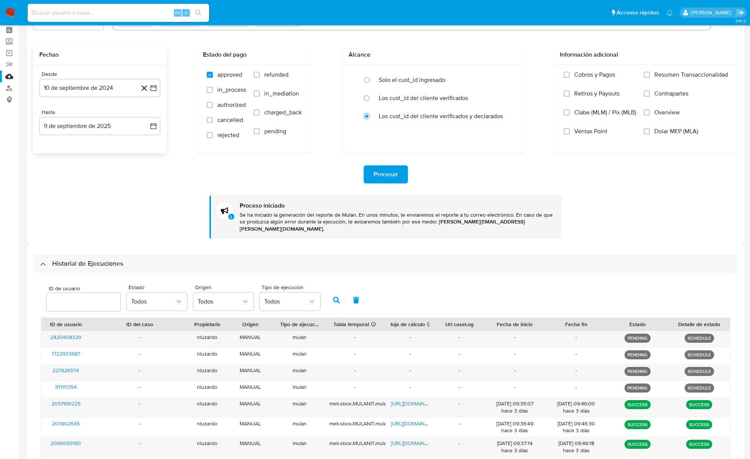
scroll to position [50, 0]
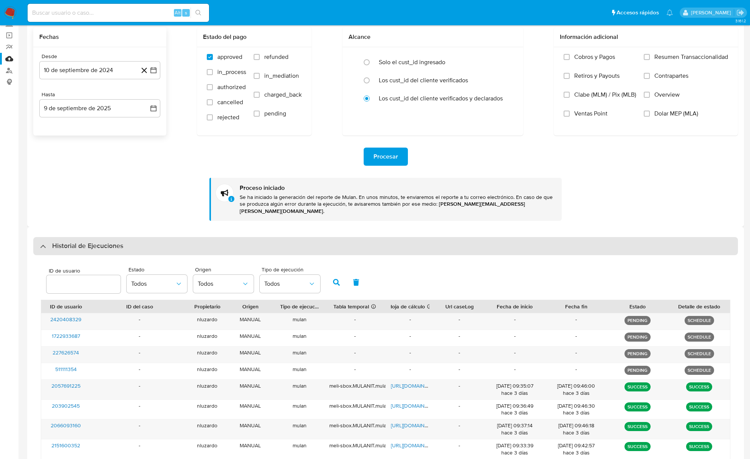
click at [134, 244] on div "Historial de Ejecuciones" at bounding box center [385, 246] width 704 height 18
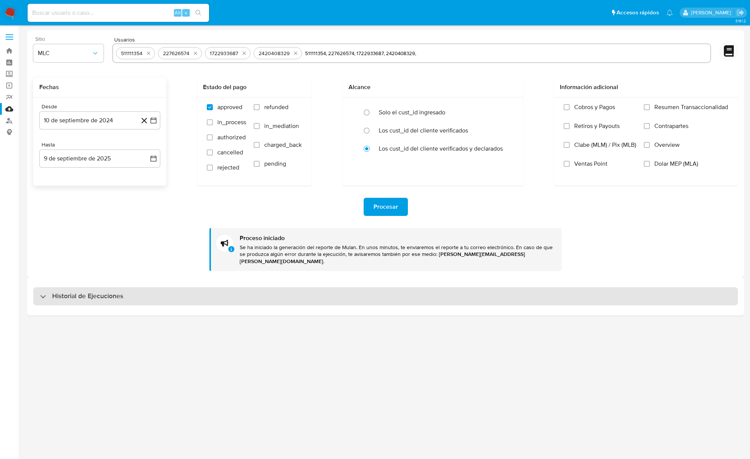
scroll to position [0, 0]
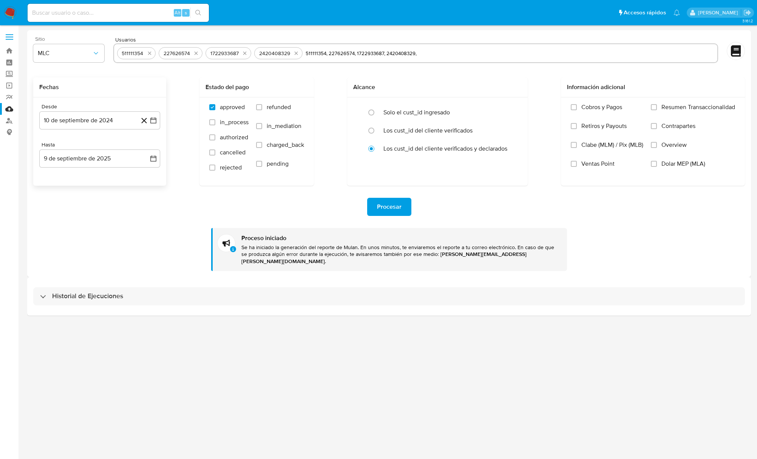
click at [121, 302] on div "Historial de Ejecuciones" at bounding box center [389, 296] width 724 height 39
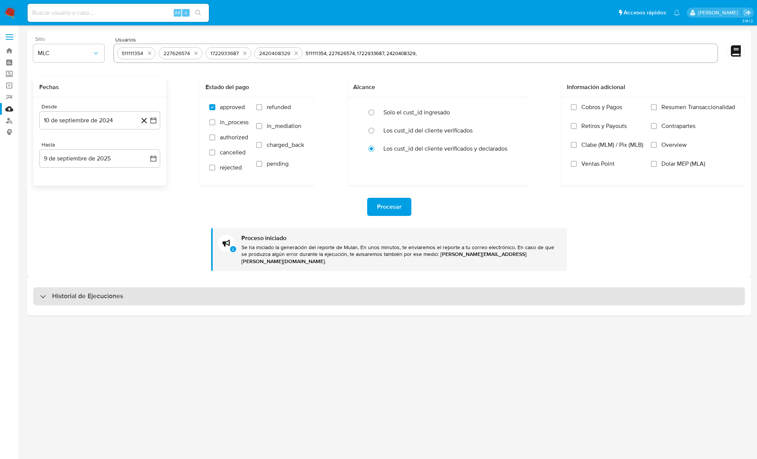
click at [121, 297] on div "Historial de Ejecuciones" at bounding box center [389, 297] width 712 height 18
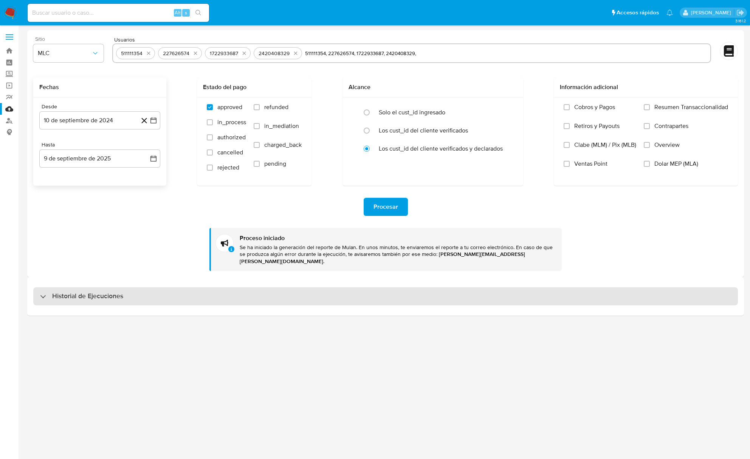
select select "10"
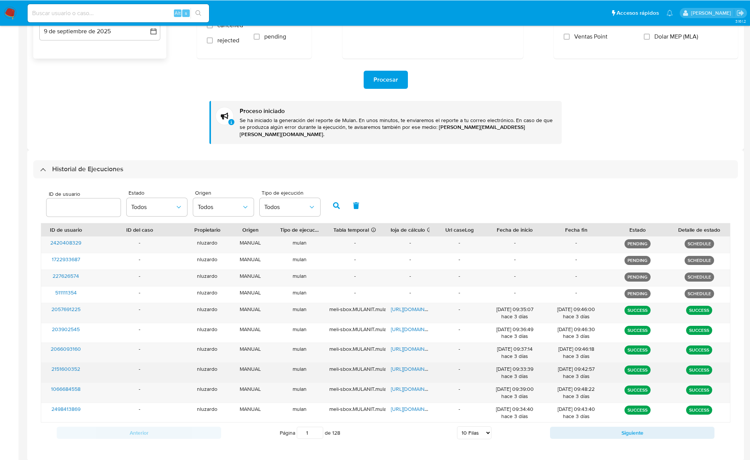
scroll to position [151, 0]
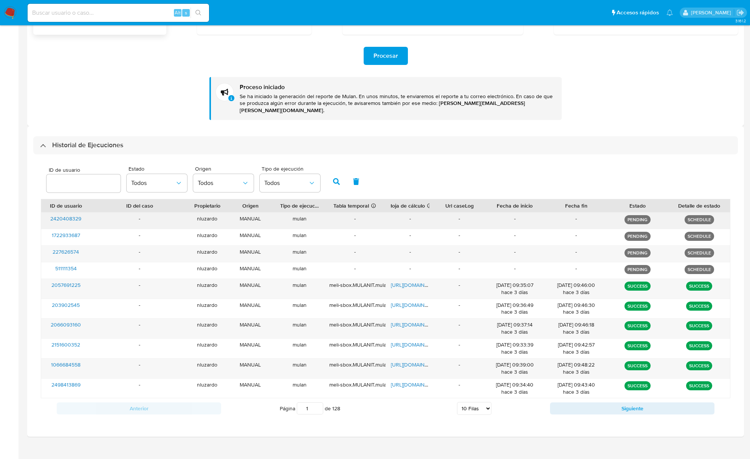
drag, startPoint x: 614, startPoint y: 215, endPoint x: 574, endPoint y: 218, distance: 39.4
click at [574, 218] on div "2420408329 - nluzardo MANUAL mulan - - - - - PENDING SCHEDULE" at bounding box center [385, 221] width 688 height 16
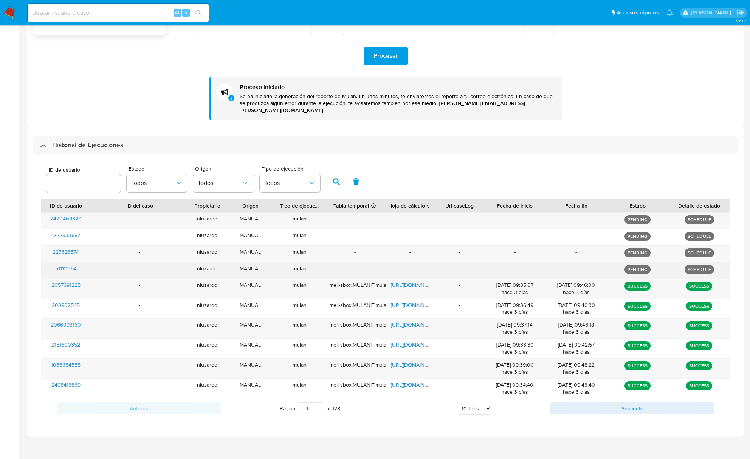
click at [405, 263] on div "-" at bounding box center [409, 271] width 49 height 16
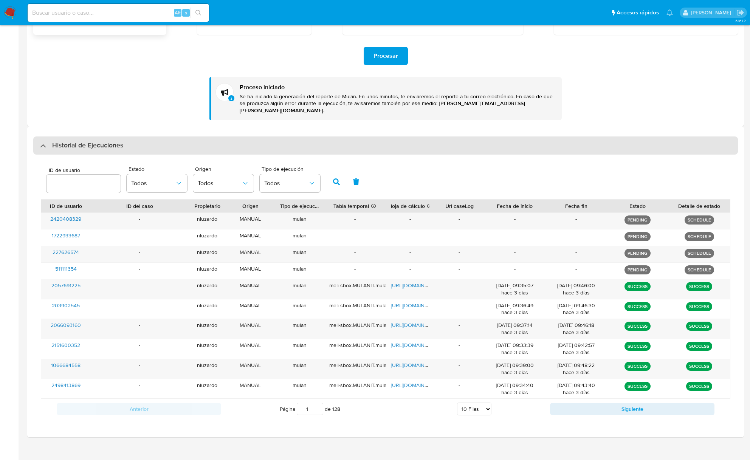
click at [70, 141] on h3 "Historial de Ejecuciones" at bounding box center [87, 145] width 71 height 9
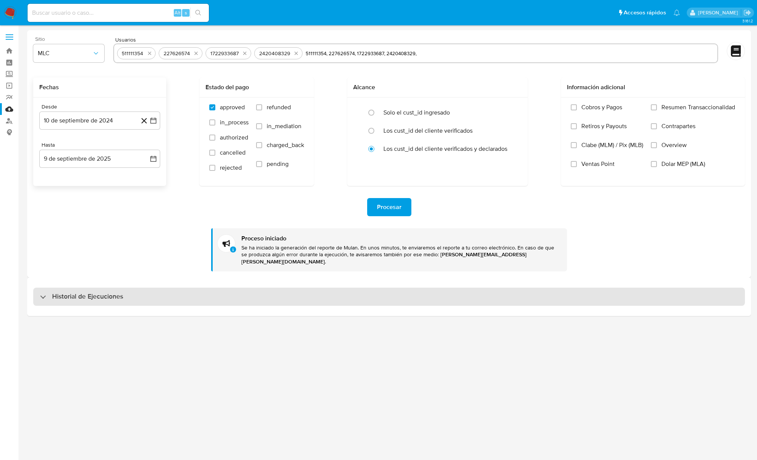
click at [104, 292] on h3 "Historial de Ejecuciones" at bounding box center [87, 296] width 71 height 9
select select "10"
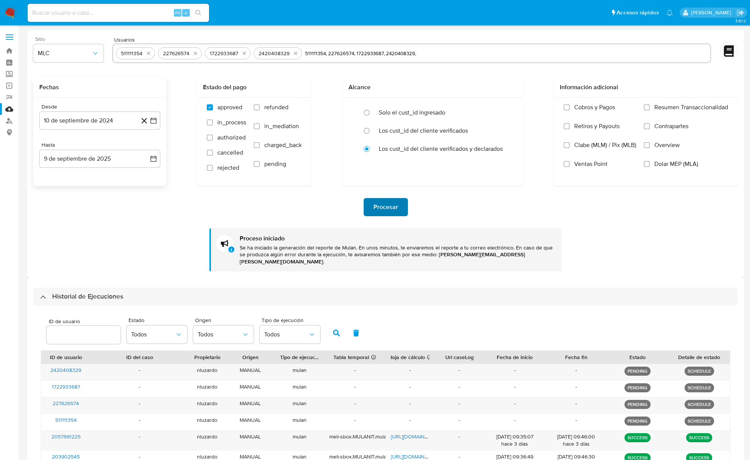
click at [376, 206] on span "Procesar" at bounding box center [385, 207] width 25 height 17
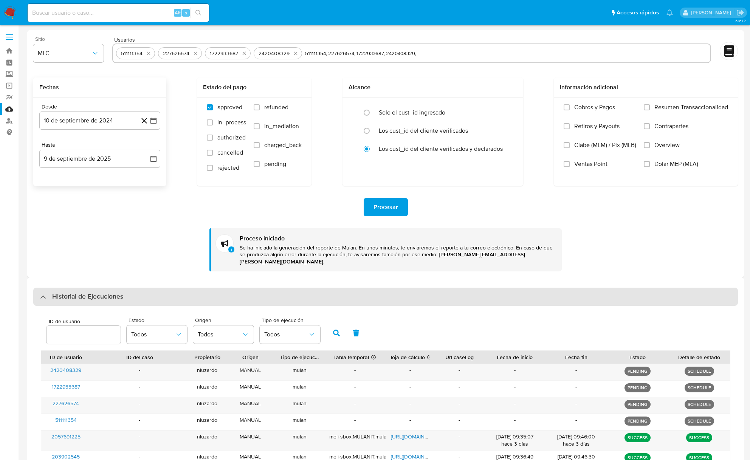
click at [105, 295] on div "Historial de Ejecuciones" at bounding box center [385, 297] width 704 height 18
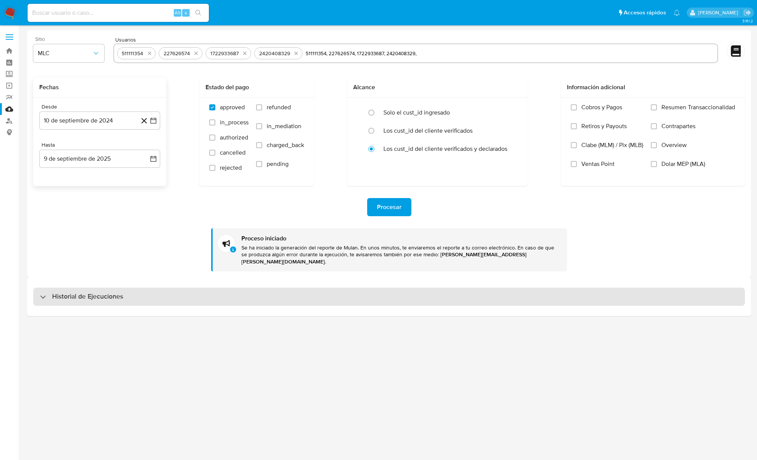
click at [103, 292] on h3 "Historial de Ejecuciones" at bounding box center [87, 296] width 71 height 9
select select "10"
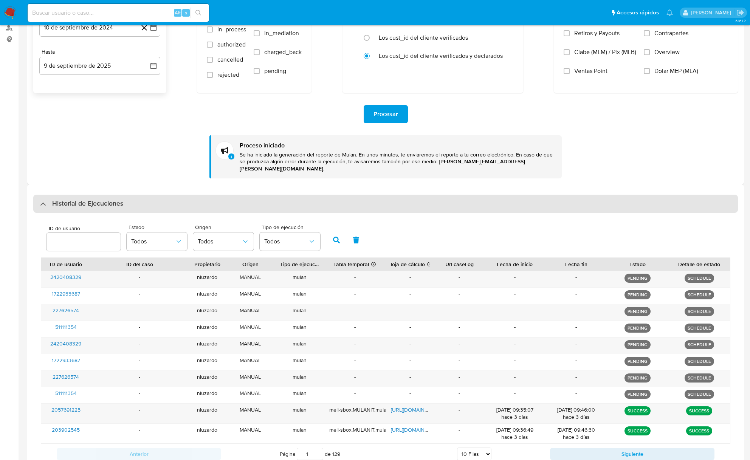
scroll to position [96, 0]
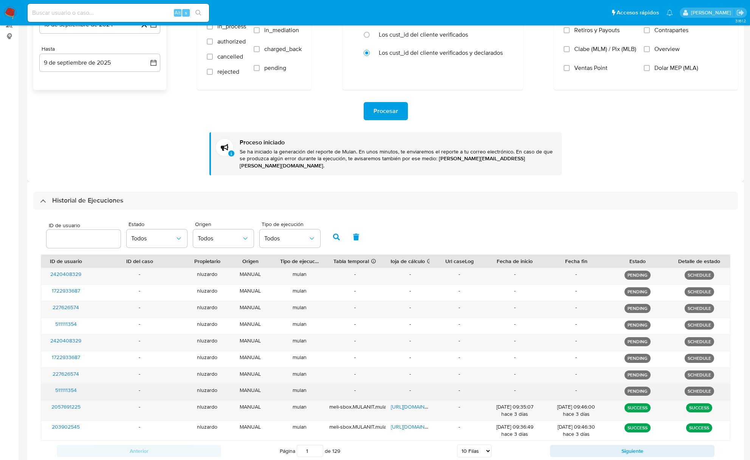
click at [645, 387] on p "PENDING" at bounding box center [637, 390] width 26 height 9
click at [644, 386] on p "PENDING" at bounding box center [637, 390] width 26 height 9
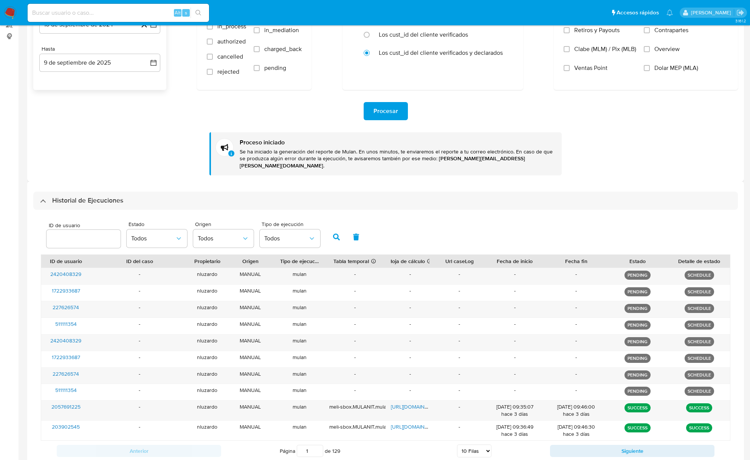
drag, startPoint x: 724, startPoint y: 168, endPoint x: 724, endPoint y: 177, distance: 8.3
click at [724, 176] on div "Sitio MLC Usuarios 511111354 227626574 1722933687 2420408329 511111354, 2276265…" at bounding box center [385, 206] width 716 height 544
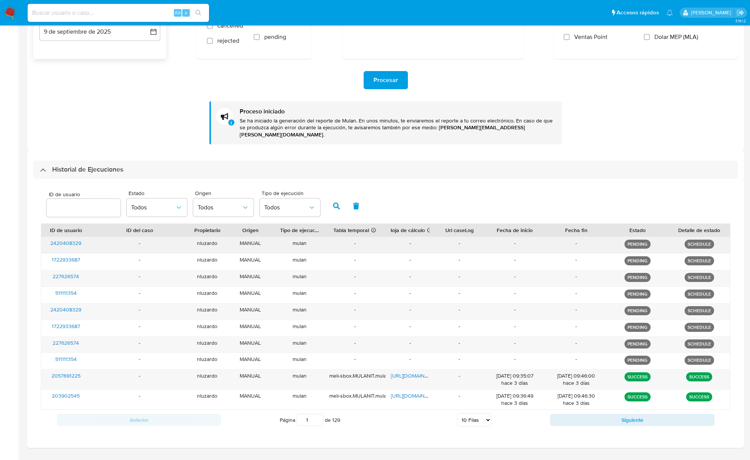
scroll to position [143, 0]
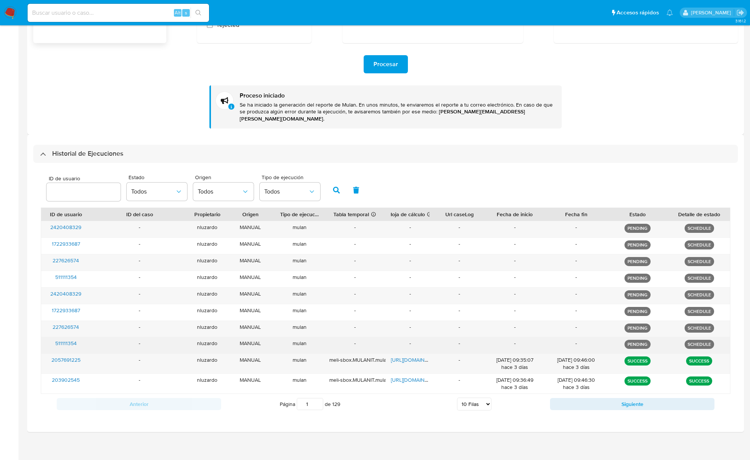
click at [696, 340] on p "SCHEDULE" at bounding box center [698, 344] width 29 height 9
click at [631, 337] on div "PENDING" at bounding box center [638, 345] width 62 height 16
click at [631, 340] on p "PENDING" at bounding box center [637, 344] width 26 height 9
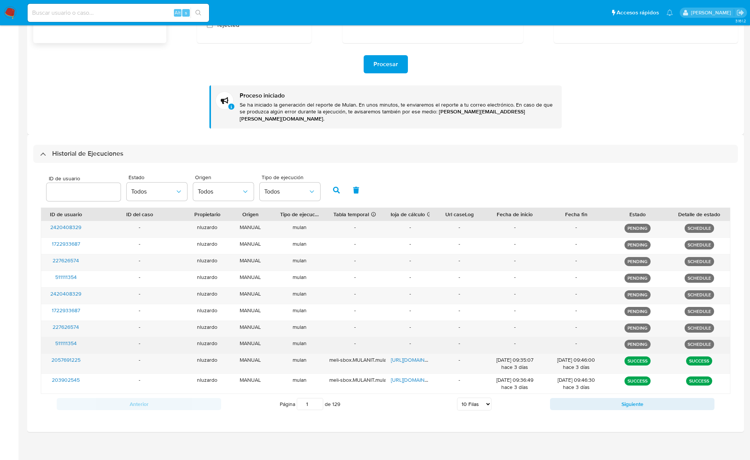
click at [631, 340] on p "PENDING" at bounding box center [637, 344] width 26 height 9
click at [699, 340] on p "SCHEDULE" at bounding box center [698, 344] width 29 height 9
click at [700, 340] on p "SCHEDULE" at bounding box center [698, 344] width 29 height 9
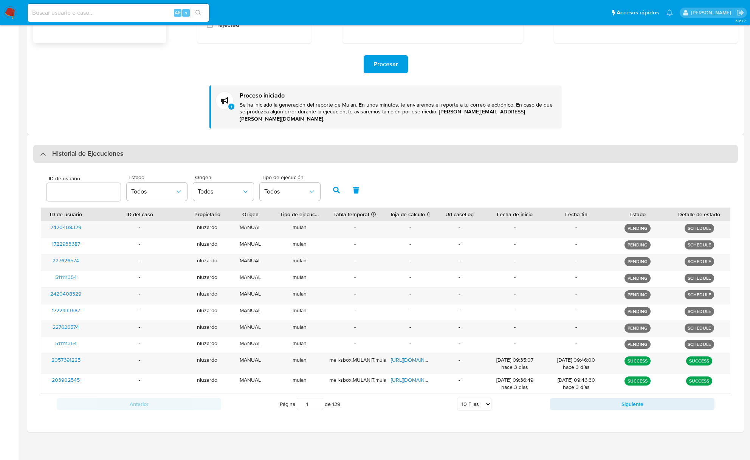
click at [69, 153] on div "Historial de Ejecuciones" at bounding box center [385, 154] width 704 height 18
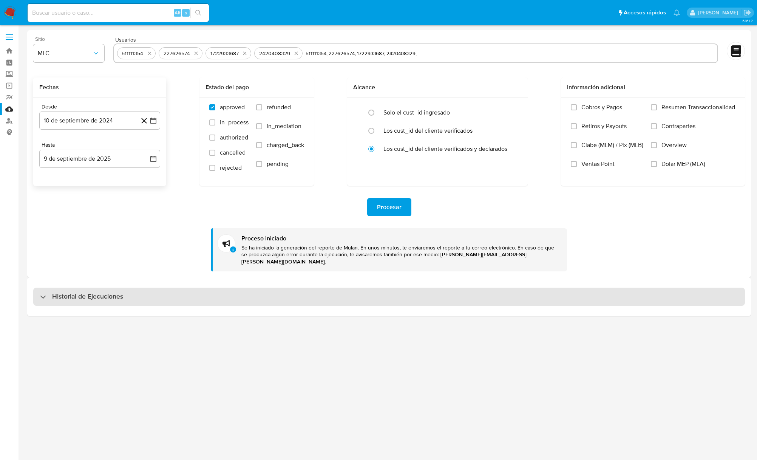
click at [74, 297] on div "Historial de Ejecuciones" at bounding box center [389, 297] width 712 height 18
select select "10"
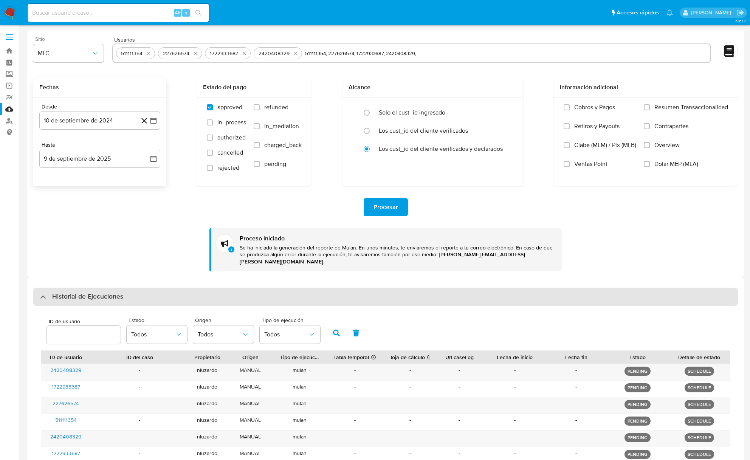
click at [164, 289] on div "Historial de Ejecuciones" at bounding box center [385, 297] width 704 height 18
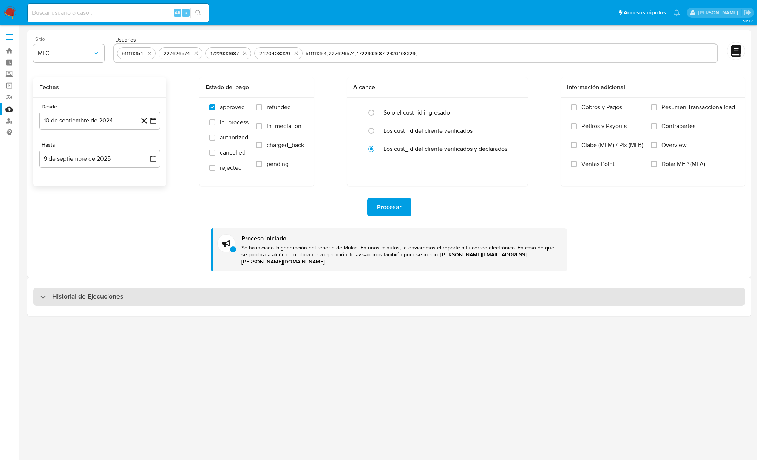
click at [165, 289] on div "Historial de Ejecuciones" at bounding box center [389, 297] width 712 height 18
select select "10"
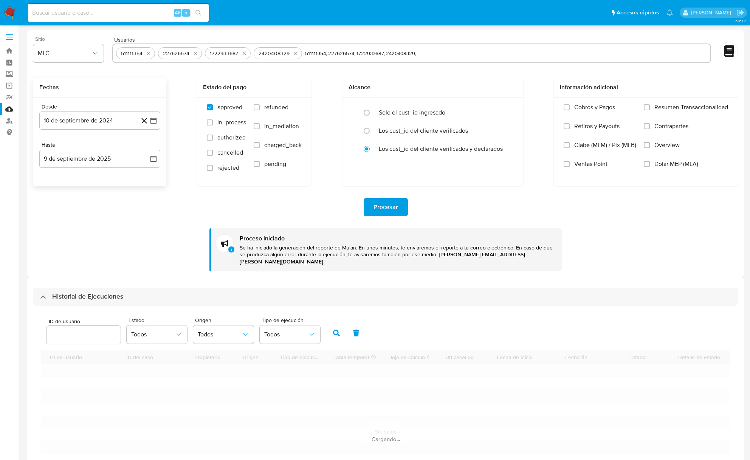
scroll to position [96, 0]
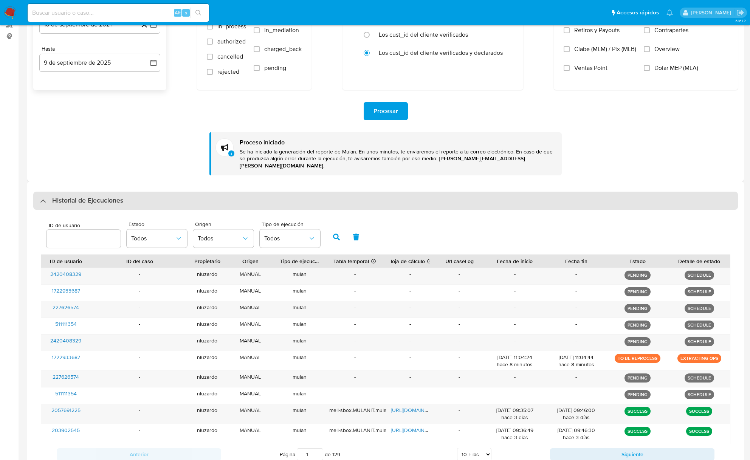
click at [76, 192] on div "Historial de Ejecuciones" at bounding box center [385, 201] width 704 height 18
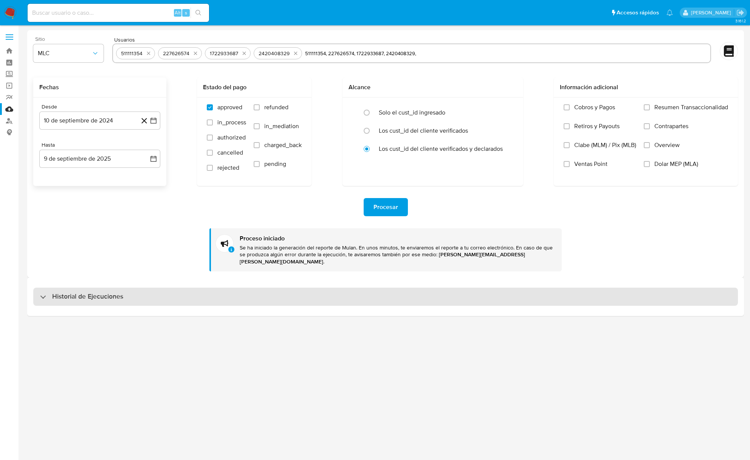
scroll to position [0, 0]
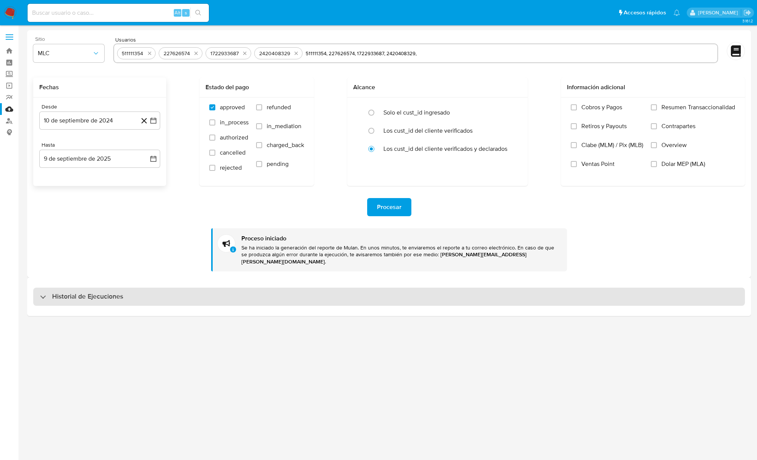
drag, startPoint x: 62, startPoint y: 281, endPoint x: 60, endPoint y: 293, distance: 12.3
click at [62, 284] on div "Historial de Ejecuciones" at bounding box center [389, 296] width 724 height 39
click at [59, 296] on div "Historial de Ejecuciones" at bounding box center [389, 297] width 712 height 18
select select "10"
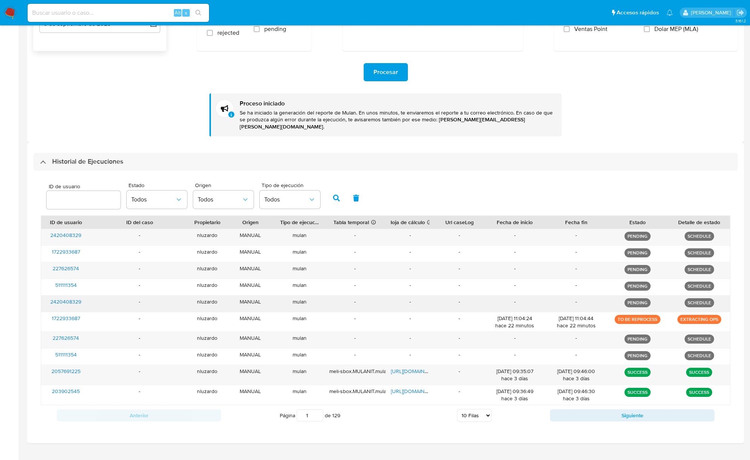
scroll to position [146, 0]
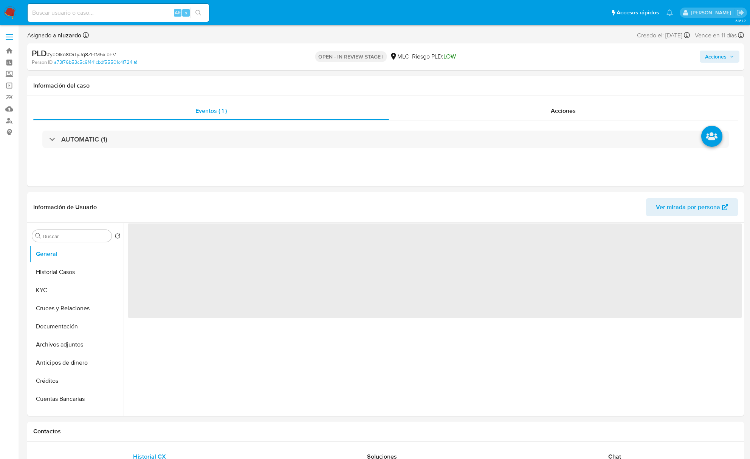
select select "10"
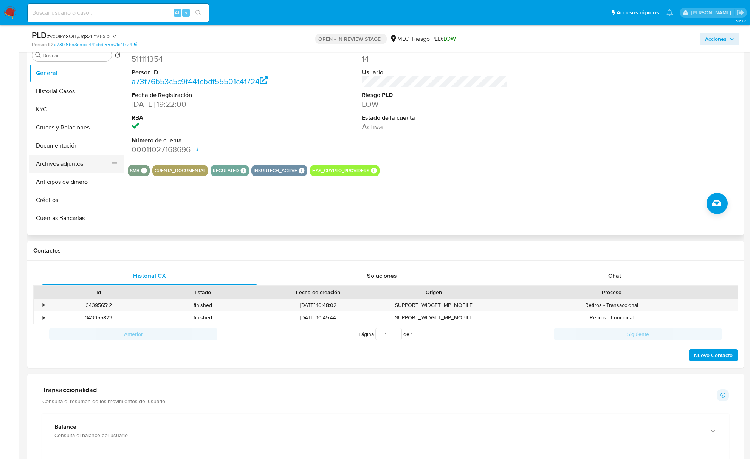
scroll to position [151, 0]
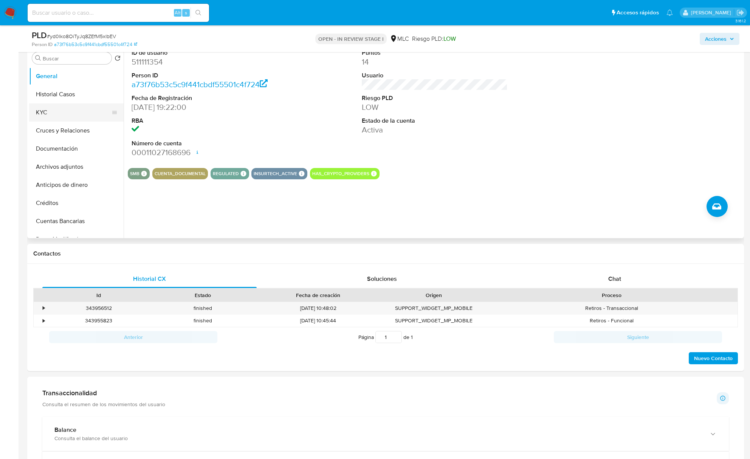
click at [67, 109] on button "KYC" at bounding box center [73, 113] width 88 height 18
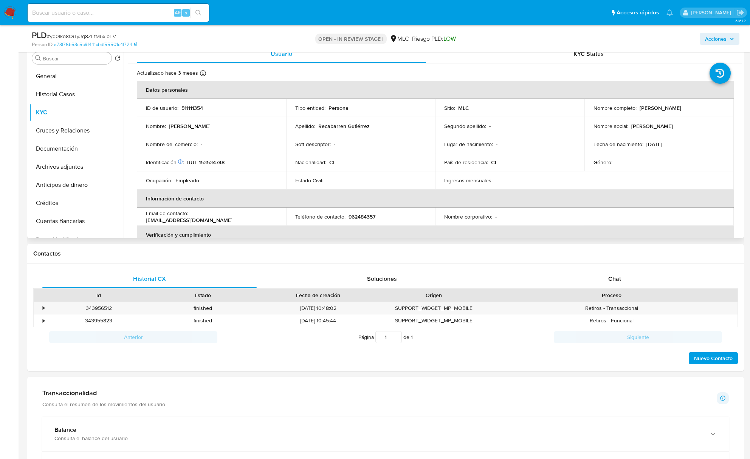
click at [639, 111] on p "[PERSON_NAME]" at bounding box center [660, 108] width 42 height 7
drag, startPoint x: 597, startPoint y: 115, endPoint x: 629, endPoint y: 113, distance: 32.5
click at [639, 111] on p "[PERSON_NAME]" at bounding box center [660, 108] width 42 height 7
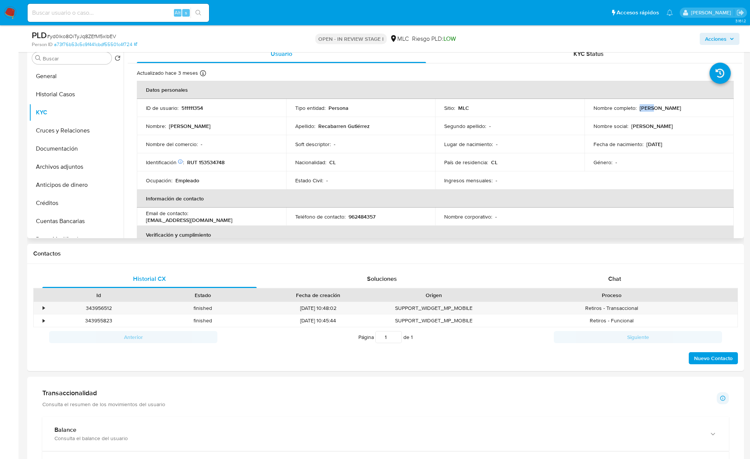
drag, startPoint x: 681, startPoint y: 110, endPoint x: 703, endPoint y: 109, distance: 22.0
click at [703, 109] on div "Nombre completo : [PERSON_NAME]" at bounding box center [658, 108] width 131 height 7
copy p "[PERSON_NAME]"
drag, startPoint x: 194, startPoint y: 145, endPoint x: 195, endPoint y: 162, distance: 16.6
click at [191, 148] on td "Nombre del comercio : -" at bounding box center [211, 144] width 149 height 18
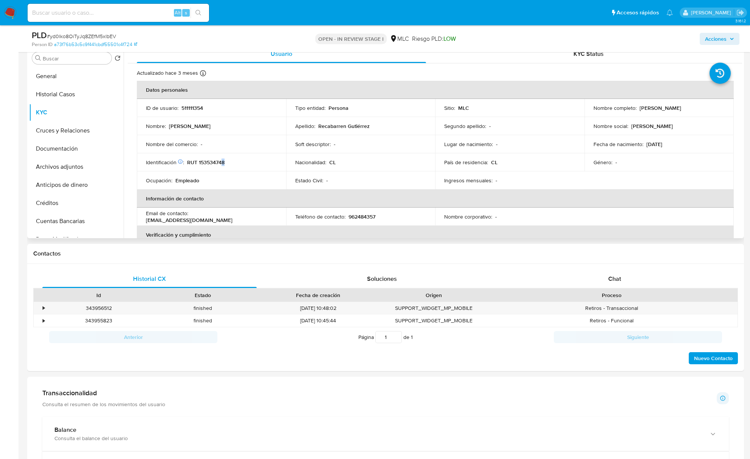
click at [223, 162] on p "RUT 153534748" at bounding box center [205, 162] width 37 height 7
click at [223, 161] on p "RUT 153534748" at bounding box center [205, 162] width 37 height 7
copy p "153534748"
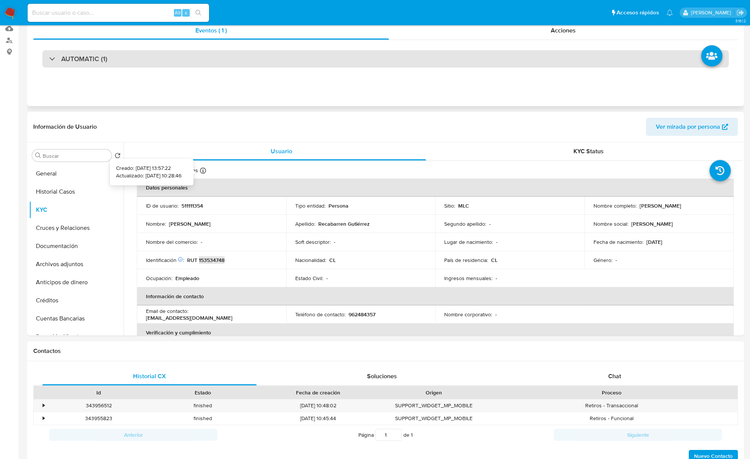
scroll to position [0, 0]
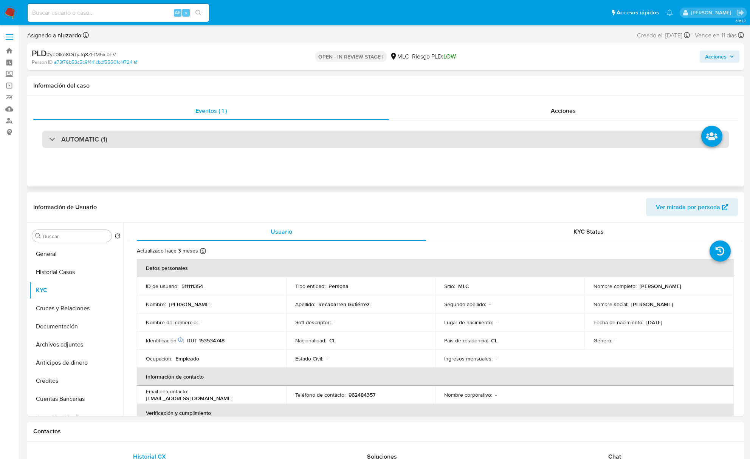
click at [108, 141] on div "AUTOMATIC (1)" at bounding box center [385, 139] width 686 height 17
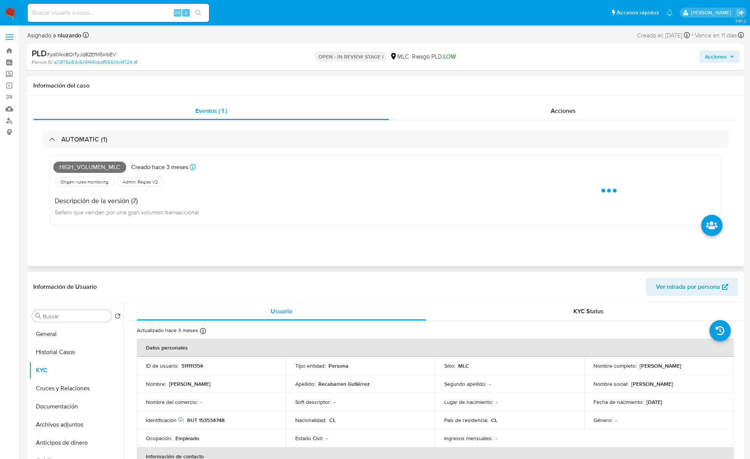
click at [94, 167] on span "High_volumen_mlc" at bounding box center [89, 167] width 73 height 11
copy span "High_volumen_mlc"
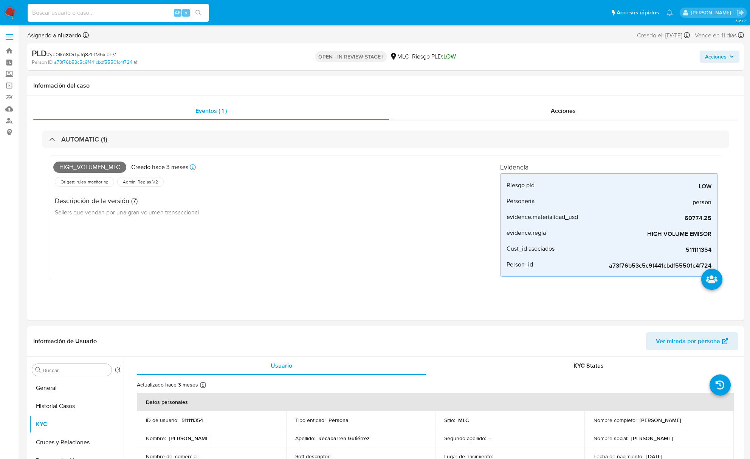
click at [113, 15] on input at bounding box center [118, 13] width 181 height 10
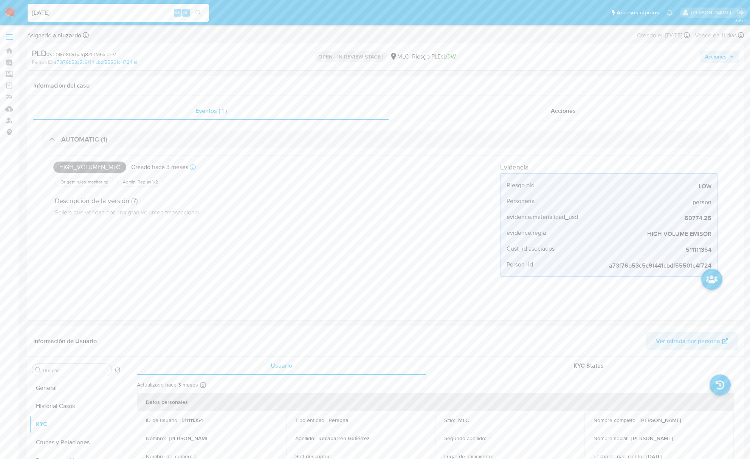
type input "[DATE]"
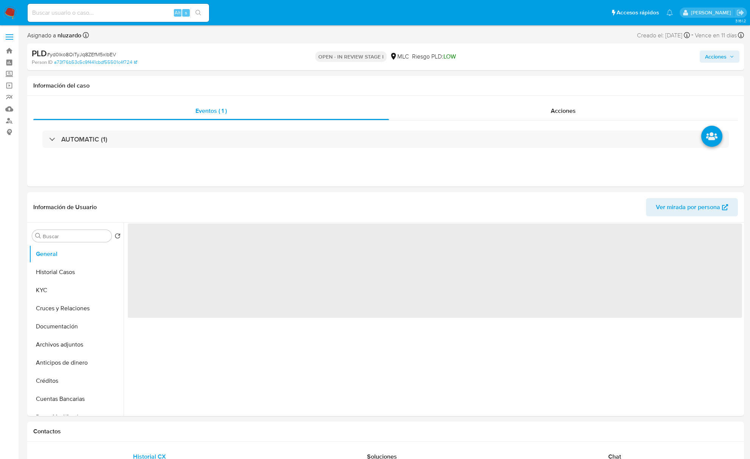
select select "10"
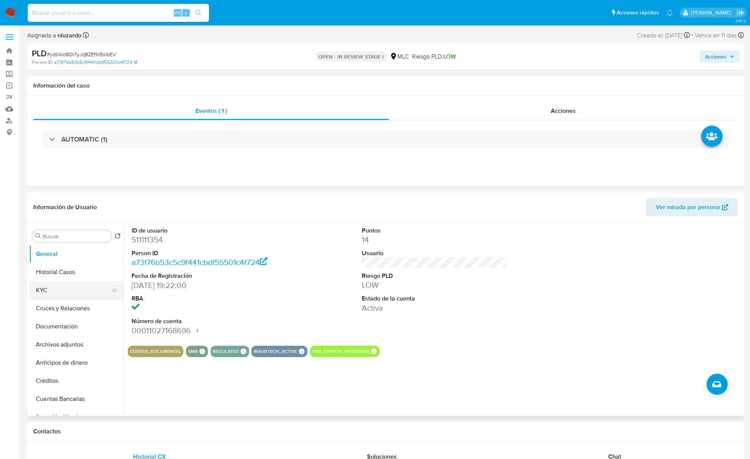
click at [51, 289] on button "KYC" at bounding box center [73, 290] width 88 height 18
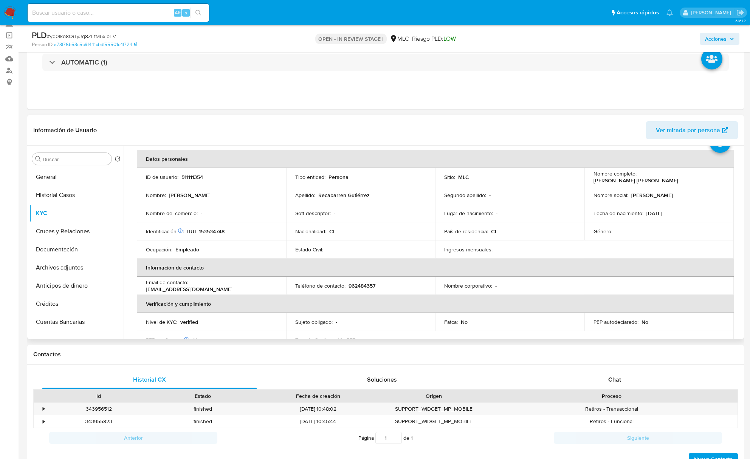
scroll to position [32, 0]
click at [81, 164] on div "Buscar" at bounding box center [71, 159] width 79 height 12
click at [80, 161] on input "Buscar" at bounding box center [76, 159] width 66 height 7
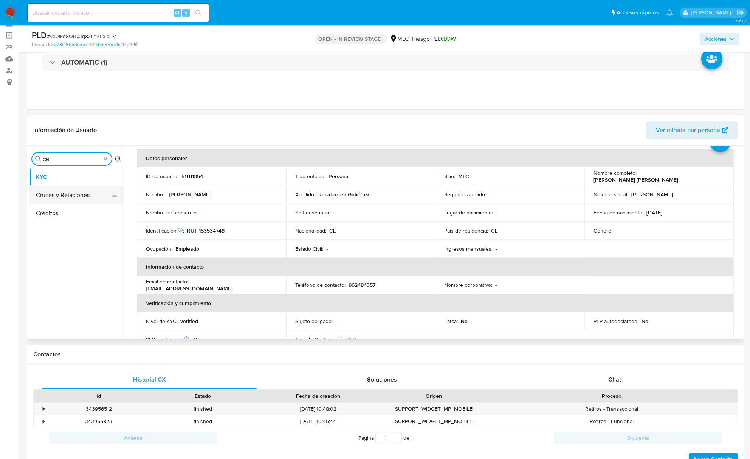
type input "CR"
click at [71, 197] on button "Cruces y Relaciones" at bounding box center [73, 195] width 88 height 18
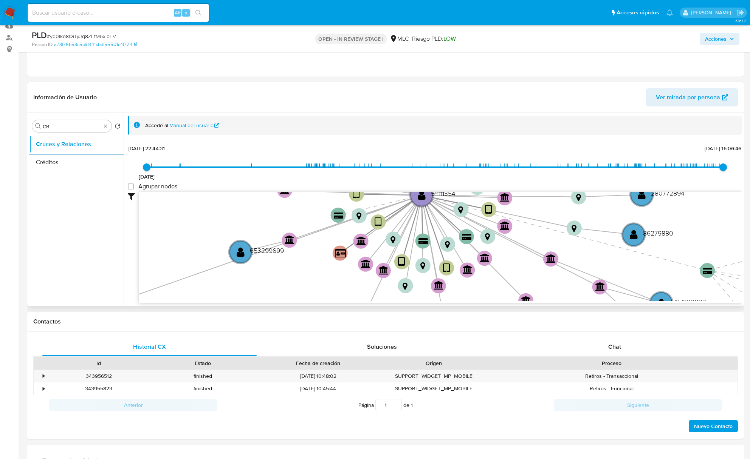
scroll to position [100, 0]
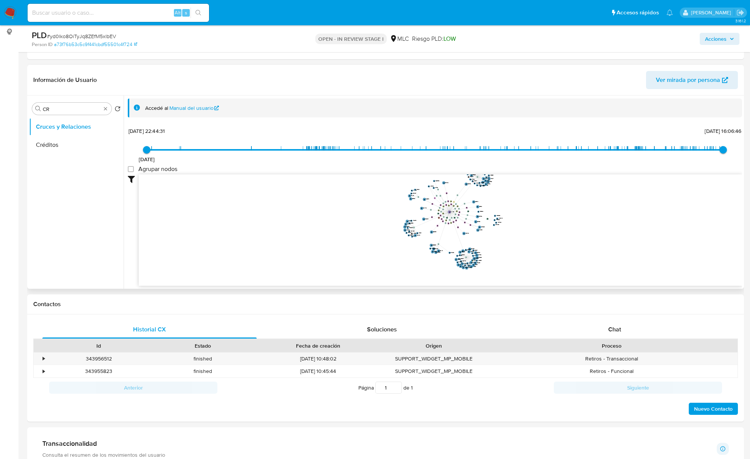
drag, startPoint x: 458, startPoint y: 219, endPoint x: 451, endPoint y: 237, distance: 19.0
click at [451, 237] on icon "device-66332132ab686bd526bf796a  user-511111354  511111354 device-685f2cbd66c…" at bounding box center [440, 230] width 603 height 110
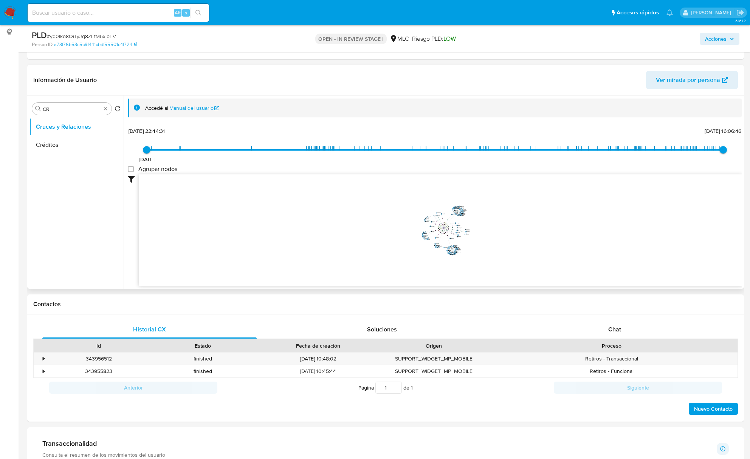
click at [447, 233] on icon "device-66332132ab686bd526bf796a  user-511111354  511111354 device-685f2cbd66c…" at bounding box center [440, 230] width 603 height 110
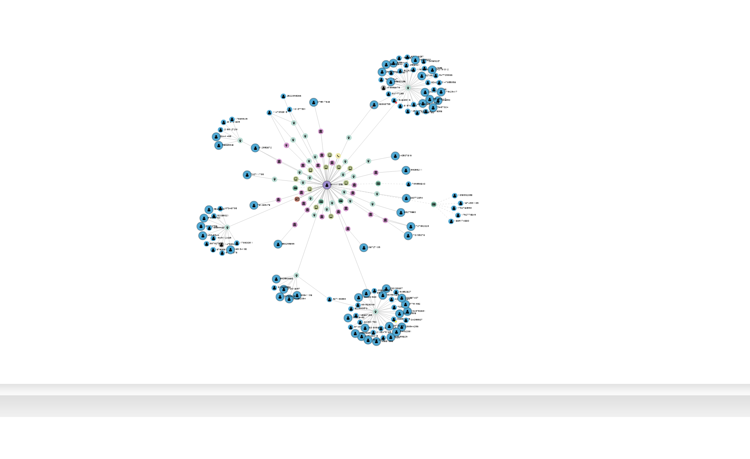
drag, startPoint x: 483, startPoint y: 232, endPoint x: 470, endPoint y: 240, distance: 15.7
click at [470, 240] on icon "device-66332132ab686bd526bf796a  user-511111354  511111354 device-685f2cbd66c…" at bounding box center [440, 230] width 603 height 110
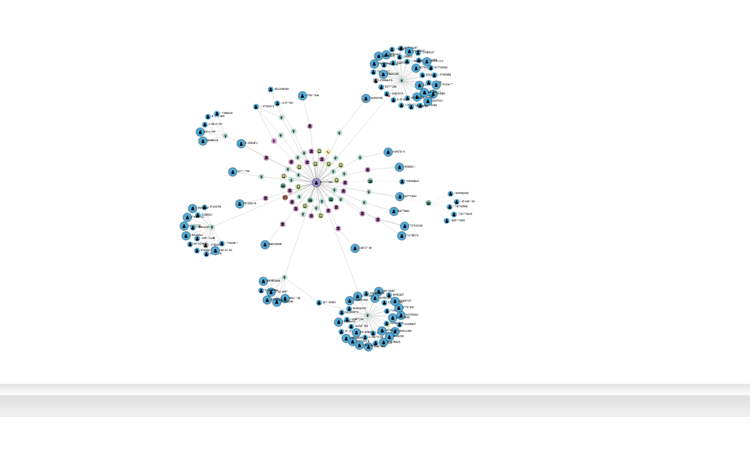
click at [472, 236] on icon "device-66332132ab686bd526bf796a  user-511111354  511111354 device-685f2cbd66c…" at bounding box center [440, 230] width 603 height 110
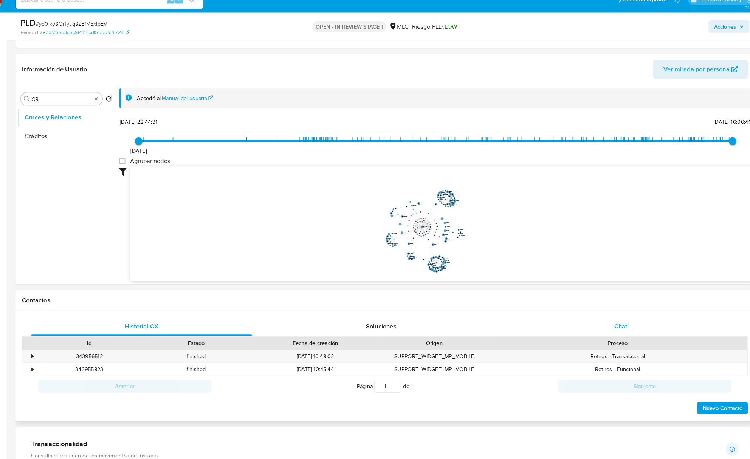
scroll to position [104, 0]
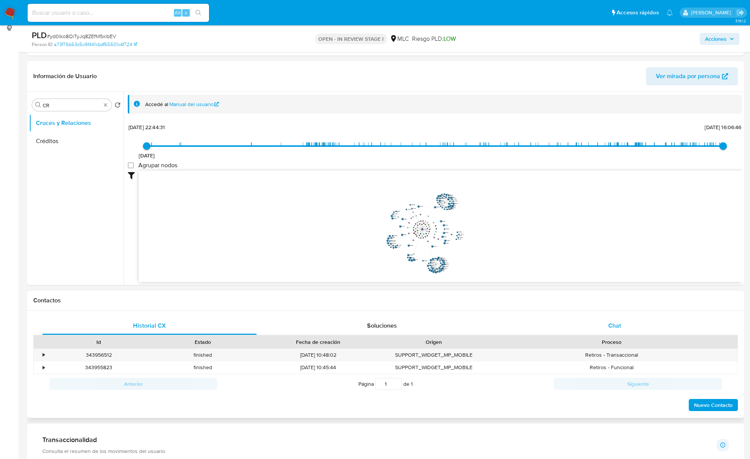
drag, startPoint x: 632, startPoint y: 324, endPoint x: 629, endPoint y: 328, distance: 5.1
click at [629, 328] on div "Chat" at bounding box center [614, 326] width 214 height 18
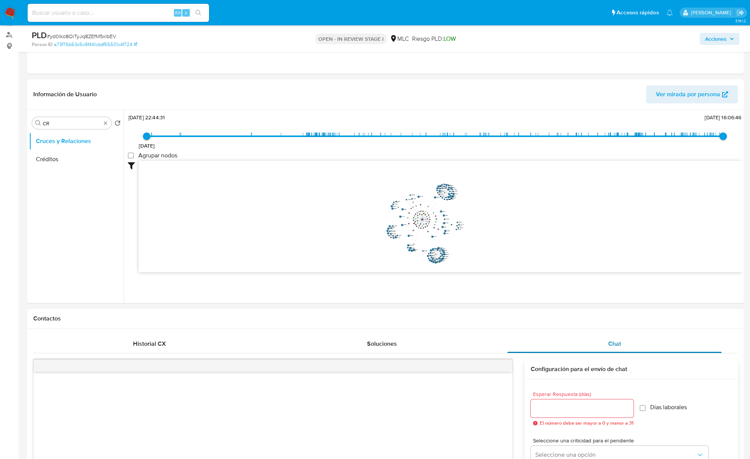
scroll to position [0, 0]
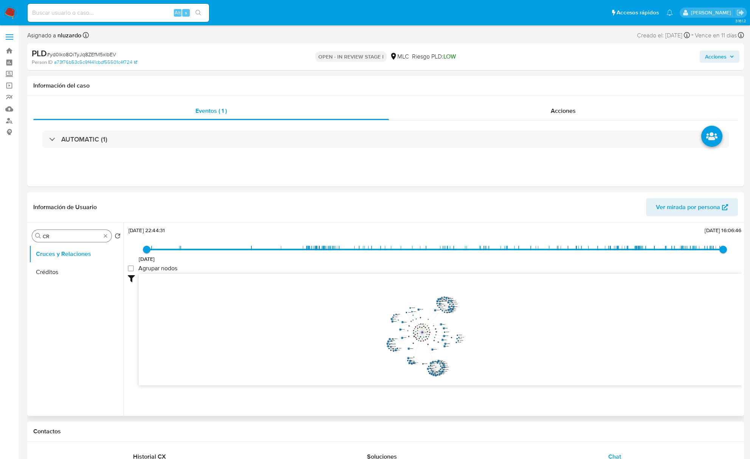
click at [64, 237] on input "CR" at bounding box center [72, 236] width 58 height 7
type input "DOC"
click at [66, 269] on button "Documentación" at bounding box center [73, 272] width 88 height 18
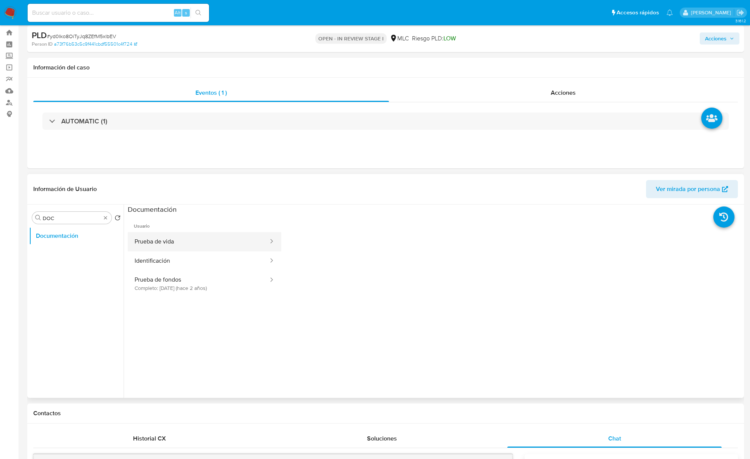
scroll to position [50, 0]
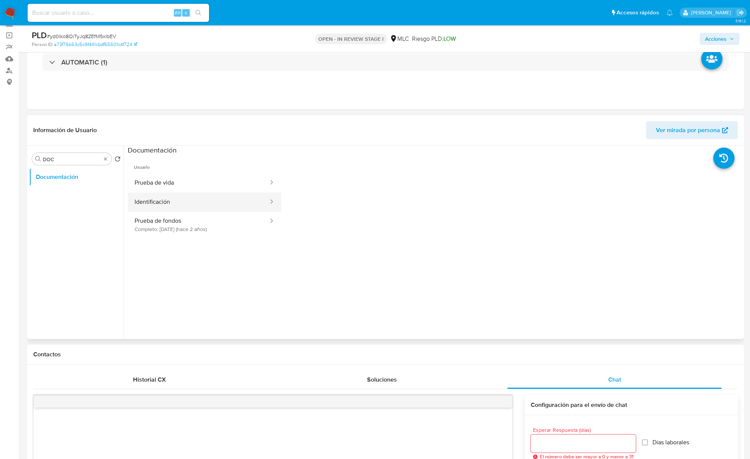
click at [193, 197] on button "Identificación" at bounding box center [198, 202] width 141 height 19
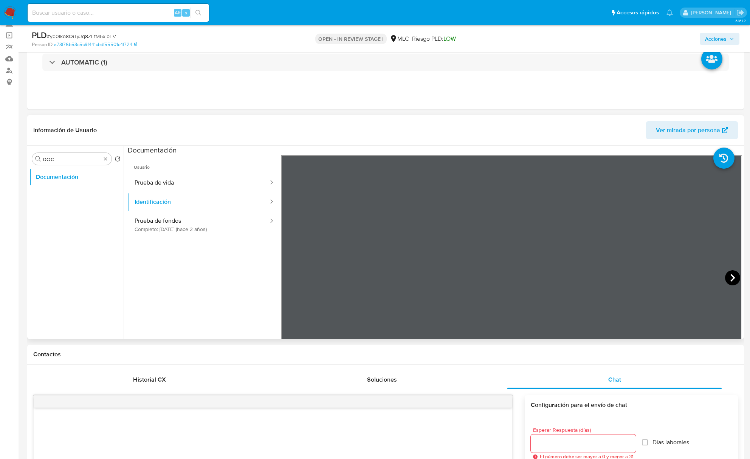
click at [731, 275] on icon at bounding box center [732, 278] width 15 height 15
click at [196, 189] on button "Prueba de vida" at bounding box center [198, 182] width 141 height 19
click at [173, 230] on button "Prueba de fondos Completo: 21/12/2023 (hace 2 años)" at bounding box center [198, 225] width 141 height 26
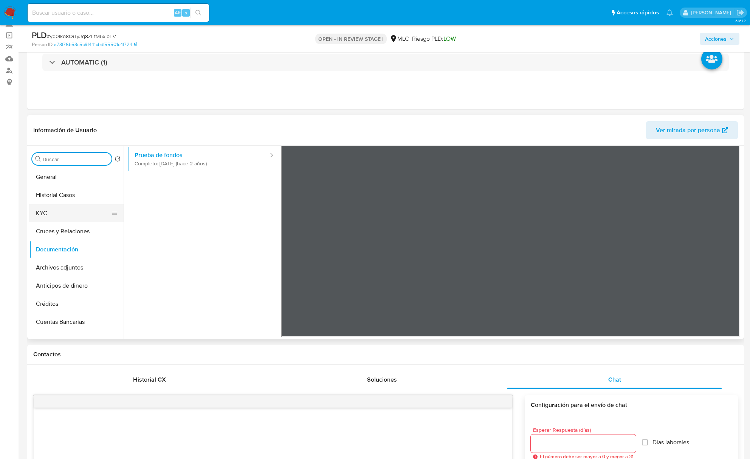
click at [67, 213] on button "KYC" at bounding box center [73, 213] width 88 height 18
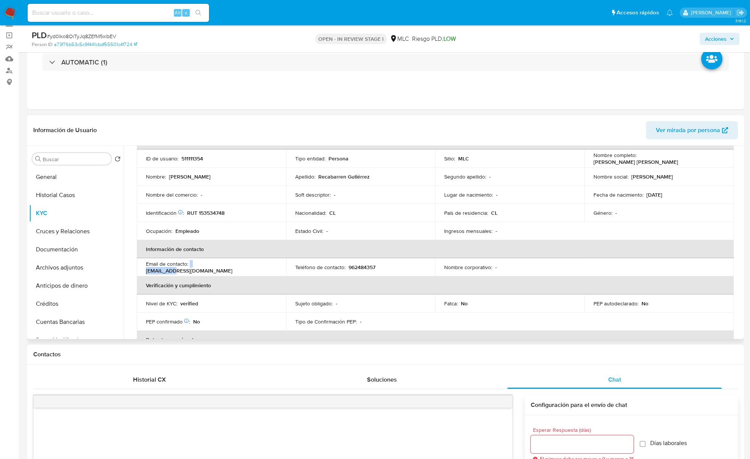
drag, startPoint x: 190, startPoint y: 269, endPoint x: 216, endPoint y: 268, distance: 26.1
click at [216, 268] on div "Email de contacto : rydmontajes@gmail.com" at bounding box center [211, 268] width 131 height 14
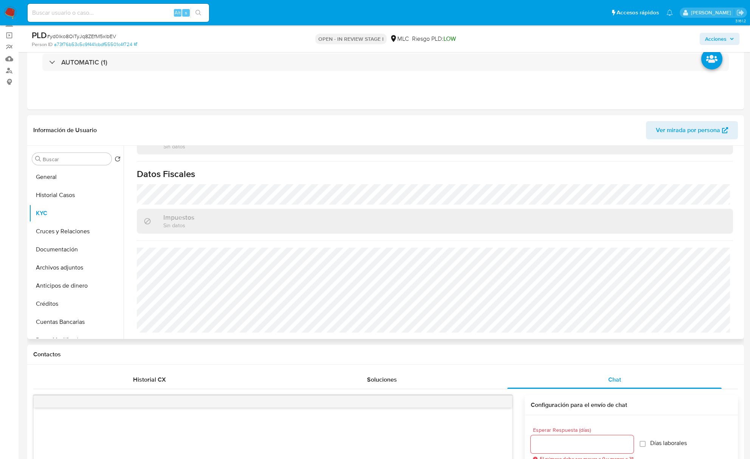
scroll to position [0, 0]
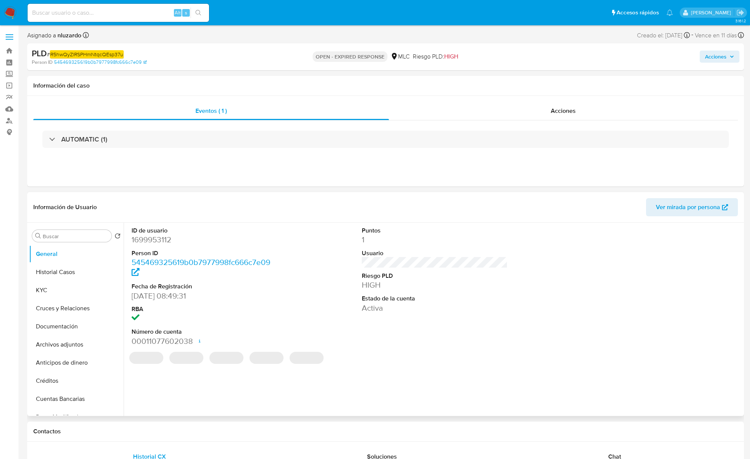
select select "10"
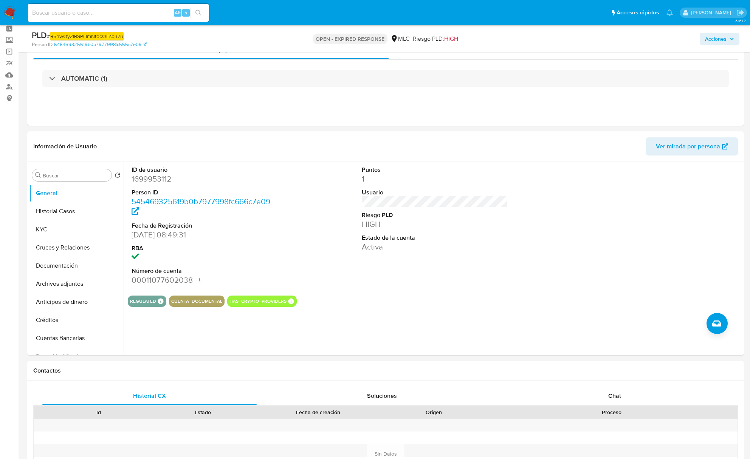
scroll to position [100, 0]
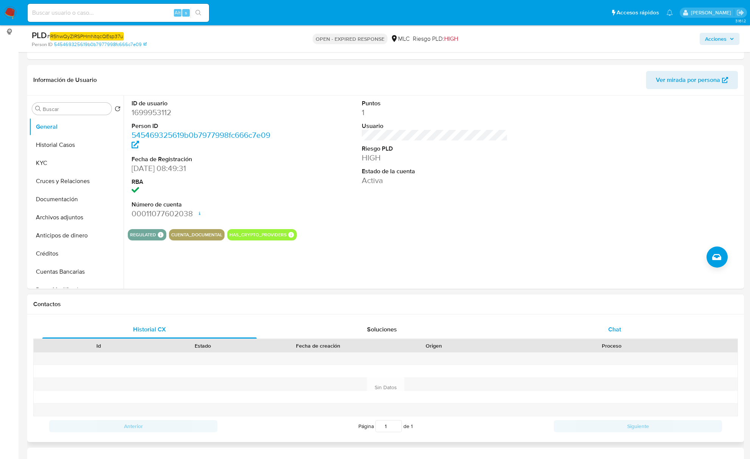
click at [582, 330] on div "Chat" at bounding box center [614, 330] width 214 height 18
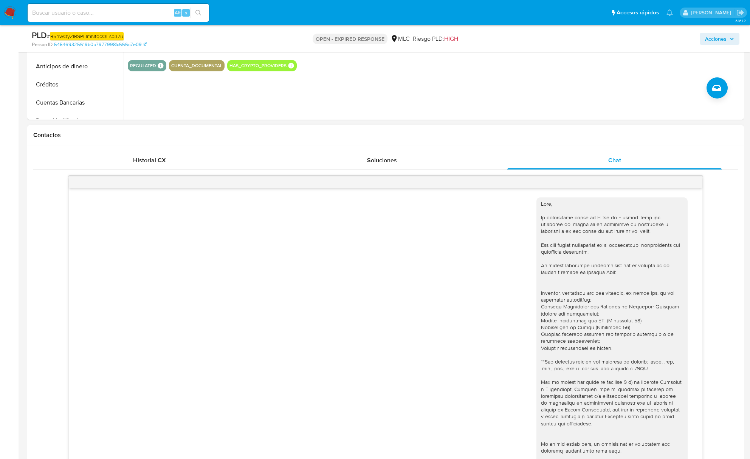
scroll to position [50, 0]
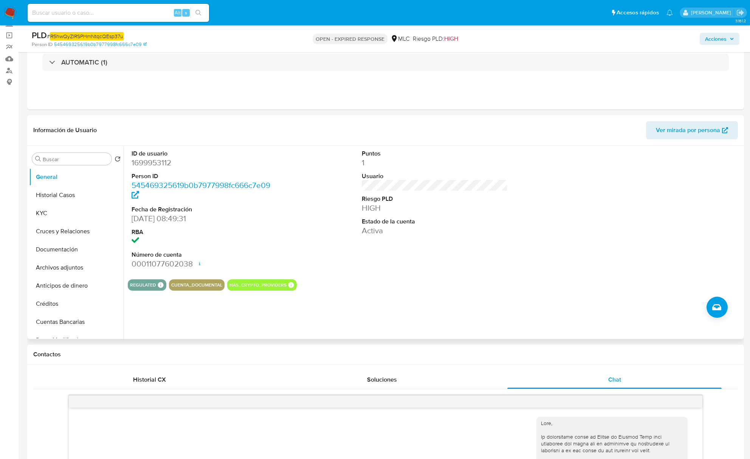
click at [161, 164] on dd "1699953112" at bounding box center [204, 163] width 146 height 11
copy dd "1699953112"
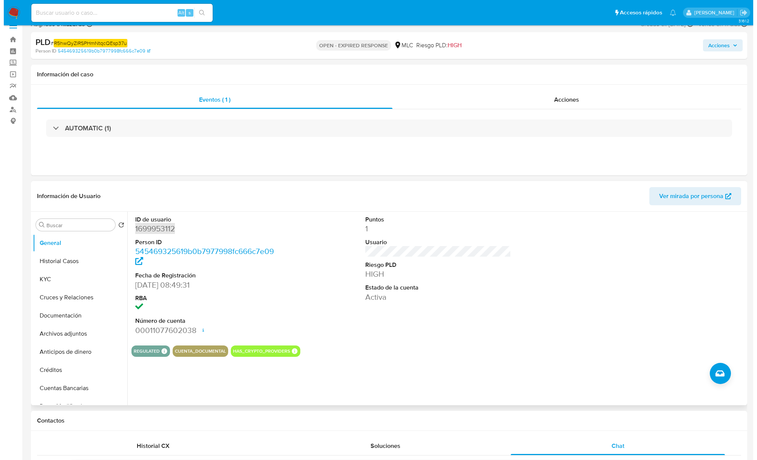
scroll to position [0, 0]
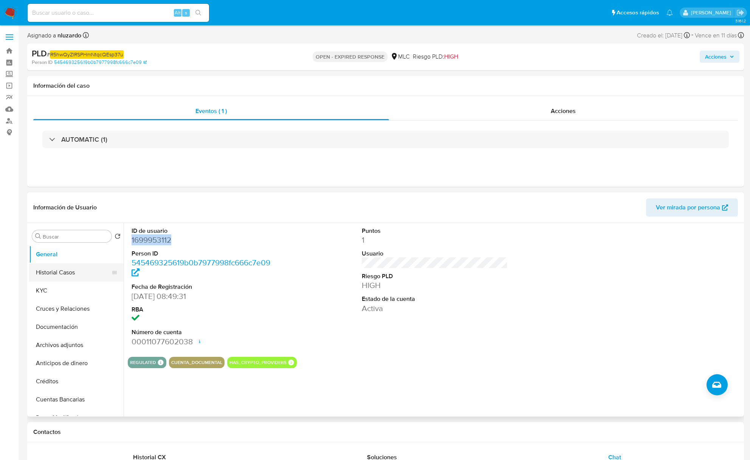
click at [79, 270] on button "Historial Casos" at bounding box center [73, 272] width 88 height 18
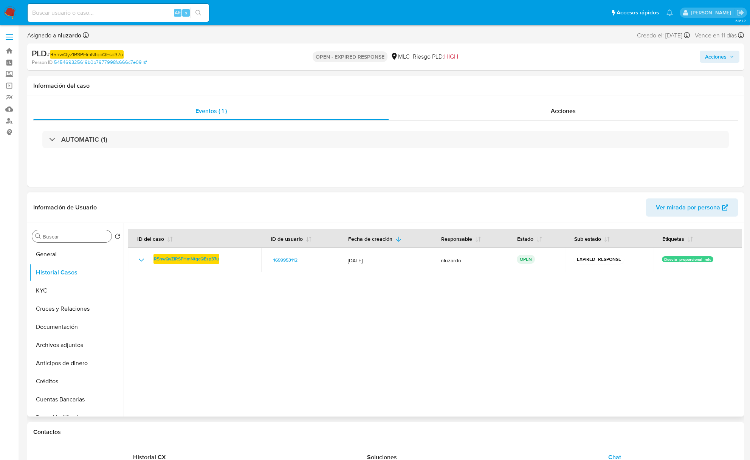
click at [46, 241] on div "Buscar" at bounding box center [71, 236] width 79 height 12
click at [52, 237] on input "Buscar" at bounding box center [76, 236] width 66 height 7
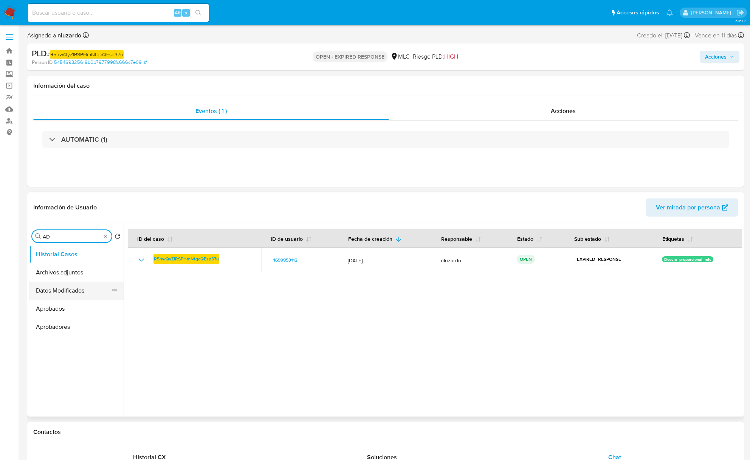
type input "AD"
click at [61, 273] on button "Archivos adjuntos" at bounding box center [76, 272] width 94 height 18
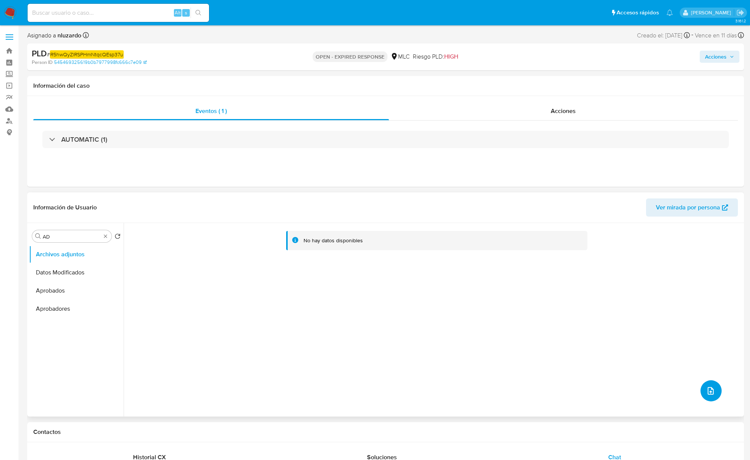
click at [706, 389] on icon "upload-file" at bounding box center [710, 390] width 9 height 9
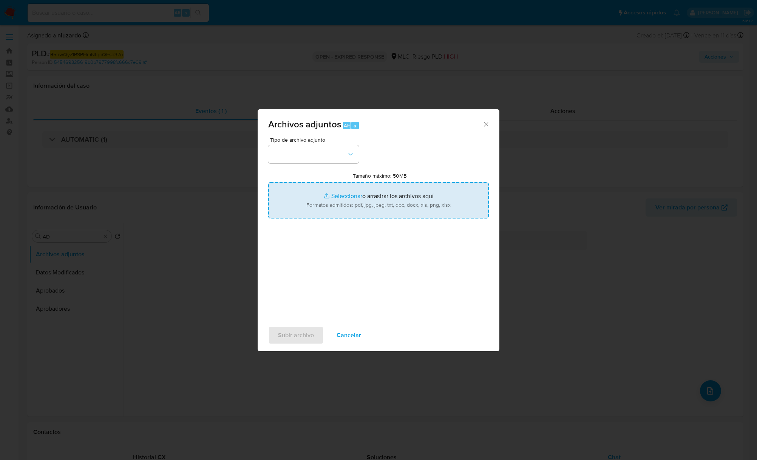
type input "C:\fakepath\1699953112_Tablas_Transaccionales_1.3.0.xlsx"
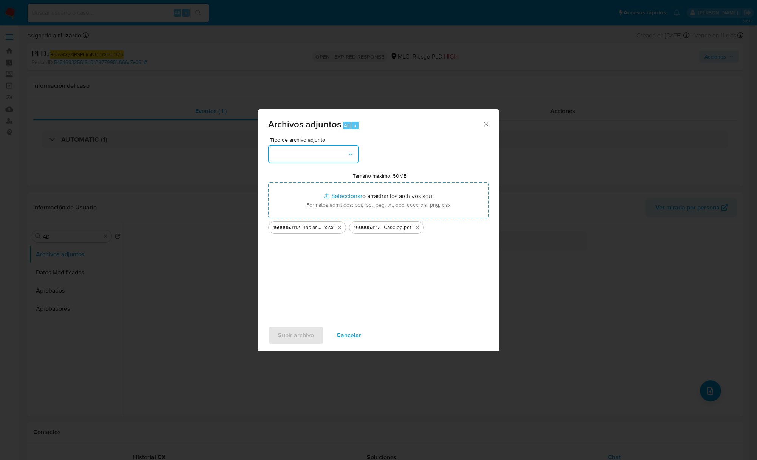
click at [347, 156] on icon "button" at bounding box center [351, 154] width 8 height 8
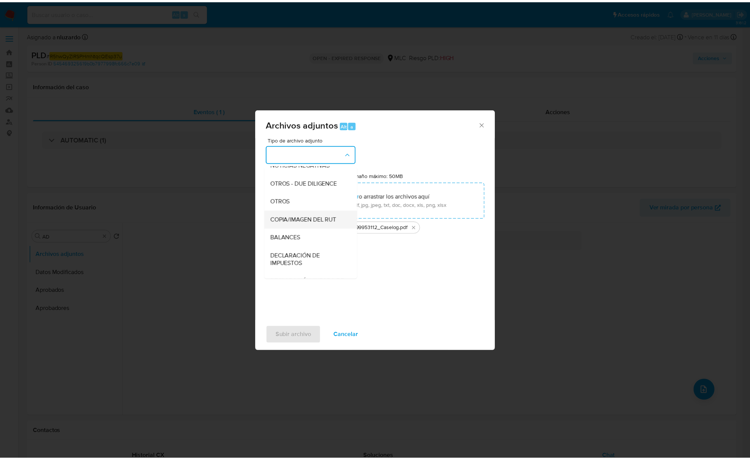
scroll to position [62, 0]
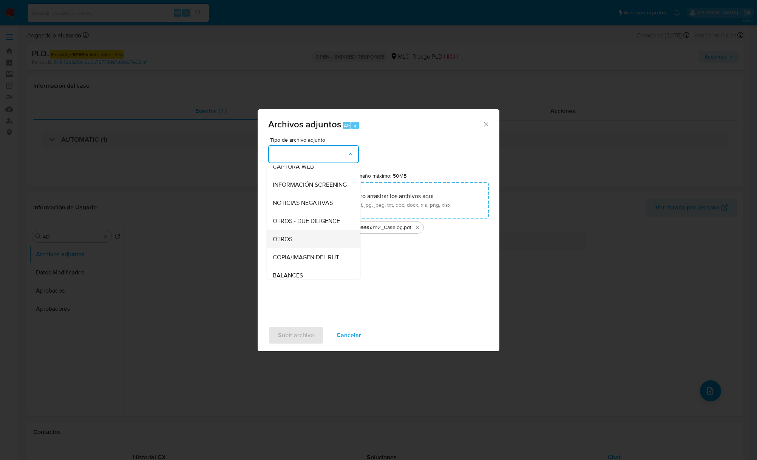
click at [294, 245] on div "OTROS" at bounding box center [311, 239] width 77 height 18
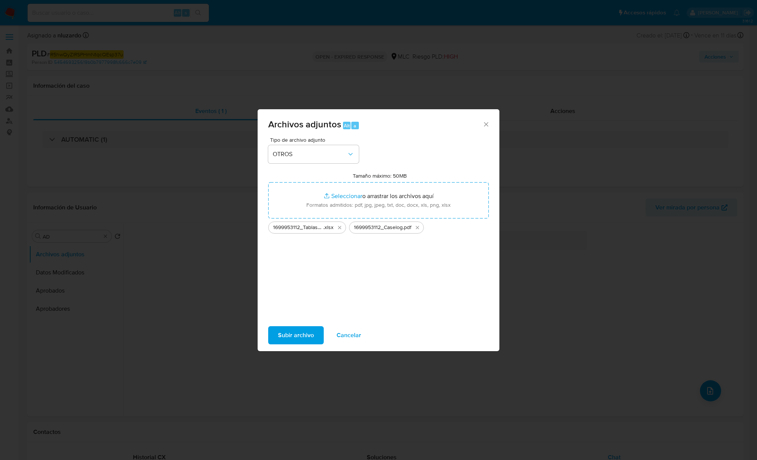
click at [308, 333] on span "Subir archivo" at bounding box center [296, 335] width 36 height 17
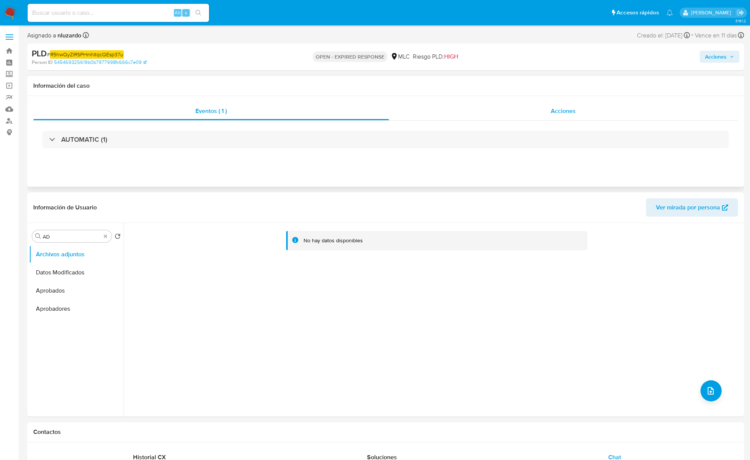
click at [577, 104] on div "Acciones" at bounding box center [563, 111] width 349 height 18
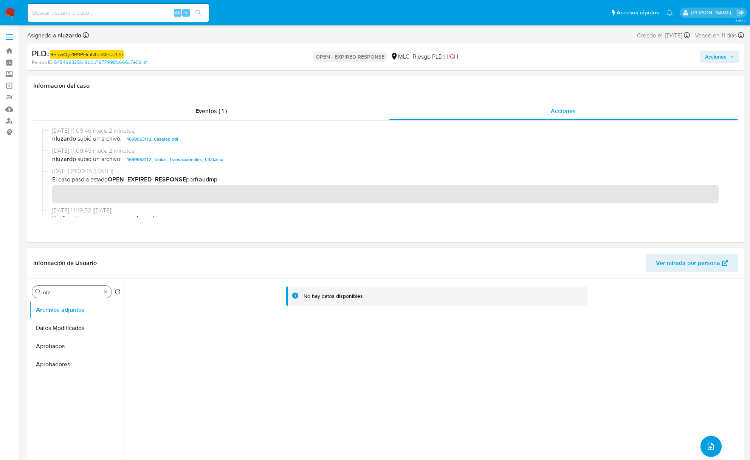
click at [105, 295] on div "Buscar AD" at bounding box center [71, 292] width 79 height 12
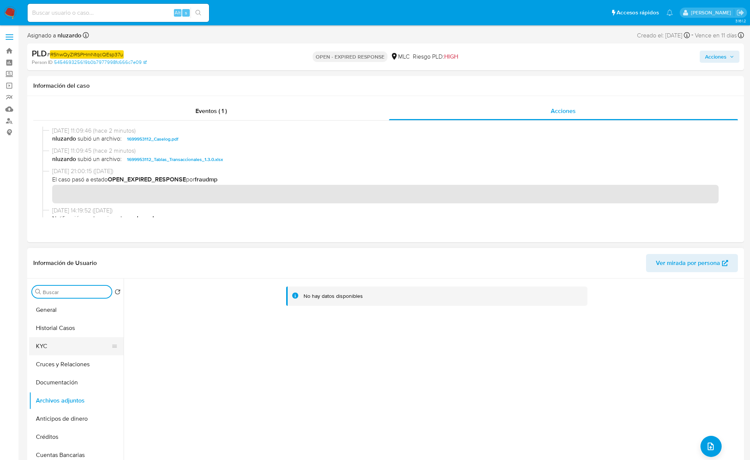
click at [74, 345] on button "KYC" at bounding box center [73, 346] width 88 height 18
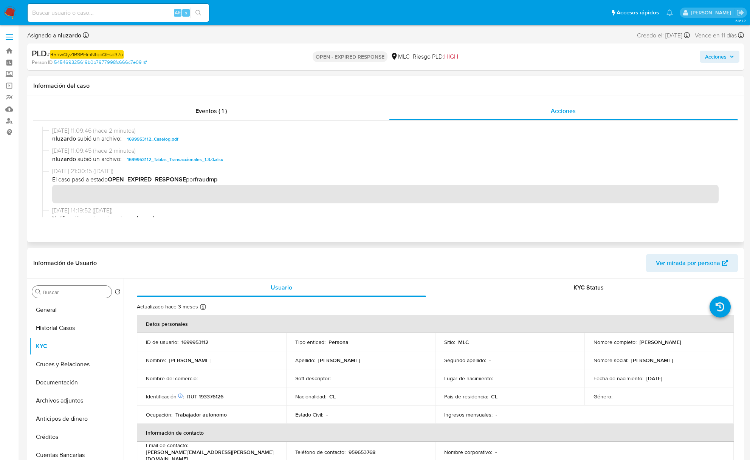
click at [218, 140] on span "nluzardo subió un archivo: 1699953112_Caselog.pdf" at bounding box center [388, 138] width 673 height 9
click at [708, 63] on div "Acciones" at bounding box center [622, 57] width 234 height 18
click at [723, 59] on span "Acciones" at bounding box center [716, 57] width 22 height 12
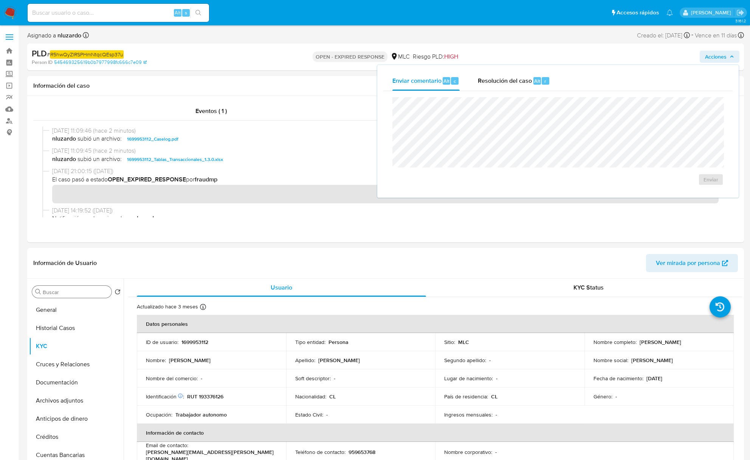
drag, startPoint x: 520, startPoint y: 81, endPoint x: 509, endPoint y: 96, distance: 18.4
click at [520, 82] on span "Resolución del caso" at bounding box center [505, 80] width 54 height 9
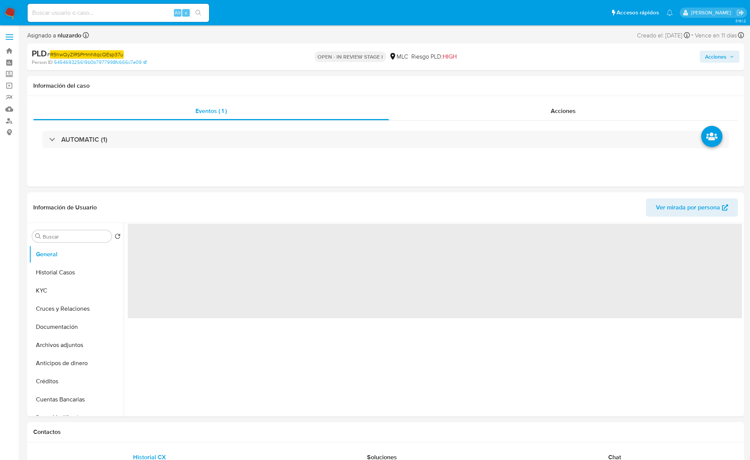
select select "10"
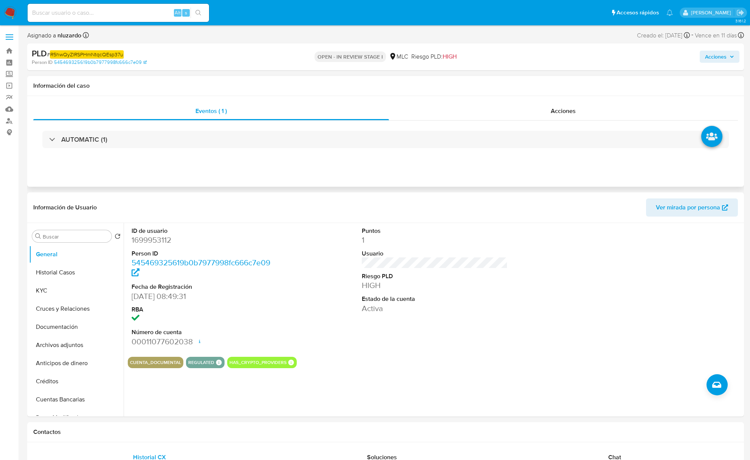
click at [549, 121] on div "AUTOMATIC (1)" at bounding box center [385, 140] width 704 height 38
click at [549, 113] on div "Acciones" at bounding box center [563, 111] width 349 height 18
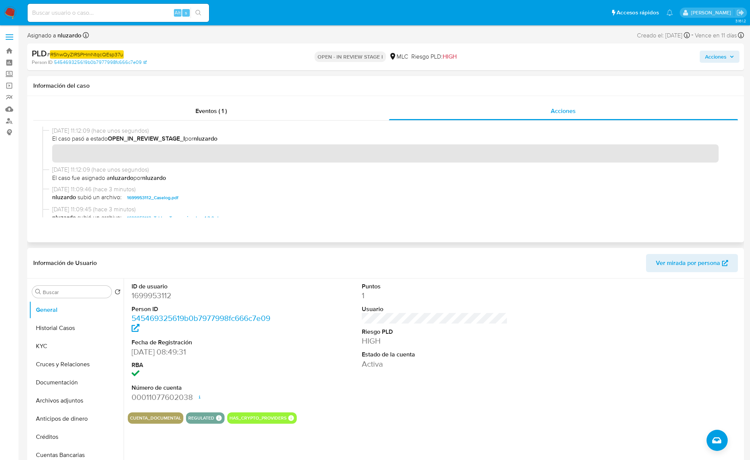
click at [203, 198] on span "nluzardo subió un archivo: 1699953112_Caselog.pdf" at bounding box center [388, 197] width 673 height 9
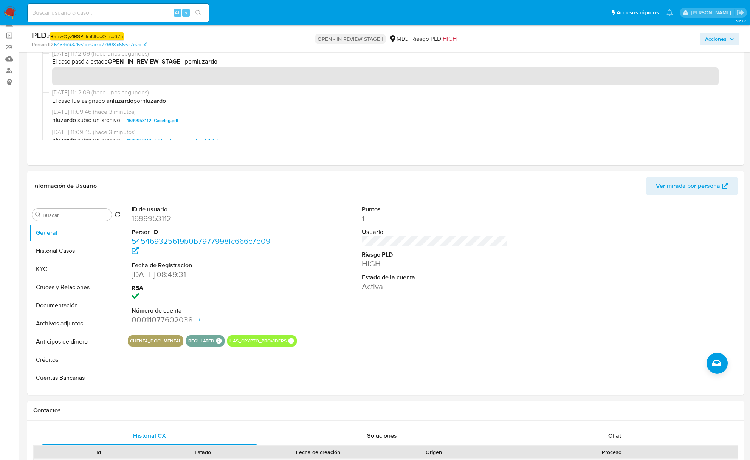
click at [715, 39] on span "Acciones" at bounding box center [716, 39] width 22 height 12
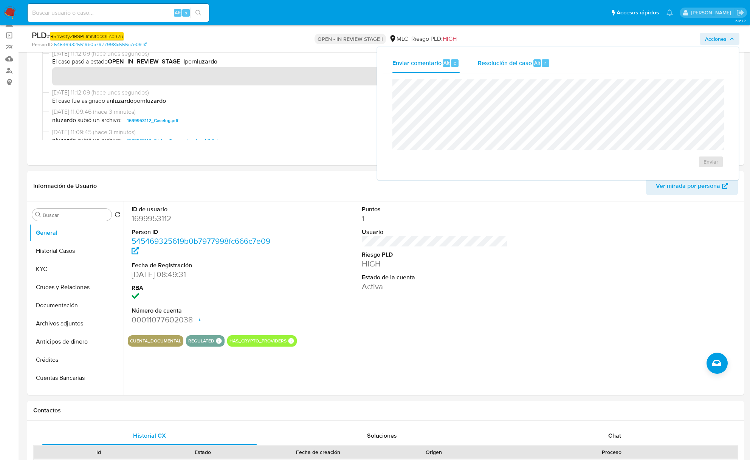
click at [547, 65] on div "r" at bounding box center [545, 63] width 8 height 8
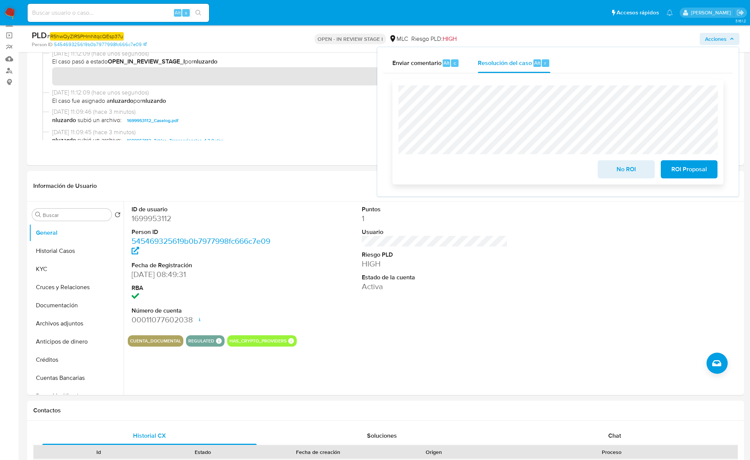
click at [682, 168] on span "ROI Proposal" at bounding box center [688, 169] width 37 height 17
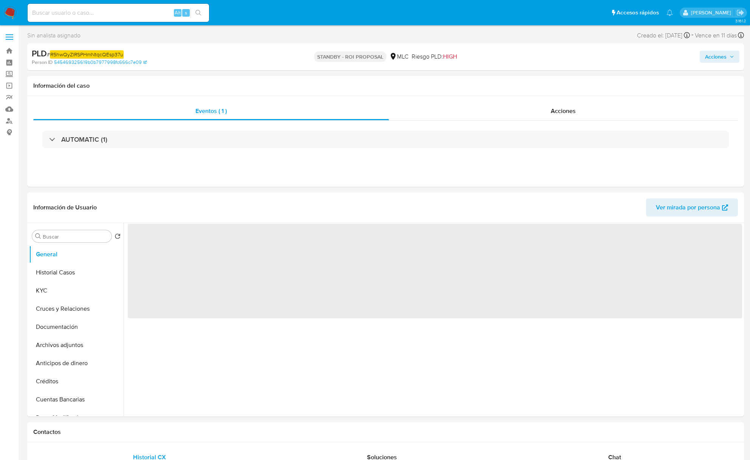
select select "10"
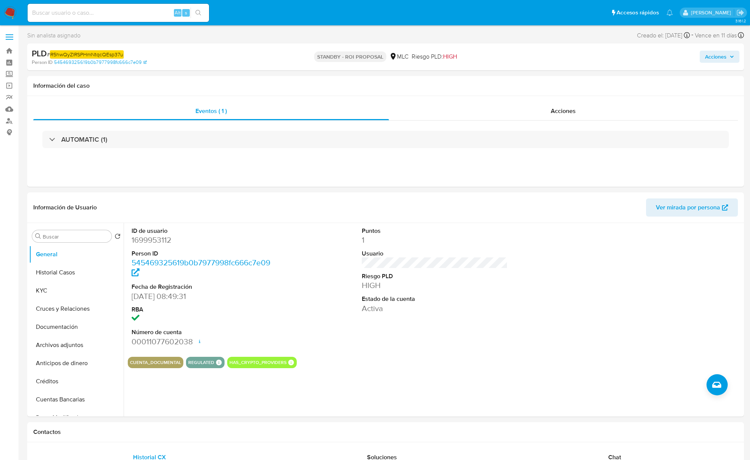
click at [117, 56] on em "R5hwQyZlRSPHmNtqcQEsp37u" at bounding box center [87, 54] width 74 height 8
copy em "R5hwQyZlRSPHmNtqcQEsp37u"
click at [198, 56] on div "PLD # R5hwQyZlRSPHmNtqcQEsp37u" at bounding box center [148, 53] width 233 height 11
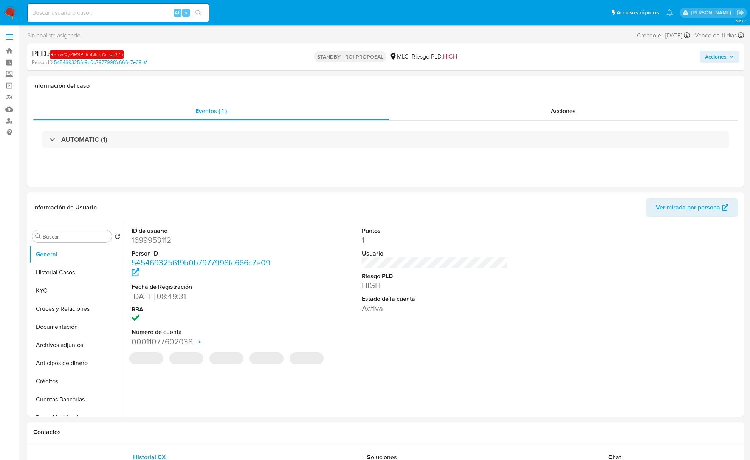
select select "10"
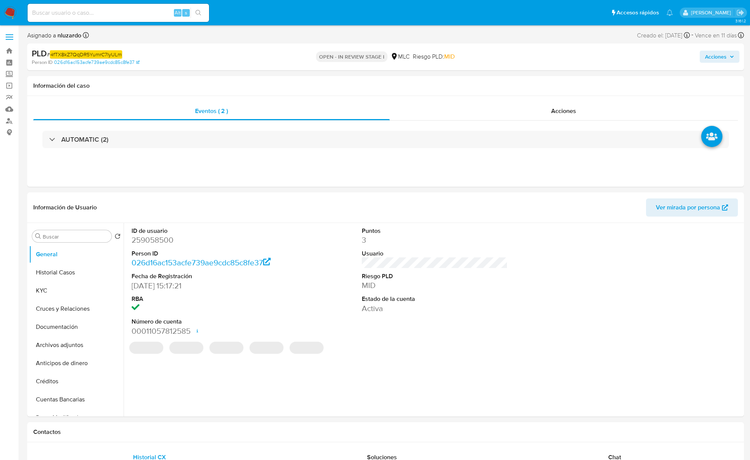
select select "10"
click at [156, 241] on dd "259058500" at bounding box center [204, 240] width 146 height 11
copy dd "259058500"
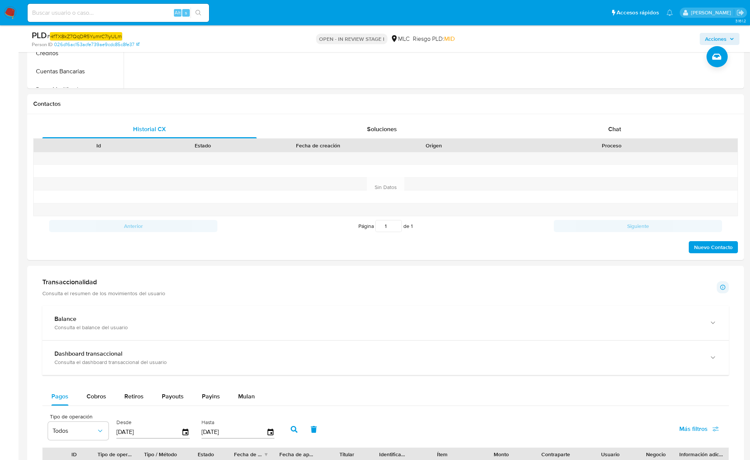
scroll to position [302, 0]
click at [611, 131] on span "Chat" at bounding box center [614, 128] width 13 height 9
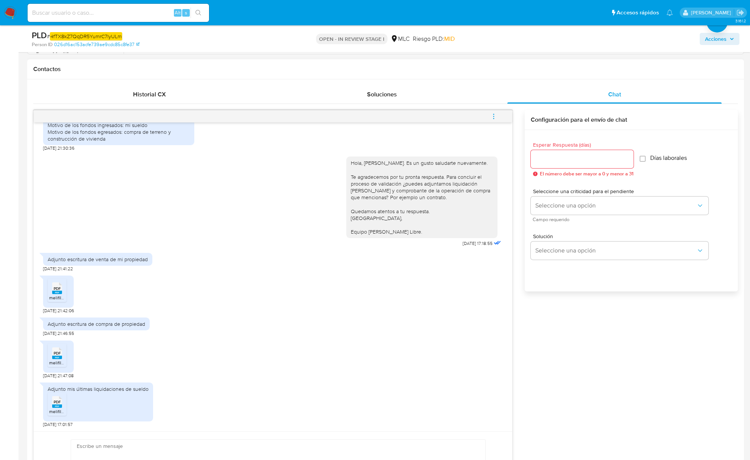
scroll to position [352, 0]
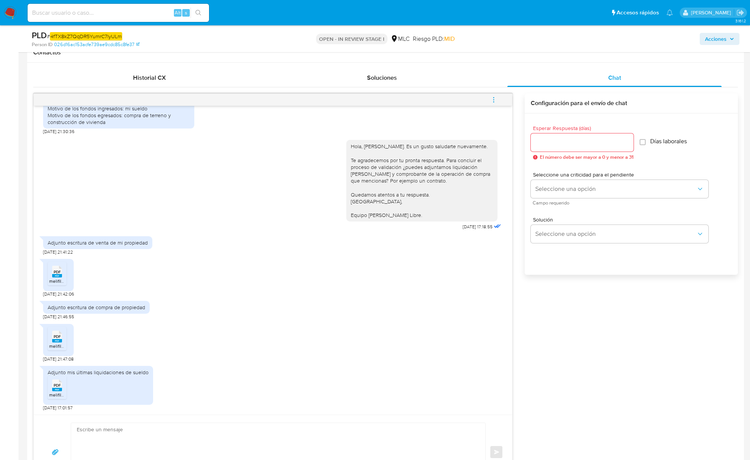
click at [58, 345] on span "melifile8010802042782952697.pdf" at bounding box center [84, 346] width 70 height 6
click at [57, 274] on span "PDF" at bounding box center [57, 271] width 7 height 5
click at [57, 388] on rect at bounding box center [57, 389] width 10 height 3
click at [376, 328] on div "PDF PDF melifile8010802042782952697.pdf 25/09/2025 21:47:08" at bounding box center [272, 341] width 459 height 42
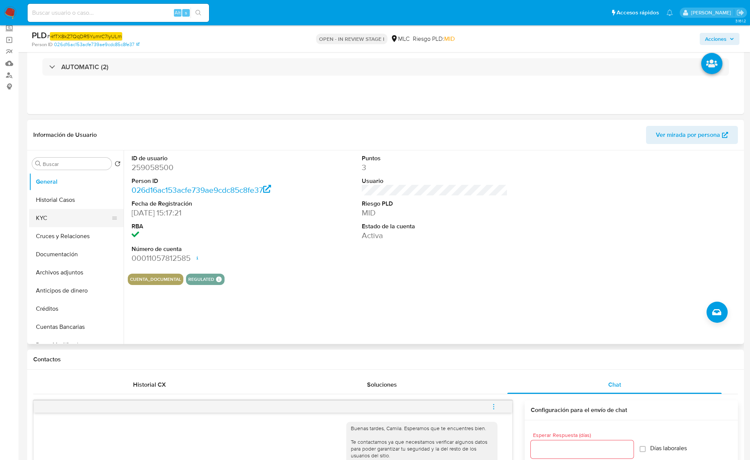
scroll to position [0, 0]
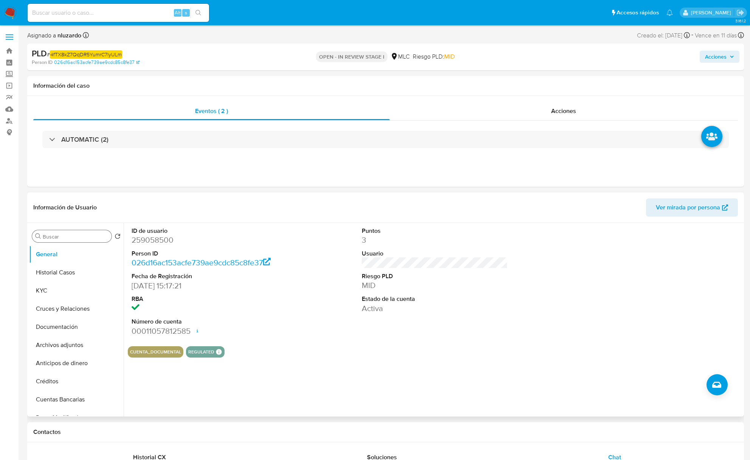
click at [45, 237] on input "Buscar" at bounding box center [76, 236] width 66 height 7
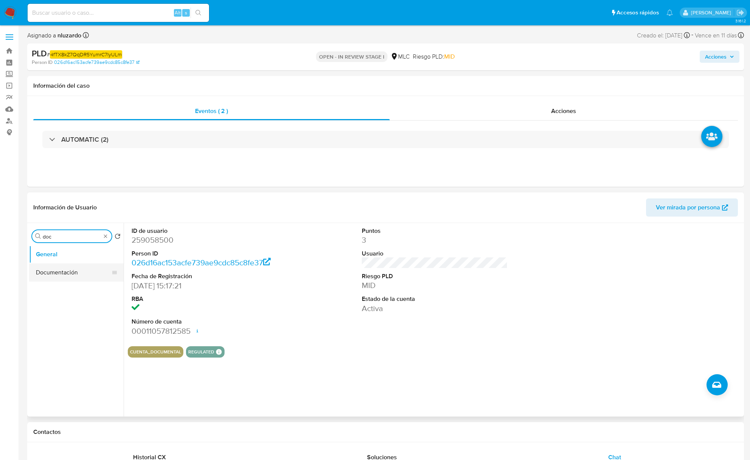
type input "doc"
click at [62, 268] on button "Documentación" at bounding box center [76, 272] width 94 height 18
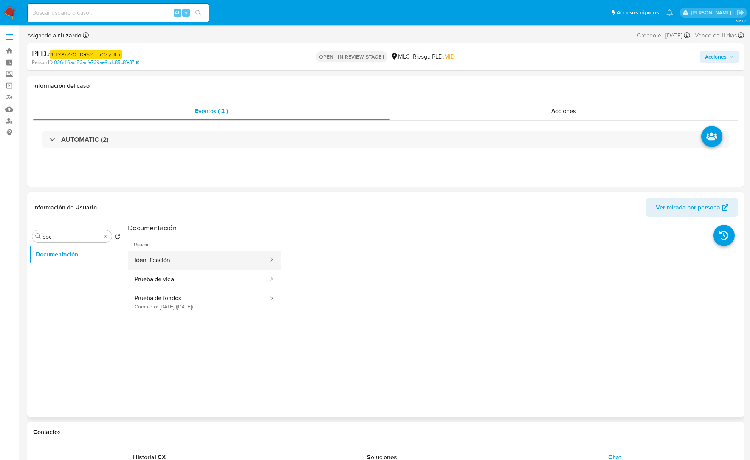
click at [209, 259] on button "Identificación" at bounding box center [198, 259] width 141 height 19
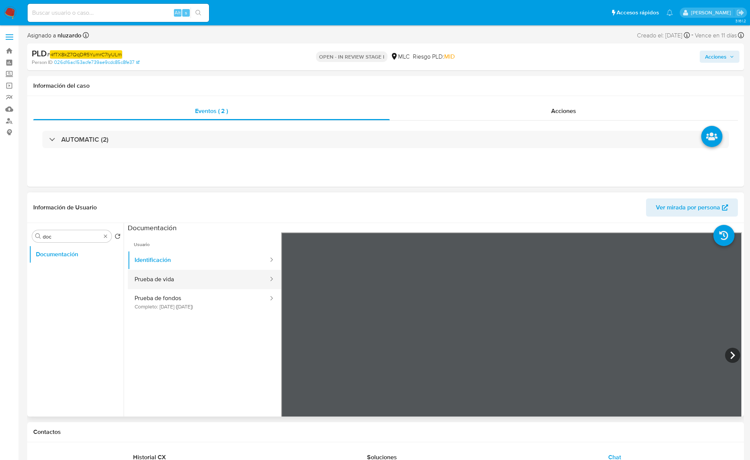
click at [175, 283] on button "Prueba de vida" at bounding box center [198, 279] width 141 height 19
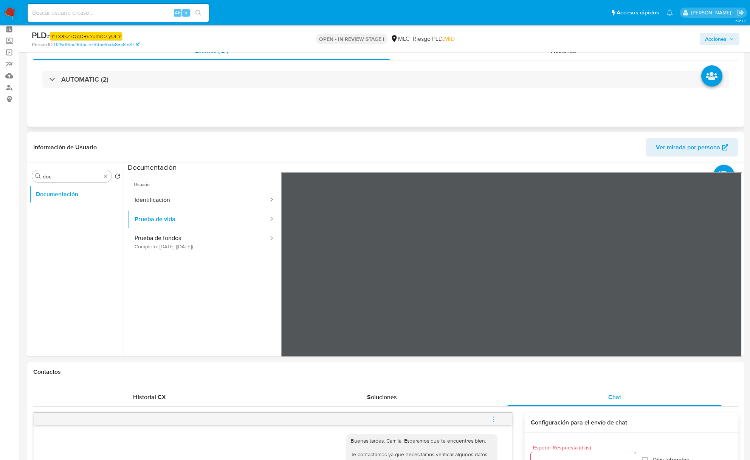
scroll to position [100, 0]
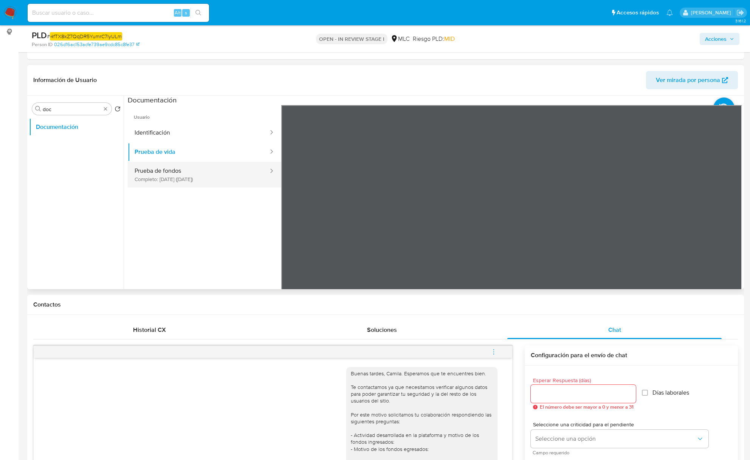
click at [161, 174] on button "Prueba de fondos Completo: 04/07/2025 (hace 3 meses)" at bounding box center [198, 175] width 141 height 26
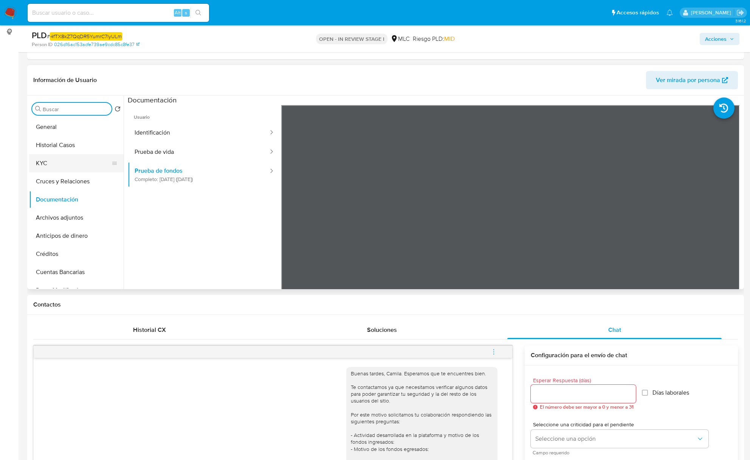
click at [59, 162] on button "KYC" at bounding box center [73, 163] width 88 height 18
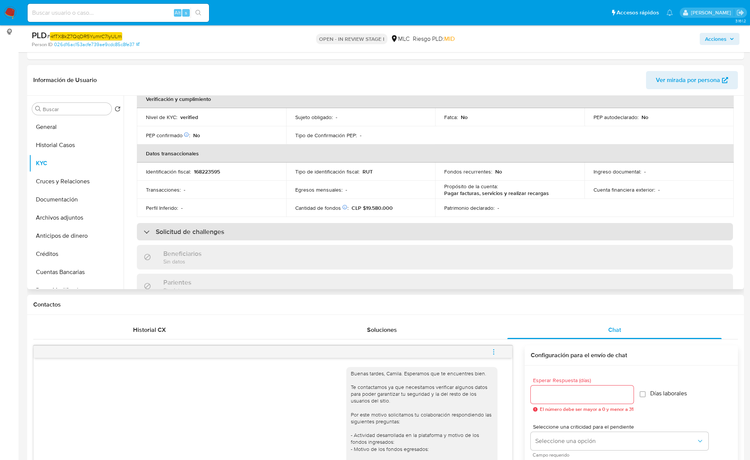
scroll to position [201, 0]
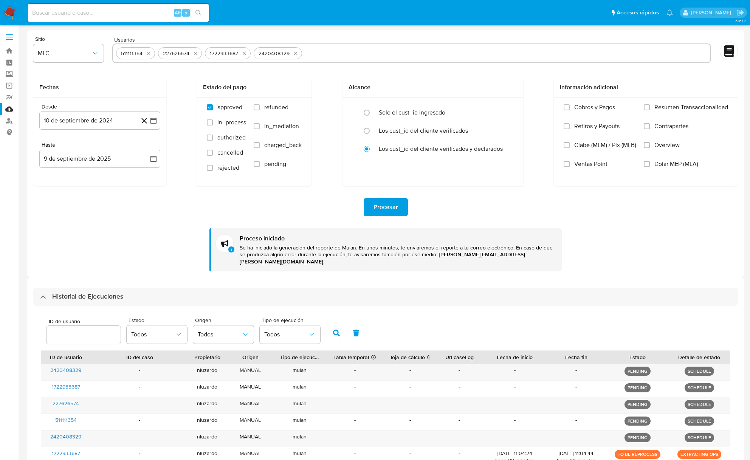
select select "10"
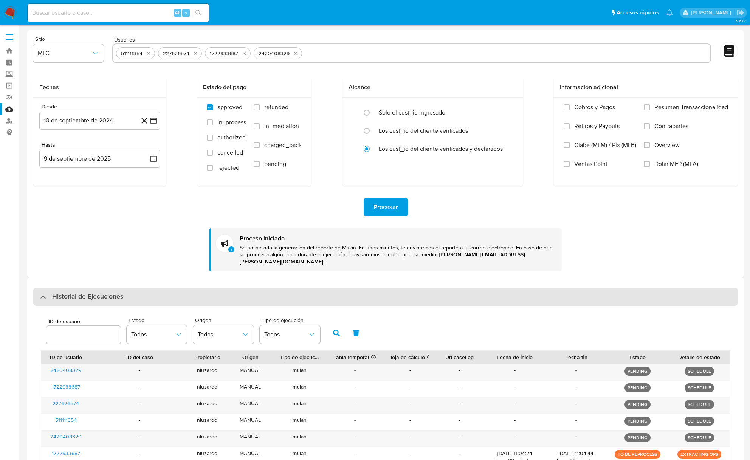
scroll to position [146, 0]
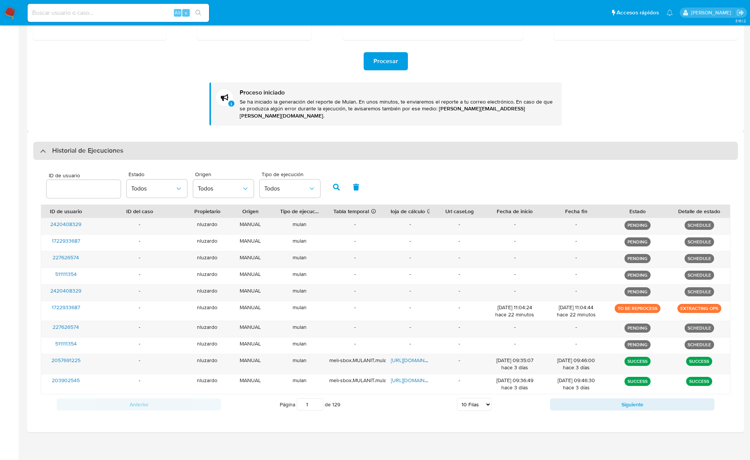
click at [113, 146] on h3 "Historial de Ejecuciones" at bounding box center [87, 150] width 71 height 9
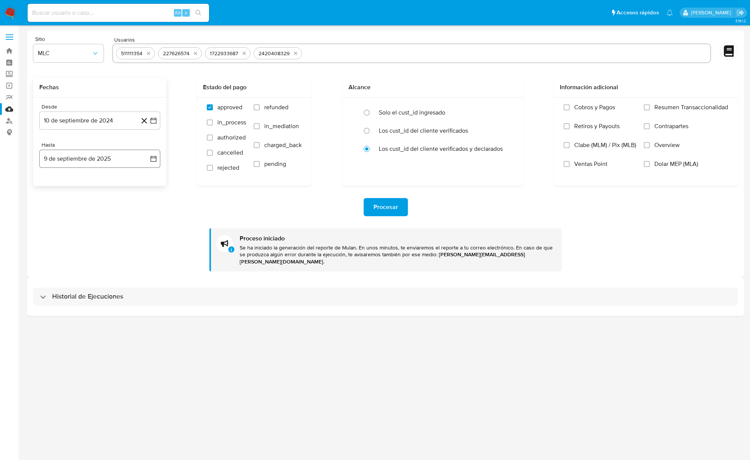
scroll to position [0, 0]
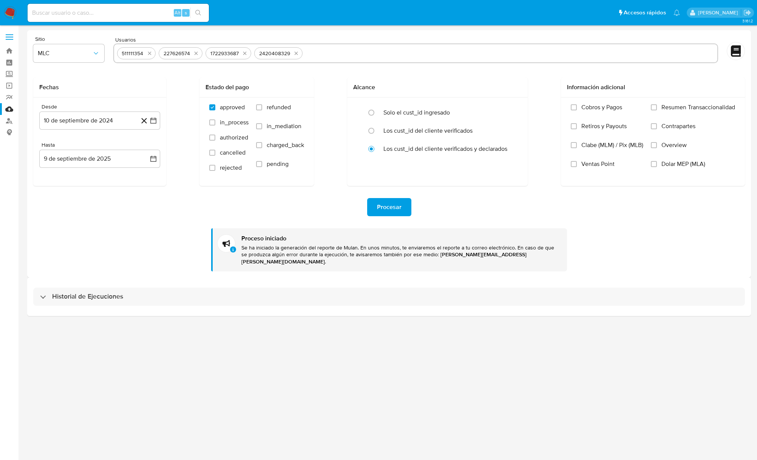
drag, startPoint x: 112, startPoint y: 287, endPoint x: 118, endPoint y: 272, distance: 16.4
click at [112, 292] on h3 "Historial de Ejecuciones" at bounding box center [87, 296] width 71 height 9
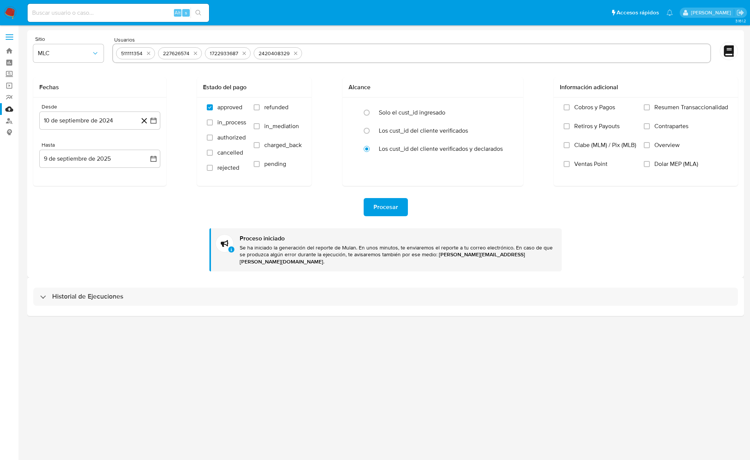
select select "10"
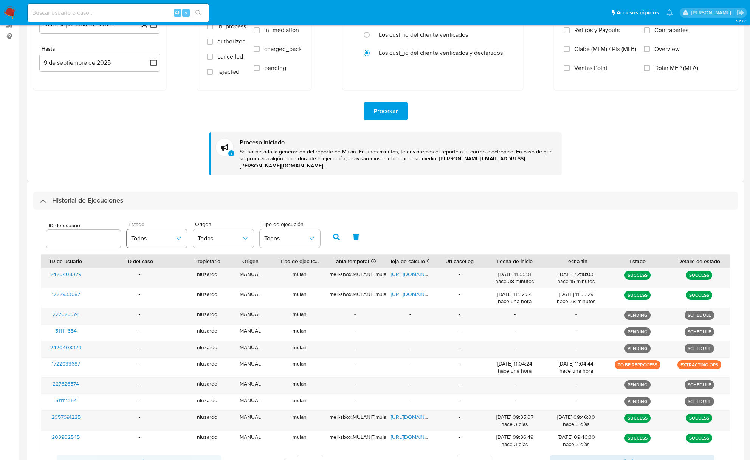
scroll to position [147, 0]
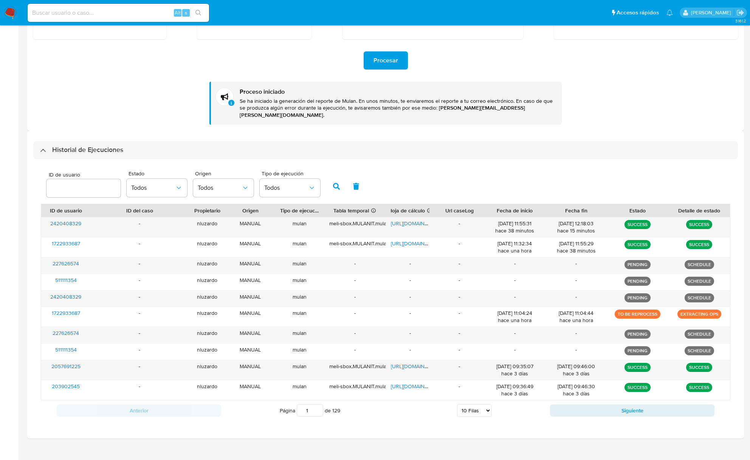
click at [238, 159] on div "ID de usuario Estado Todos Origen Todos Tipo de ejecución Todos ID de usuario I…" at bounding box center [385, 293] width 704 height 269
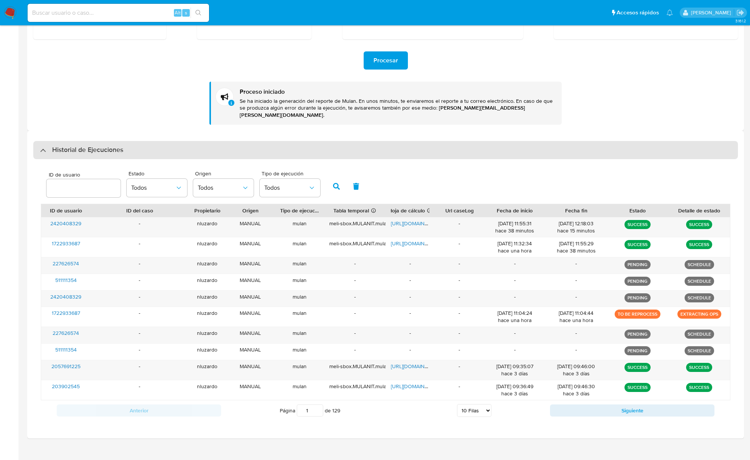
click at [238, 146] on div "Historial de Ejecuciones" at bounding box center [385, 150] width 704 height 18
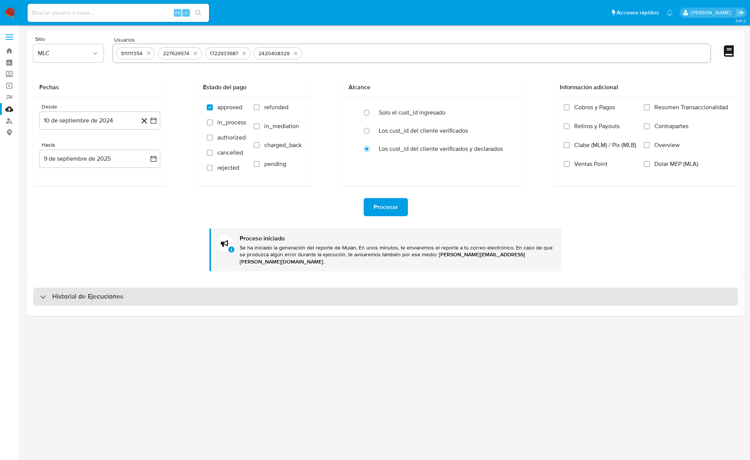
scroll to position [0, 0]
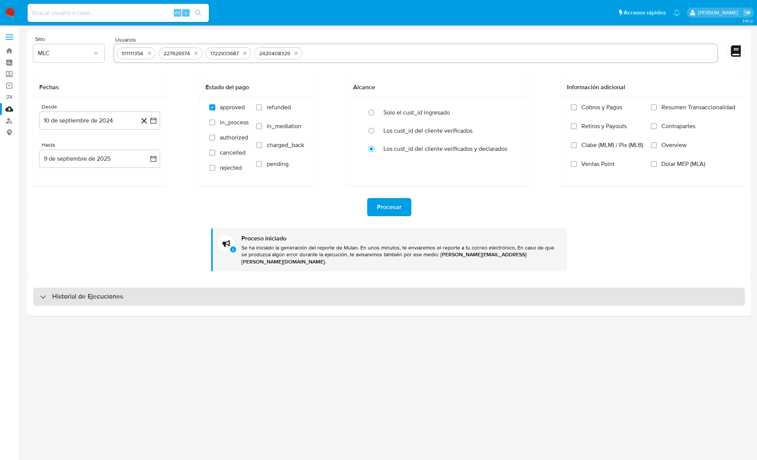
click at [327, 288] on div "Historial de Ejecuciones" at bounding box center [389, 297] width 712 height 18
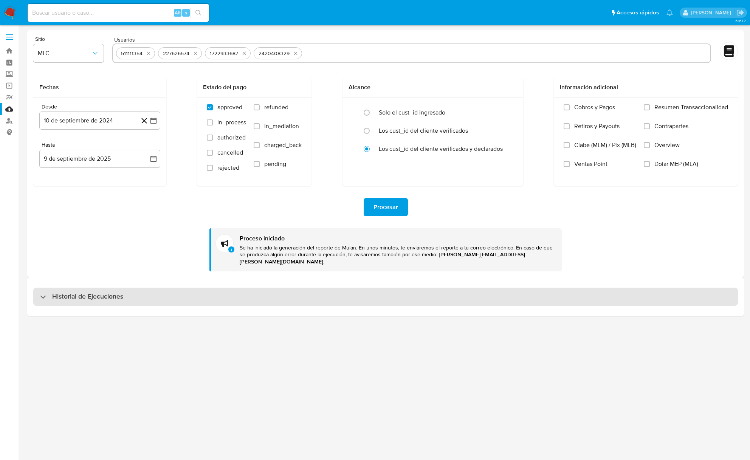
select select "10"
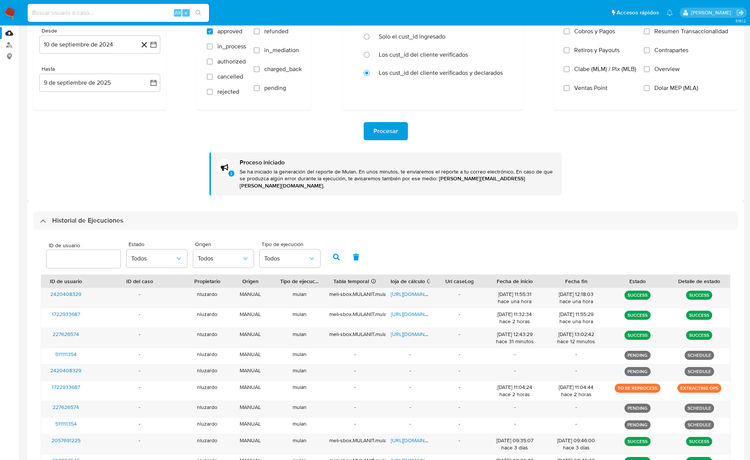
scroll to position [100, 0]
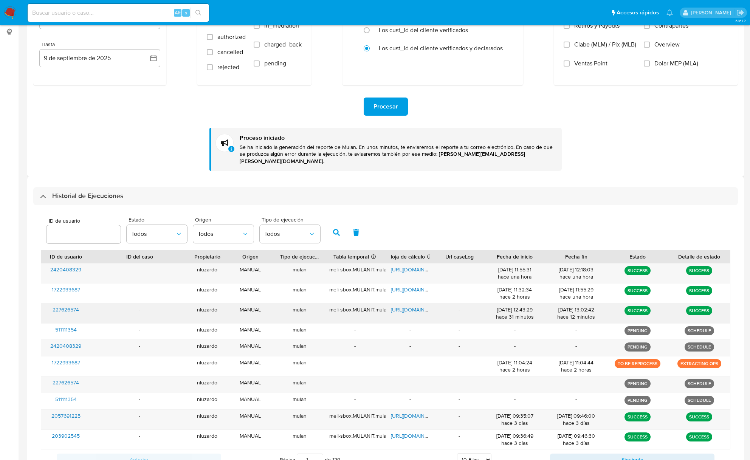
click at [576, 306] on div "[DATE] 13:02:42 hace 12 minutos" at bounding box center [575, 313] width 51 height 14
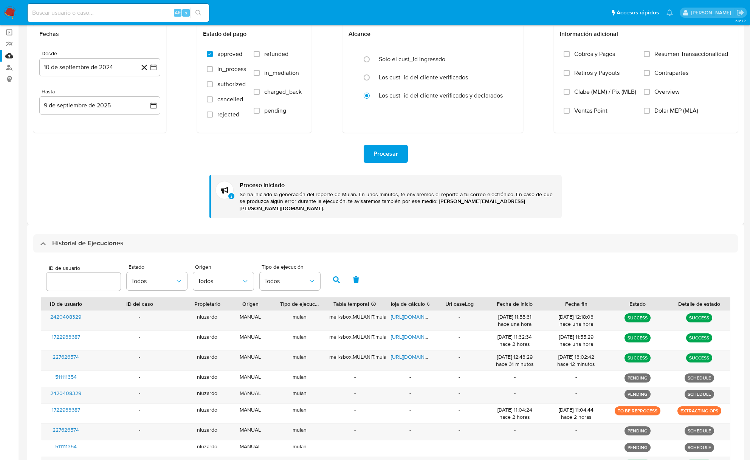
scroll to position [0, 0]
